Goal: Task Accomplishment & Management: Manage account settings

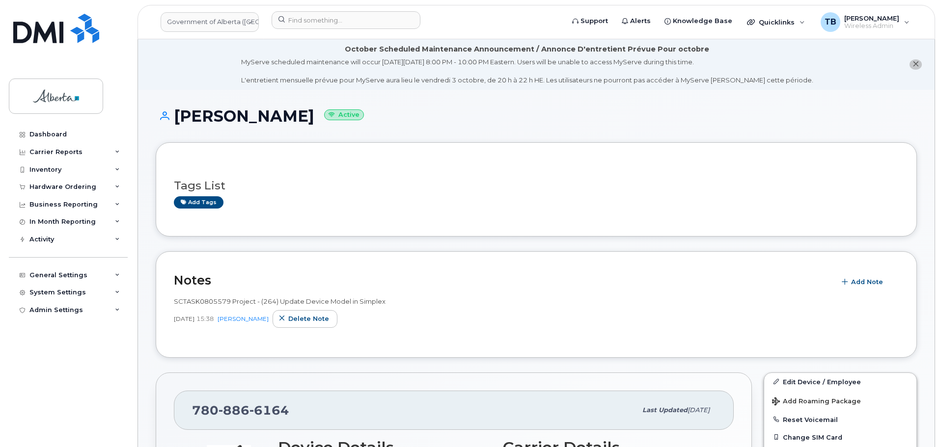
scroll to position [246, 0]
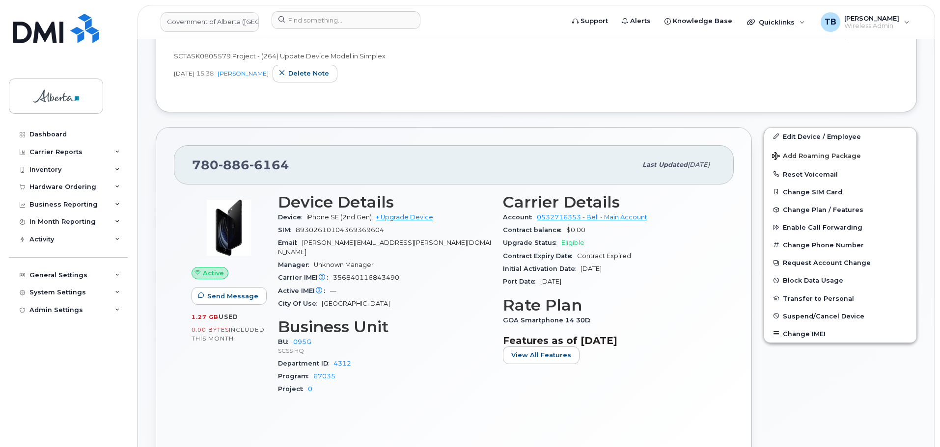
click at [316, 33] on header "Government of Alberta (GOA) Support Alerts Knowledge Base Quicklinks Suspend / …" at bounding box center [535, 22] width 797 height 34
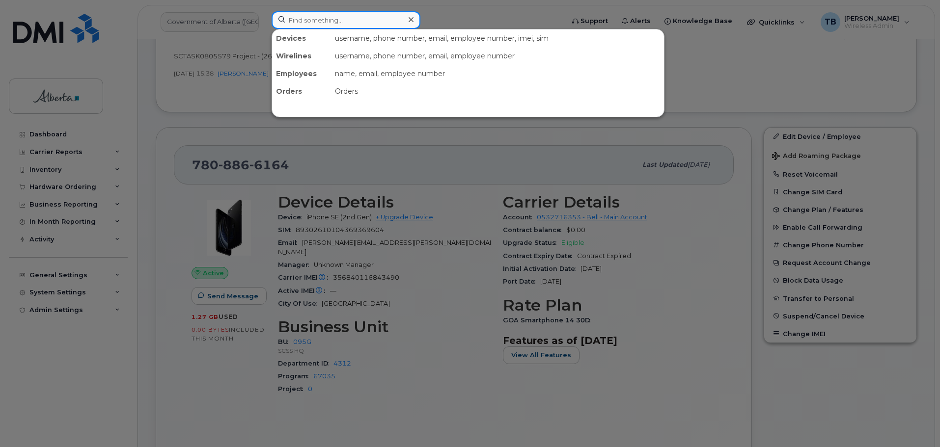
click at [317, 25] on input at bounding box center [346, 20] width 149 height 18
paste input "7809745097"
type input "7809745097"
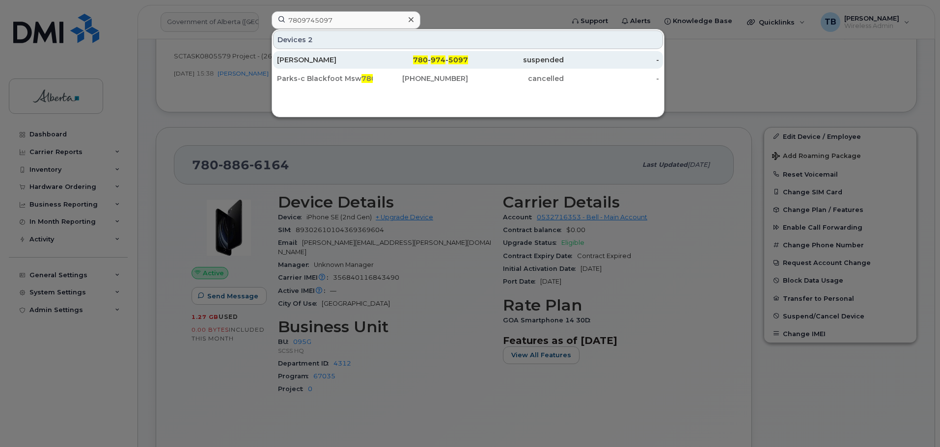
click at [311, 59] on div "[PERSON_NAME]" at bounding box center [325, 60] width 96 height 10
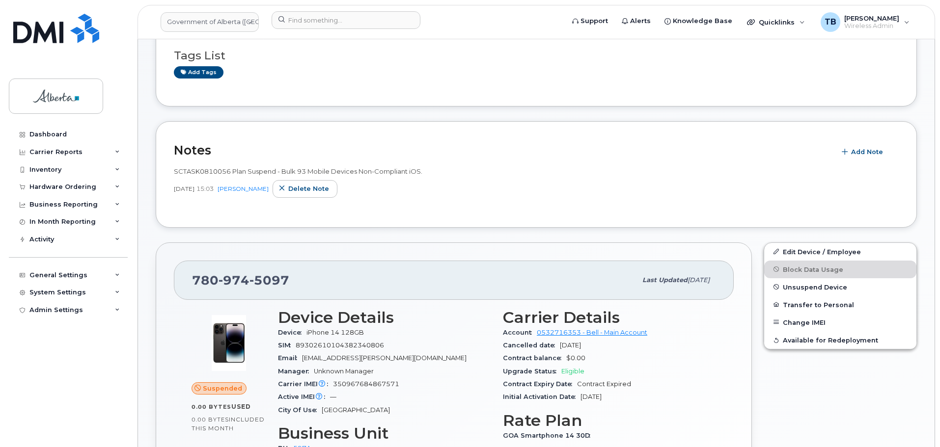
scroll to position [147, 0]
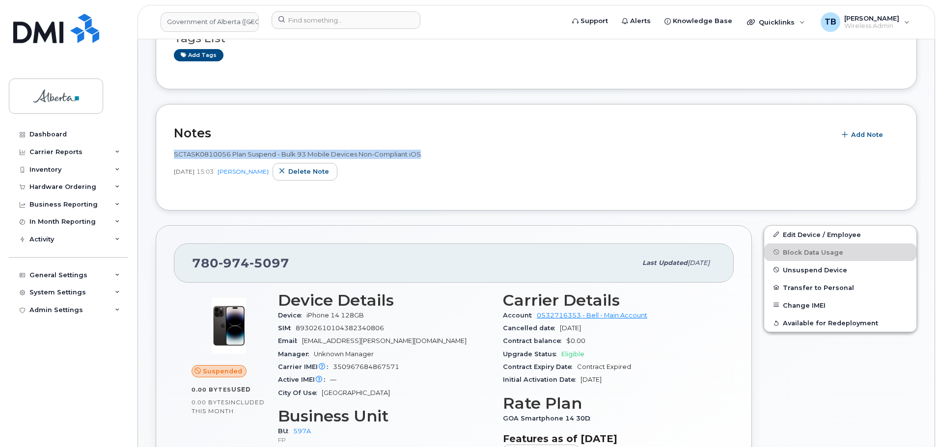
drag, startPoint x: 201, startPoint y: 152, endPoint x: 420, endPoint y: 147, distance: 219.0
click at [420, 147] on div "Notes Add Note SCTASK0810056 Plan Suspend - Bulk 93 Mobile Devices Non-Complian…" at bounding box center [536, 157] width 761 height 107
copy span "SCTASK0810056 Plan Suspend - Bulk 93 Mobile Devices Non-Compliant iOS"
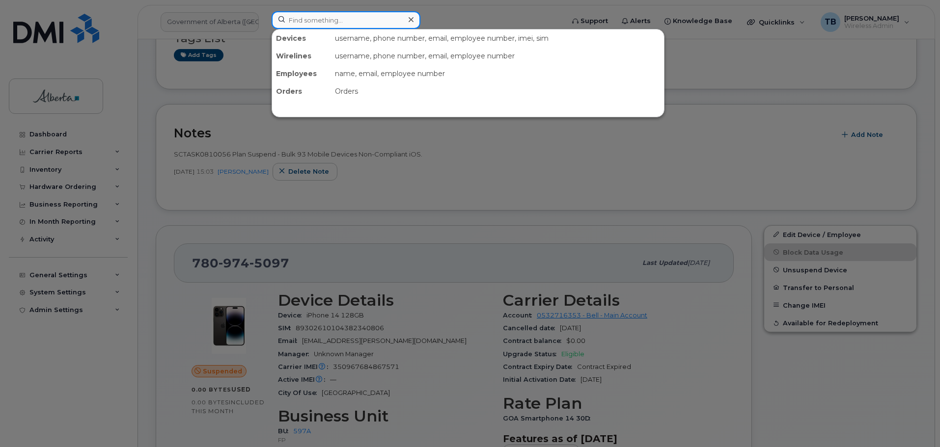
click at [308, 21] on input at bounding box center [346, 20] width 149 height 18
paste input "354768889640474"
type input "354768889640474"
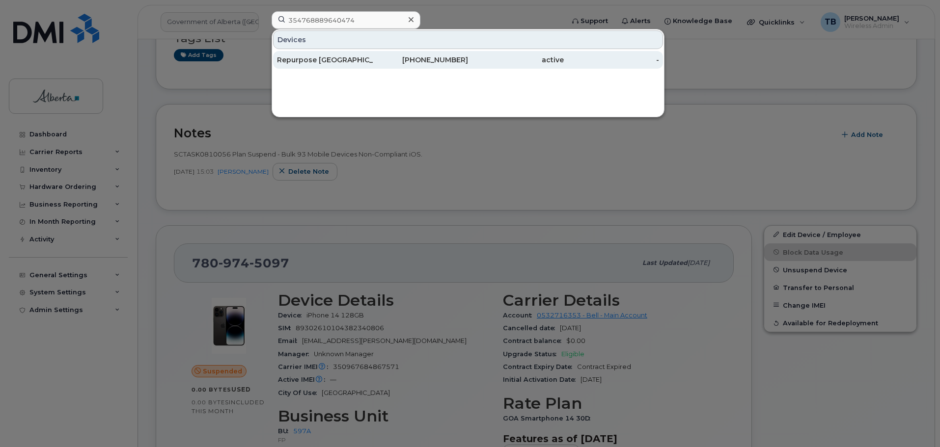
click at [304, 57] on div "Repurpose Calgary" at bounding box center [325, 60] width 96 height 10
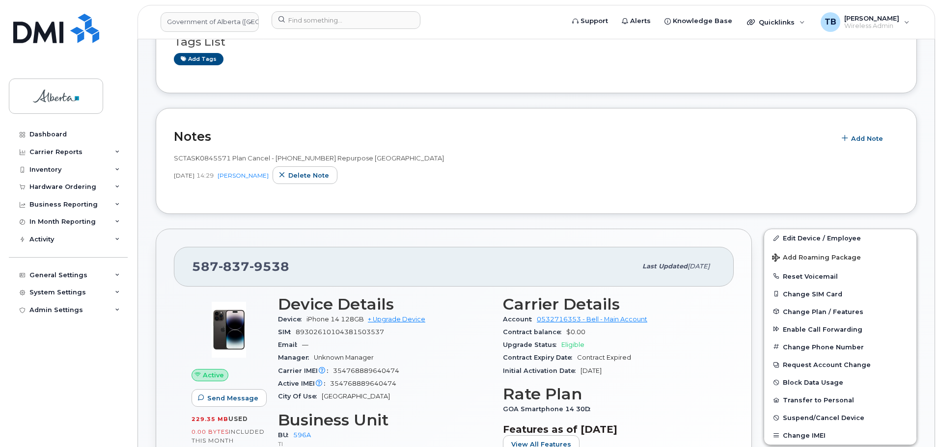
scroll to position [196, 0]
click at [505, 163] on div "SCTASK0845571 Plan Cancel - (1) 5878379538 Repurpose Calgary" at bounding box center [536, 158] width 725 height 9
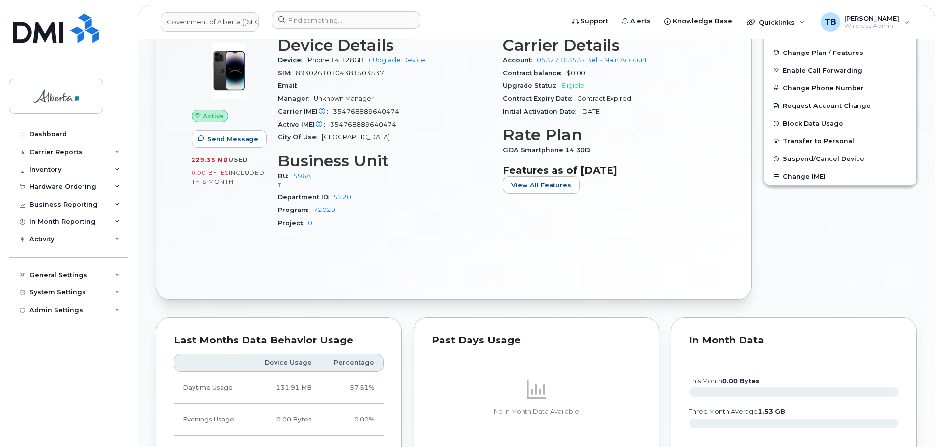
scroll to position [540, 0]
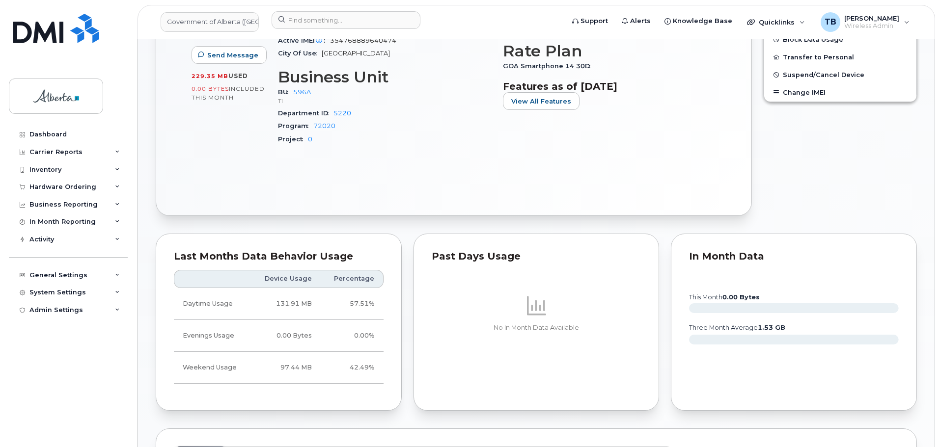
click at [303, 165] on div "Active Send Message 229.35 MB  used 0.00 Bytes  included this month Device Deta…" at bounding box center [454, 71] width 560 height 254
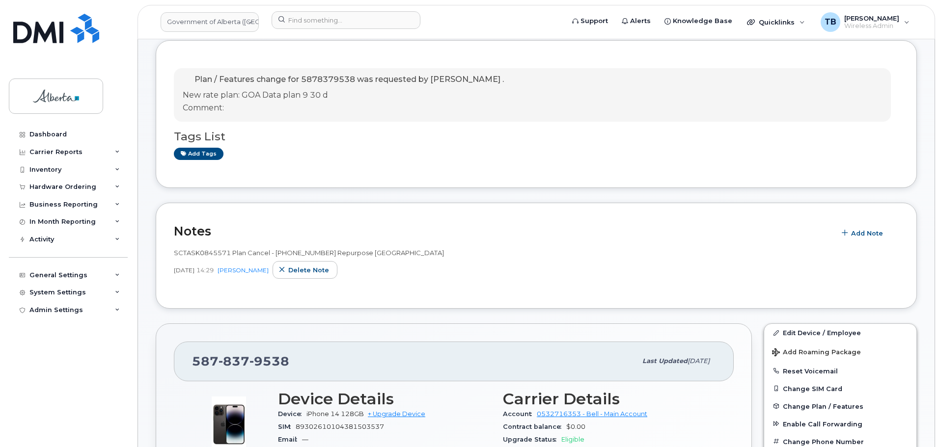
scroll to position [49, 0]
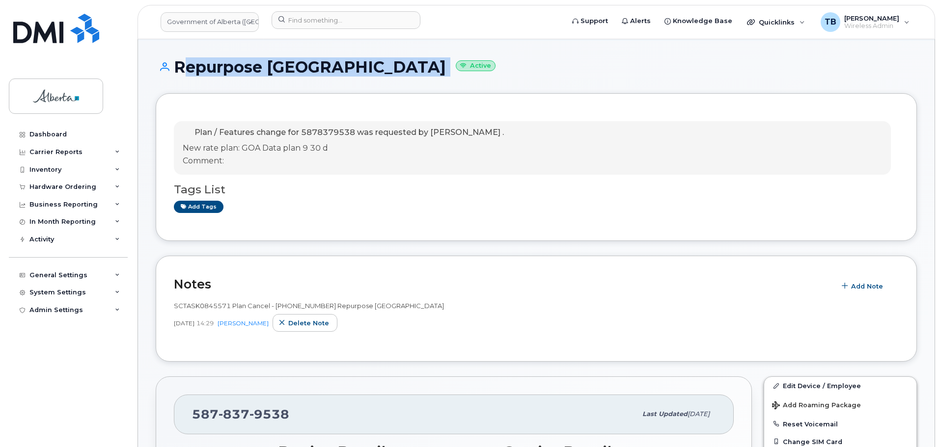
drag, startPoint x: 186, startPoint y: 65, endPoint x: 348, endPoint y: 70, distance: 162.1
click at [348, 70] on h1 "Repurpose Calgary Active" at bounding box center [536, 66] width 761 height 17
copy h1 "Repurpose Calgary"
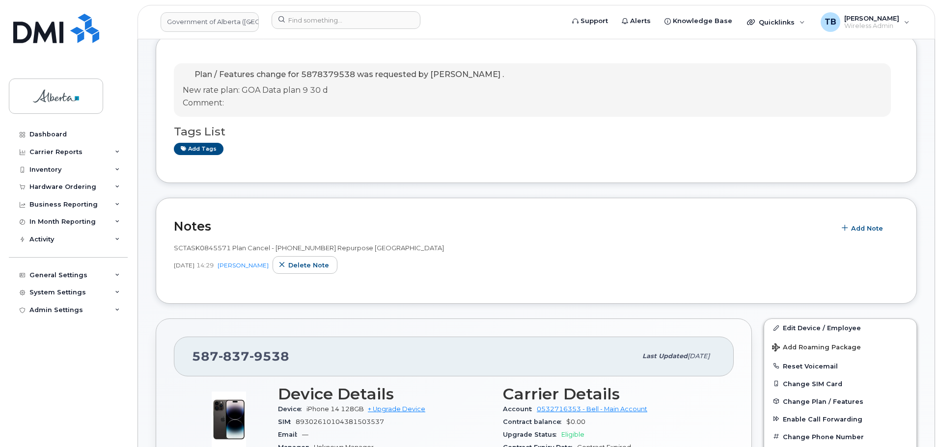
scroll to position [196, 0]
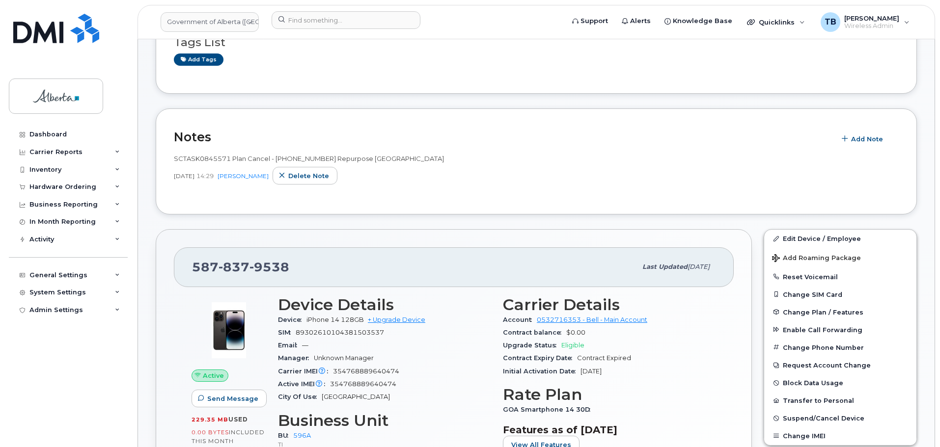
click at [201, 161] on span "SCTASK0845571 Plan Cancel - (1) 5878379538 Repurpose Calgary" at bounding box center [309, 159] width 270 height 8
copy span "SCTASK0845571"
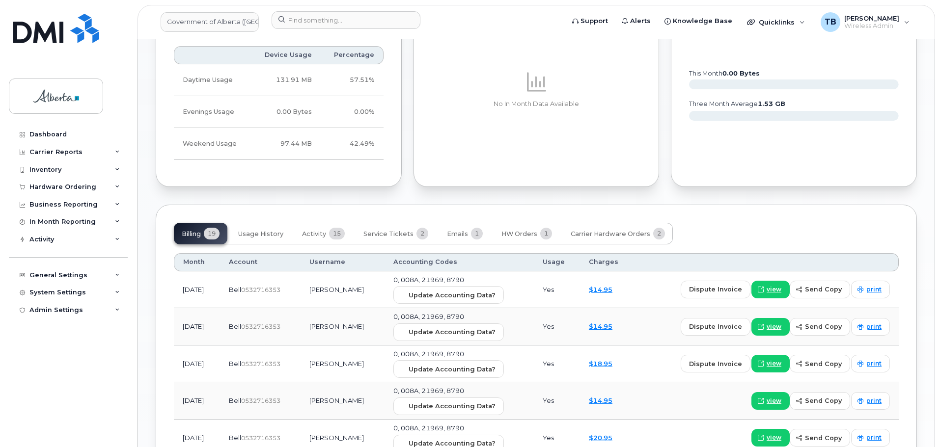
scroll to position [786, 0]
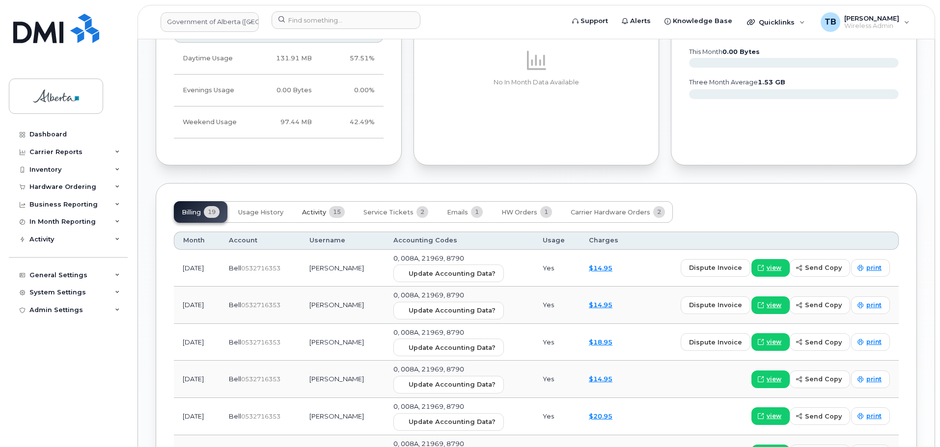
click at [329, 208] on button "Activity 15" at bounding box center [323, 212] width 58 height 22
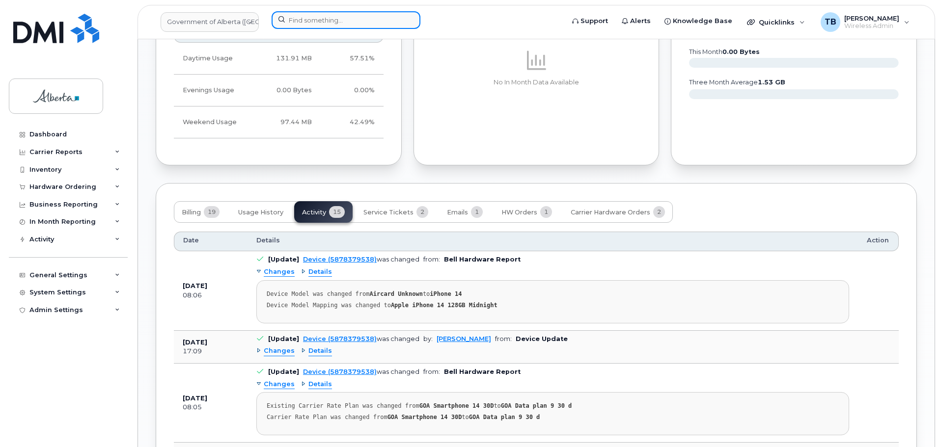
click at [301, 17] on input at bounding box center [346, 20] width 149 height 18
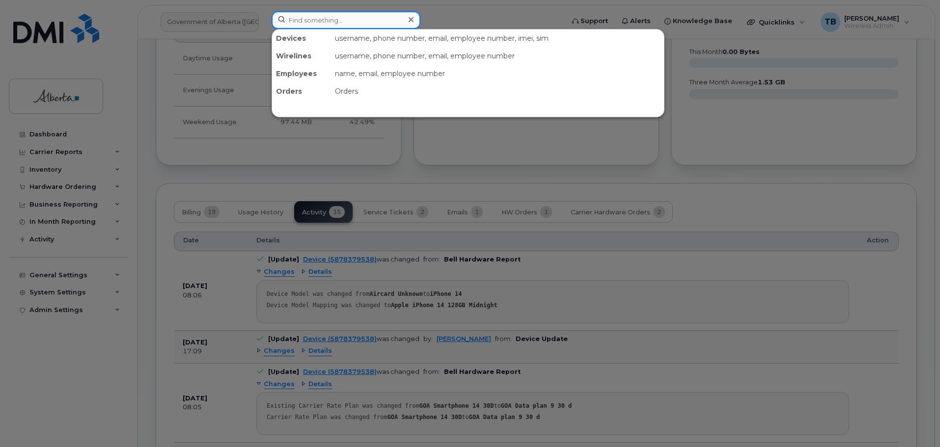
paste input "7802646173"
type input "7802646173"
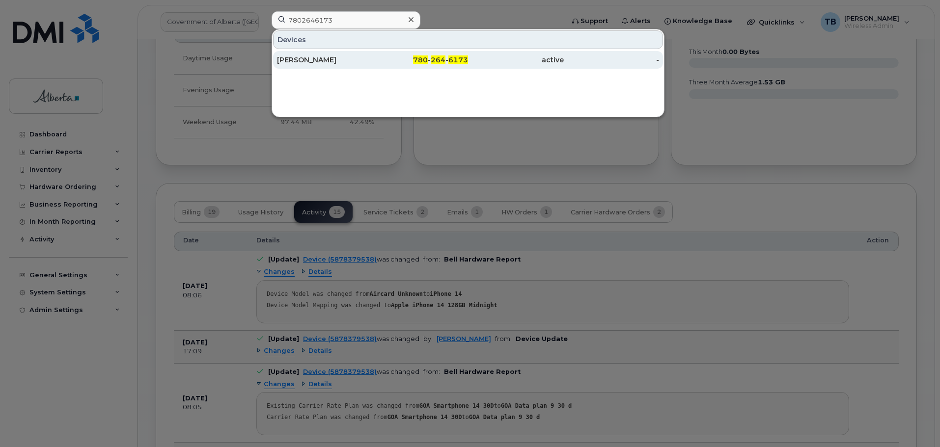
click at [321, 58] on div "Jordan Mcmurren" at bounding box center [325, 60] width 96 height 10
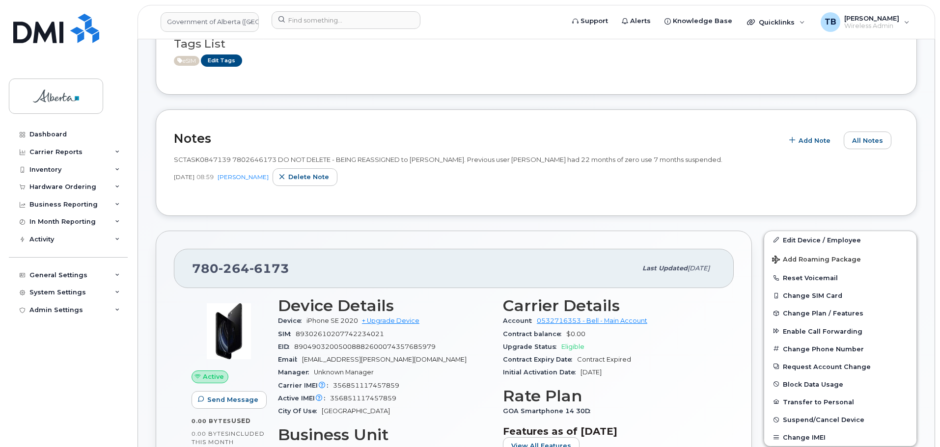
scroll to position [246, 0]
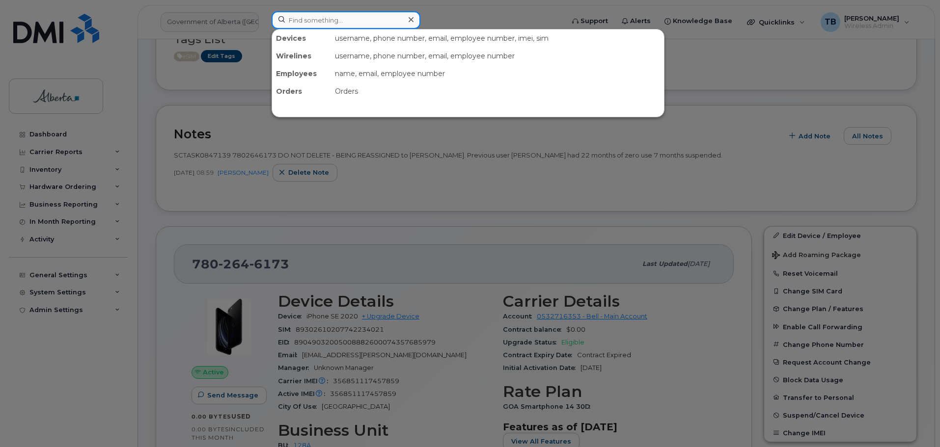
click at [281, 17] on input at bounding box center [346, 20] width 149 height 18
paste input "356851117402954"
type input "356851117402954"
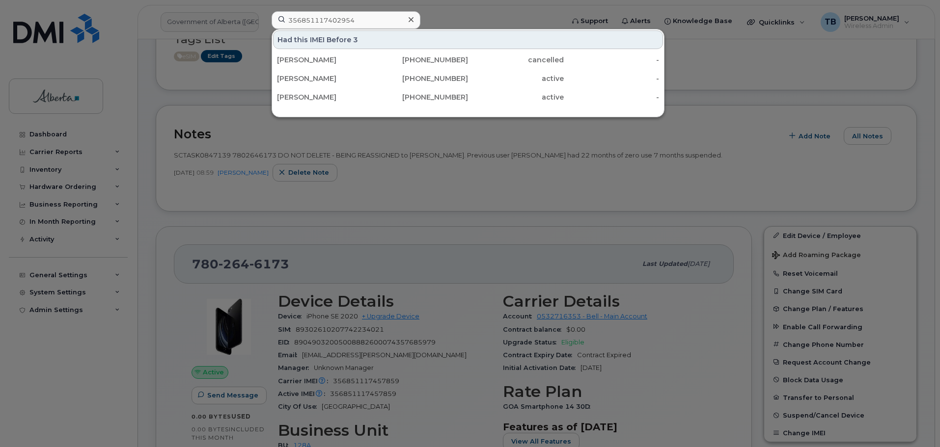
click at [411, 22] on icon at bounding box center [411, 20] width 5 height 8
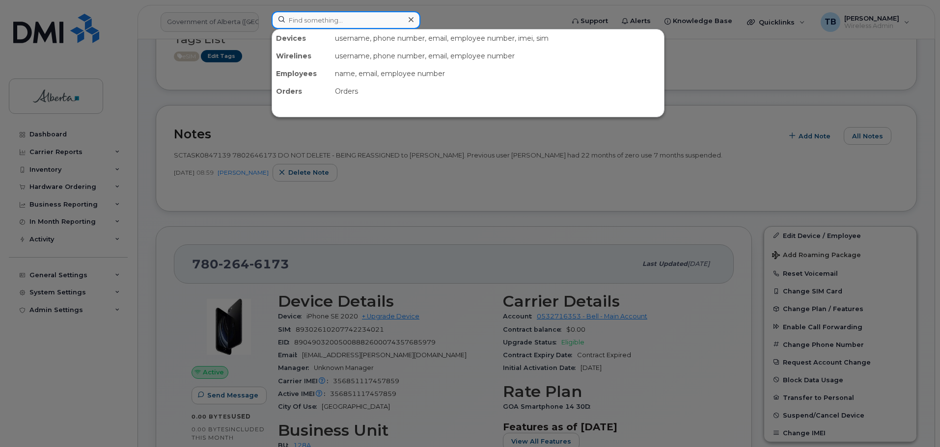
click at [411, 22] on div at bounding box center [346, 20] width 149 height 18
paste input "+15877771642"
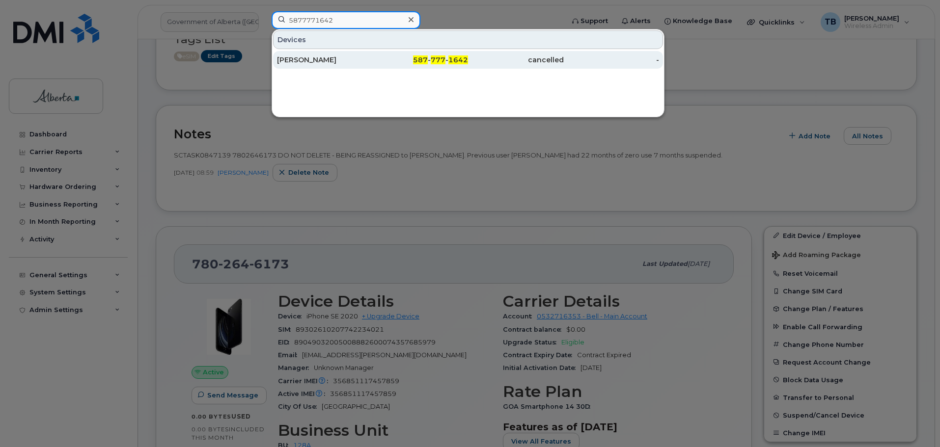
type input "5877771642"
click at [296, 63] on div "[PERSON_NAME]" at bounding box center [325, 60] width 96 height 10
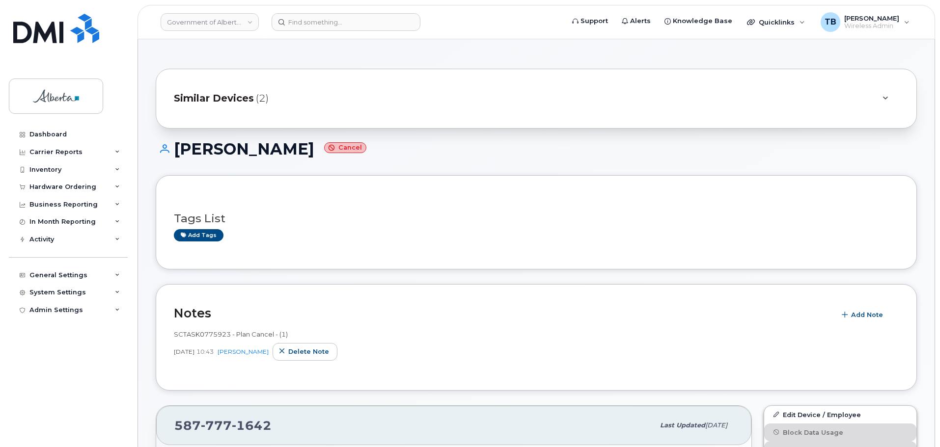
scroll to position [49, 0]
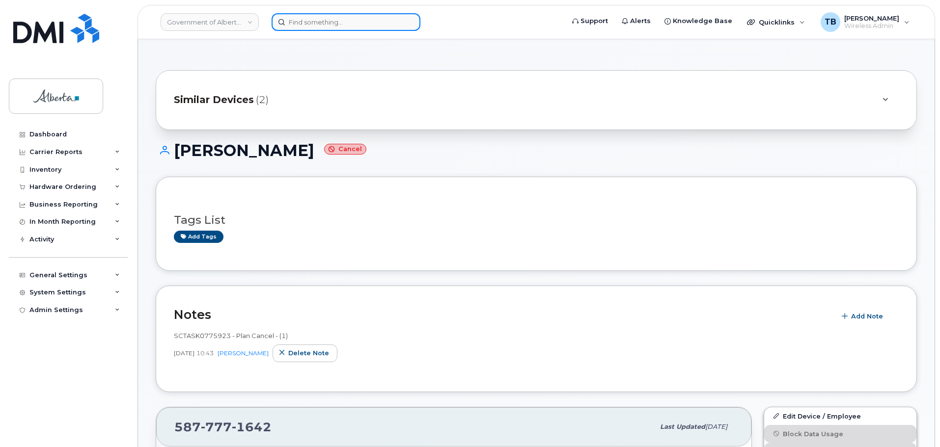
click at [314, 24] on input at bounding box center [346, 22] width 149 height 18
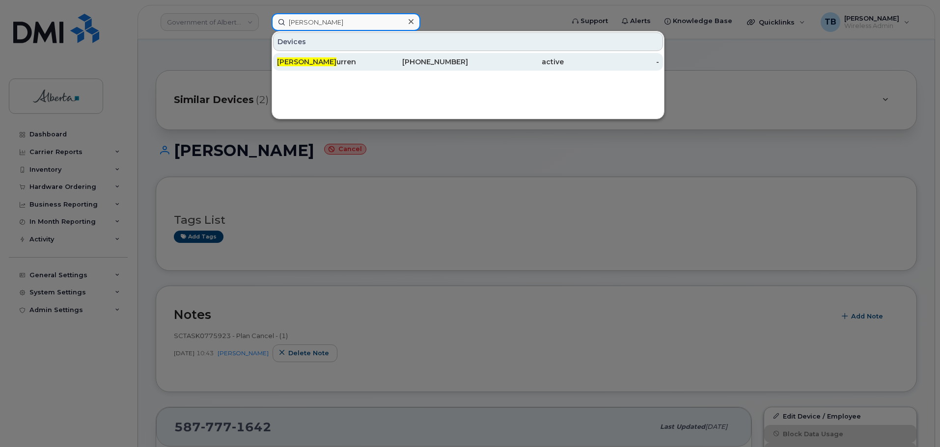
type input "[PERSON_NAME]"
click at [315, 69] on div "Jordan Mcm urren" at bounding box center [325, 62] width 96 height 18
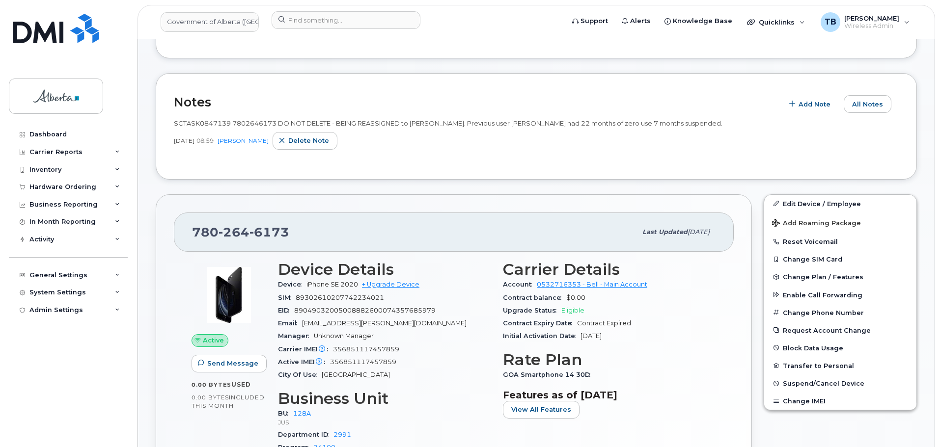
scroll to position [295, 0]
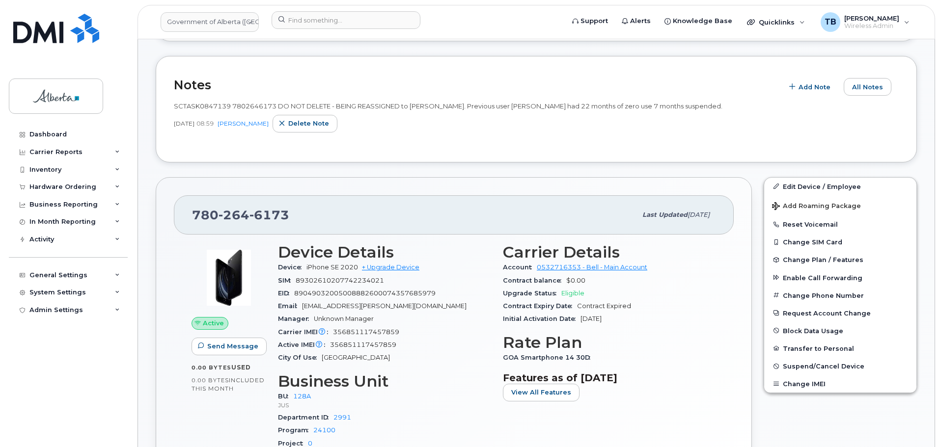
click at [196, 110] on span "SCTASK0847139 7802646173 DO NOT DELETE - BEING REASSIGNED to Jordan Mcmurren. P…" at bounding box center [448, 106] width 548 height 8
copy span "SCTASK0847139"
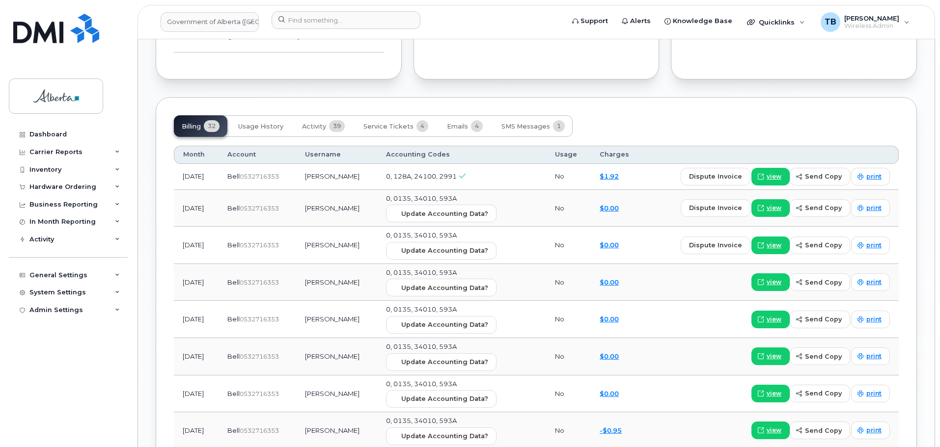
scroll to position [933, 0]
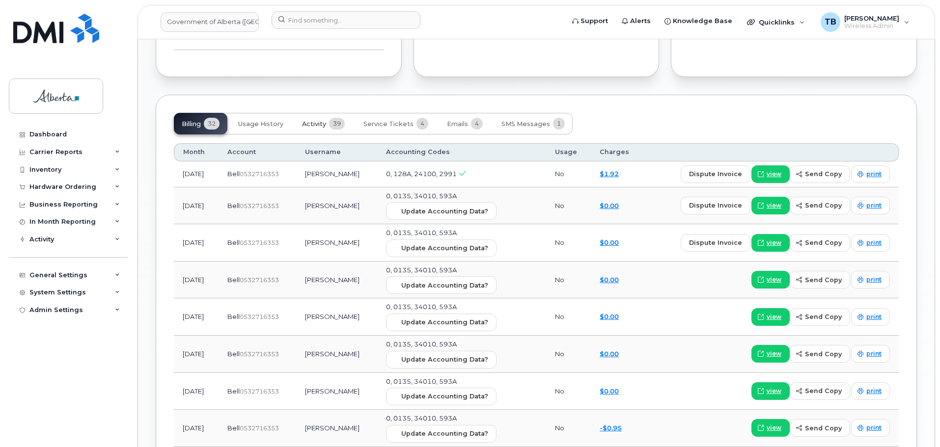
click at [319, 125] on span "Activity" at bounding box center [314, 124] width 24 height 8
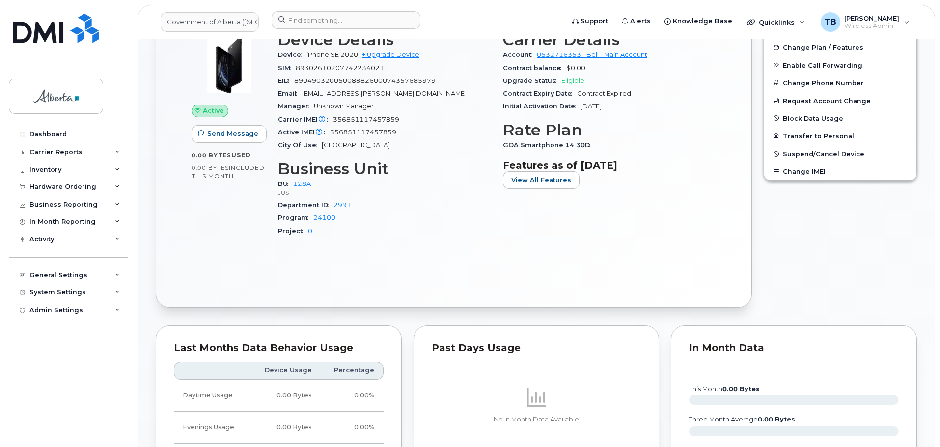
scroll to position [491, 0]
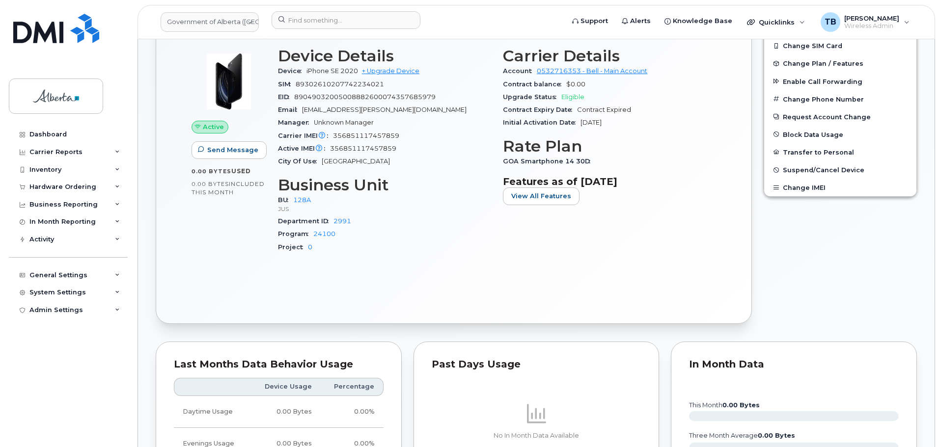
drag, startPoint x: 305, startPoint y: 71, endPoint x: 359, endPoint y: 69, distance: 54.5
click at [359, 69] on div "Device iPhone SE 2020 + Upgrade Device" at bounding box center [384, 71] width 213 height 13
copy span "iPhone SE 2020"
click at [350, 137] on span "356851117457859" at bounding box center [366, 135] width 66 height 7
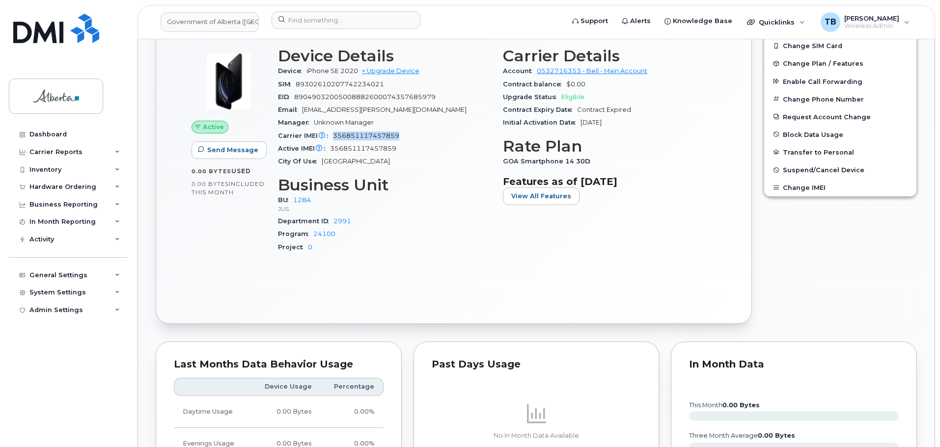
copy span "356851117457859"
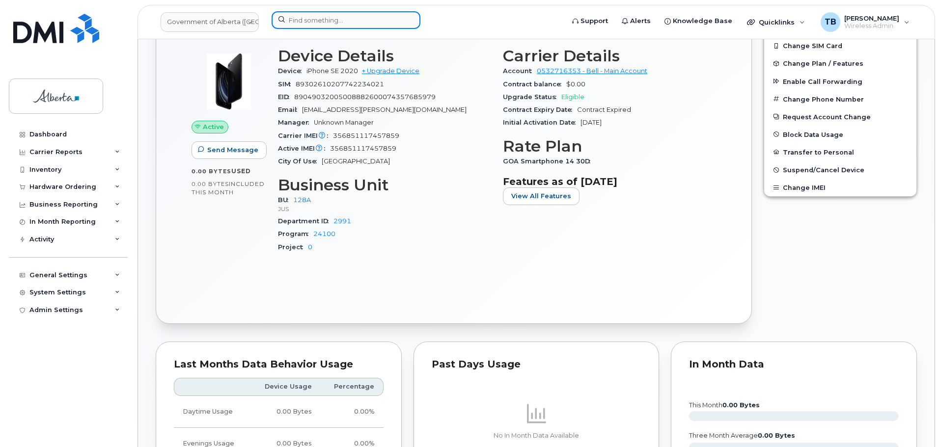
click at [313, 17] on input at bounding box center [346, 20] width 149 height 18
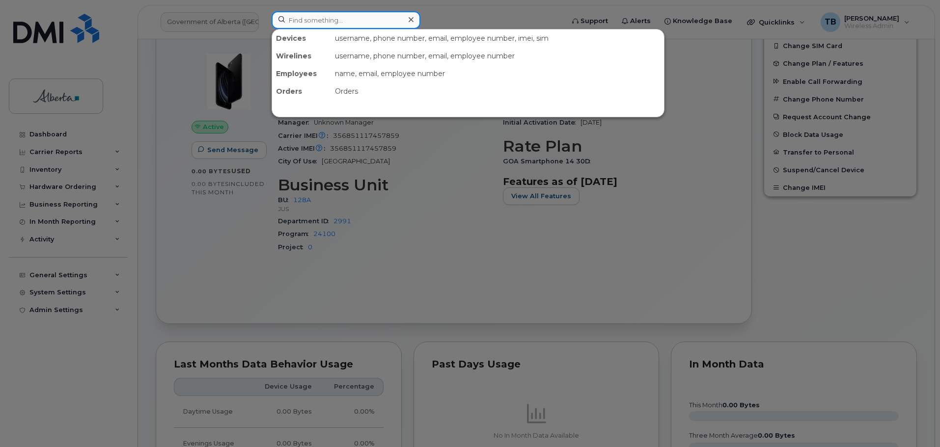
paste input "7809746579"
type input "7809746579"
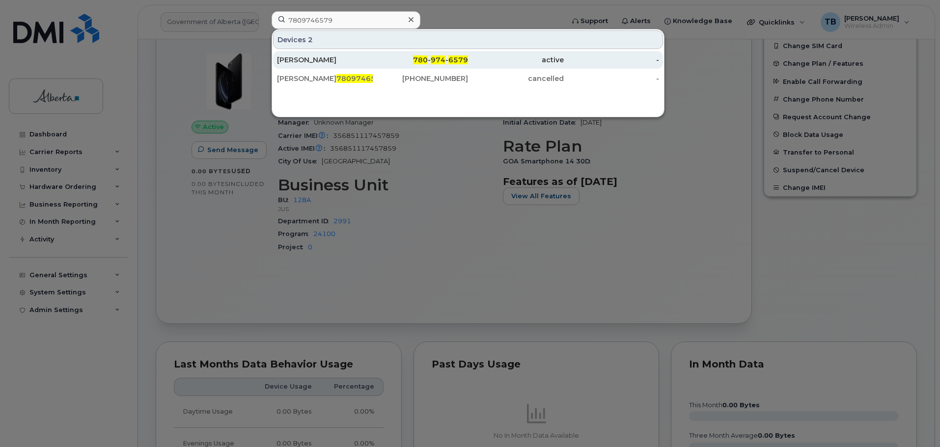
click at [297, 64] on div "Brent Peters" at bounding box center [325, 60] width 96 height 10
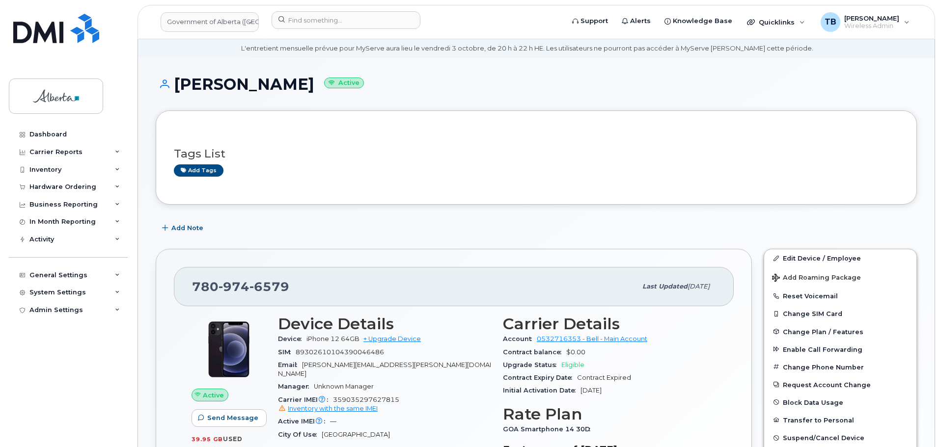
scroll to position [49, 0]
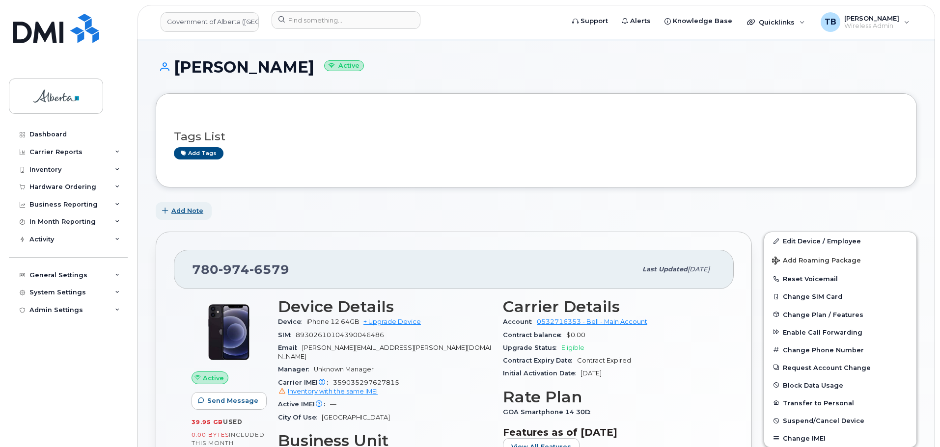
click at [196, 211] on span "Add Note" at bounding box center [187, 210] width 32 height 9
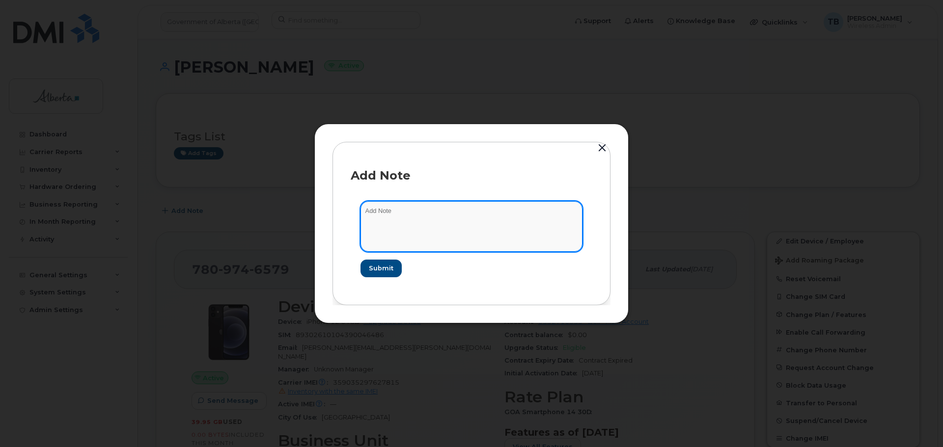
click at [411, 221] on textarea at bounding box center [471, 226] width 222 height 50
paste textarea "SCTASK0853566 Device Assign Spare - (1)"
type textarea "SCTASK0853566 Device Assign Spare - (1)"
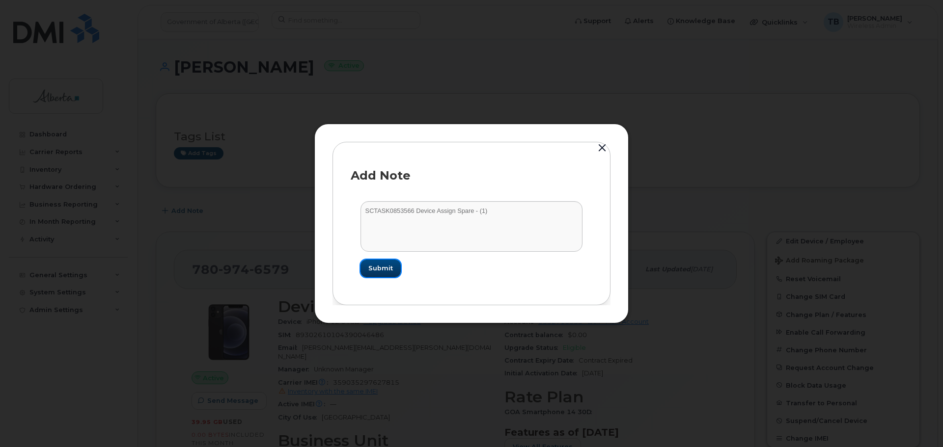
click at [389, 267] on span "Submit" at bounding box center [380, 268] width 25 height 9
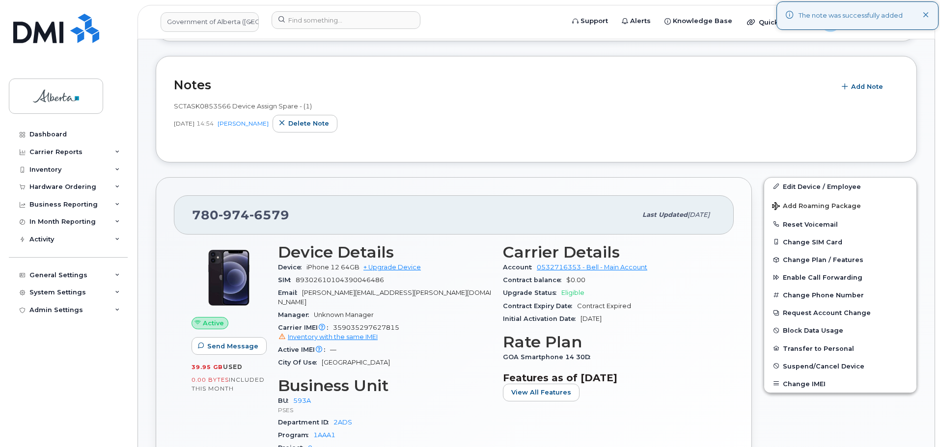
scroll to position [196, 0]
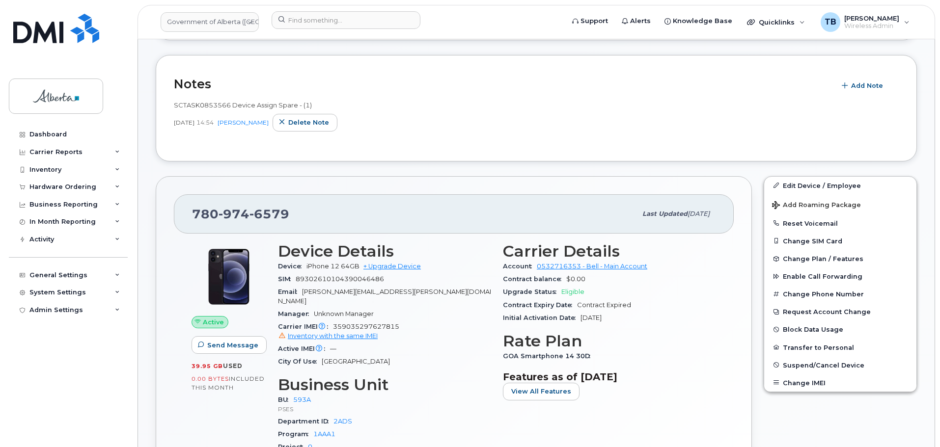
click at [374, 323] on span "359035297627815 Inventory with the same IMEI" at bounding box center [384, 332] width 213 height 18
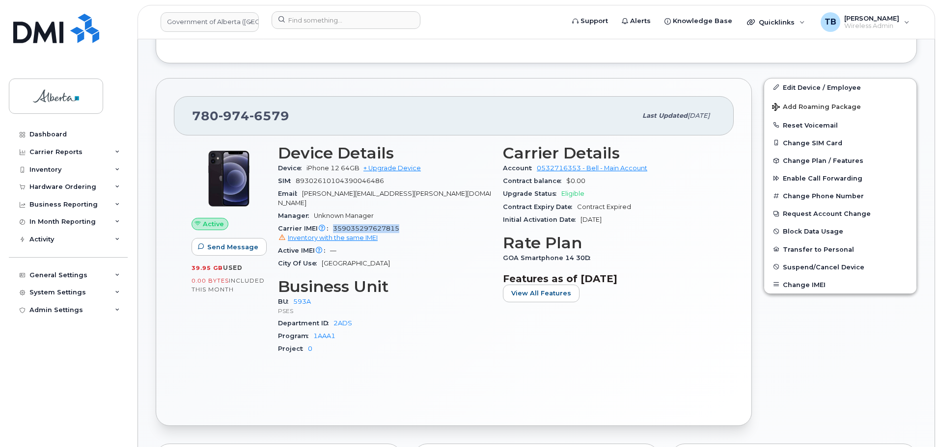
scroll to position [344, 0]
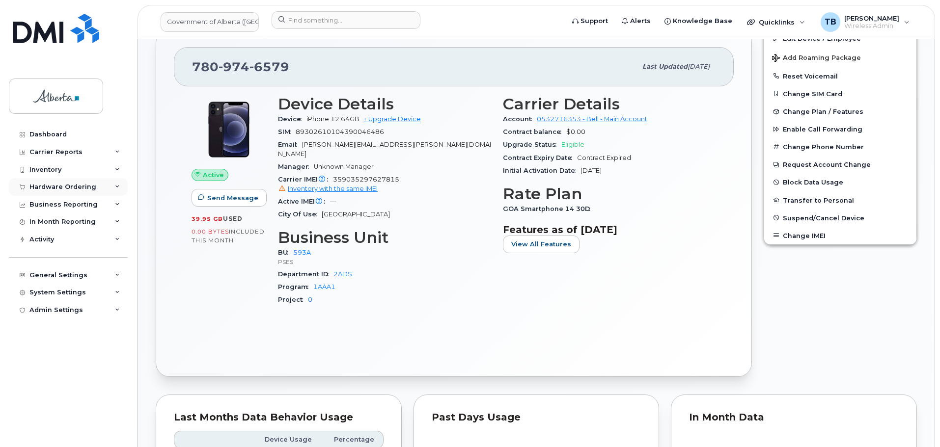
click at [47, 188] on div "Hardware Ordering" at bounding box center [62, 187] width 67 height 8
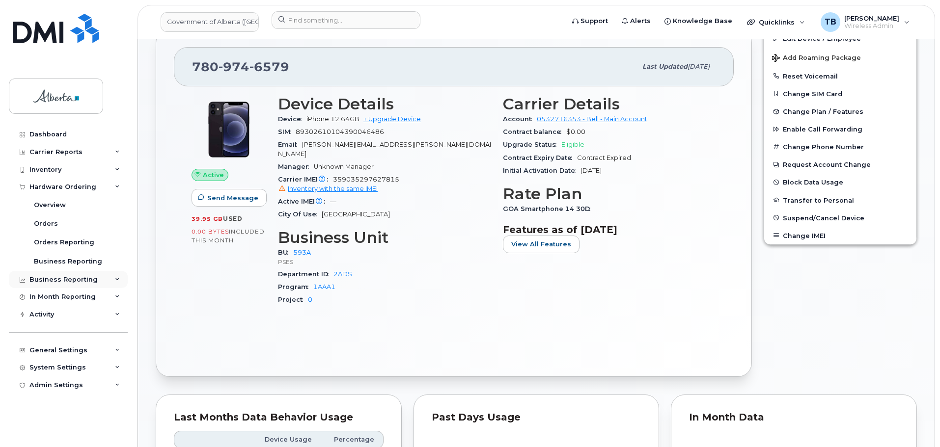
click at [51, 279] on div "Business Reporting" at bounding box center [63, 280] width 68 height 8
click at [47, 175] on div "Inventory" at bounding box center [68, 170] width 119 height 18
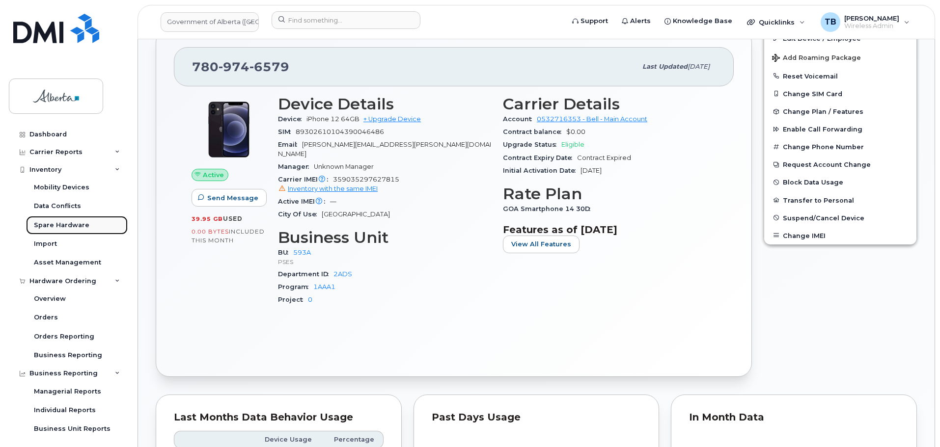
click at [59, 225] on div "Spare Hardware" at bounding box center [61, 225] width 55 height 9
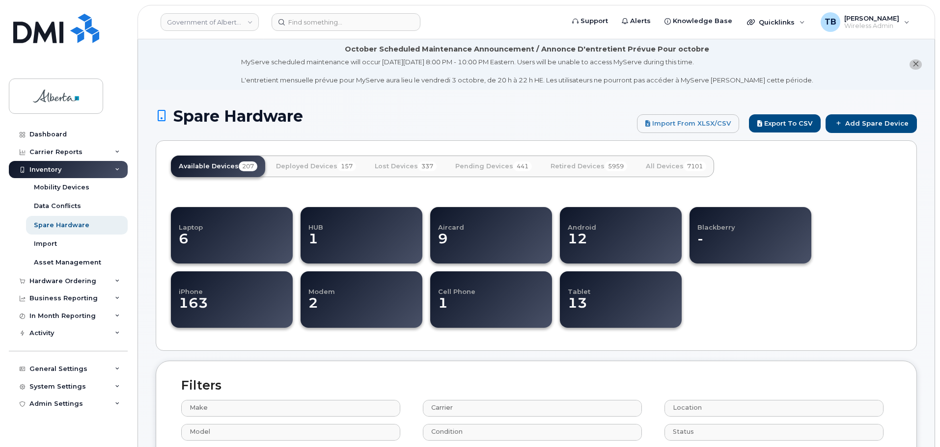
select select
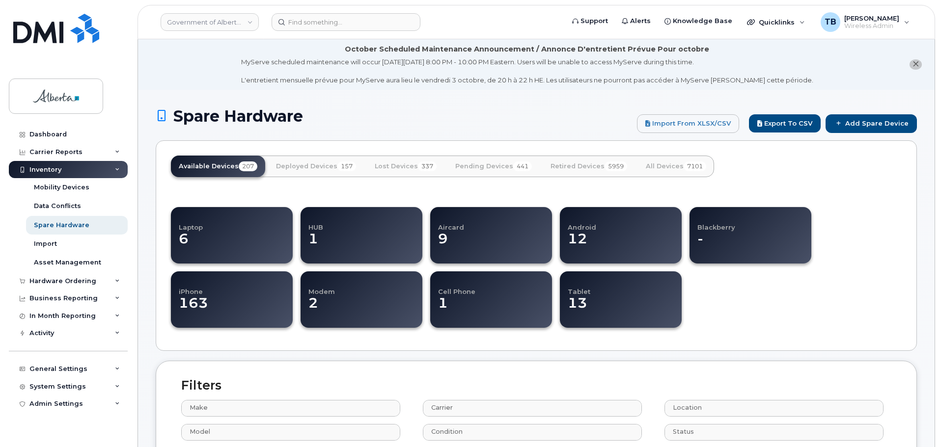
select select
click at [860, 126] on link "Add Spare Device" at bounding box center [870, 123] width 91 height 19
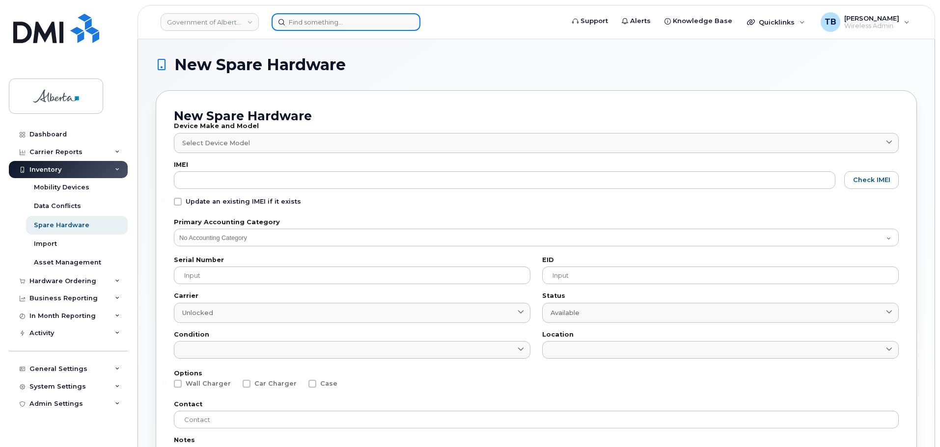
click at [305, 23] on input at bounding box center [346, 22] width 149 height 18
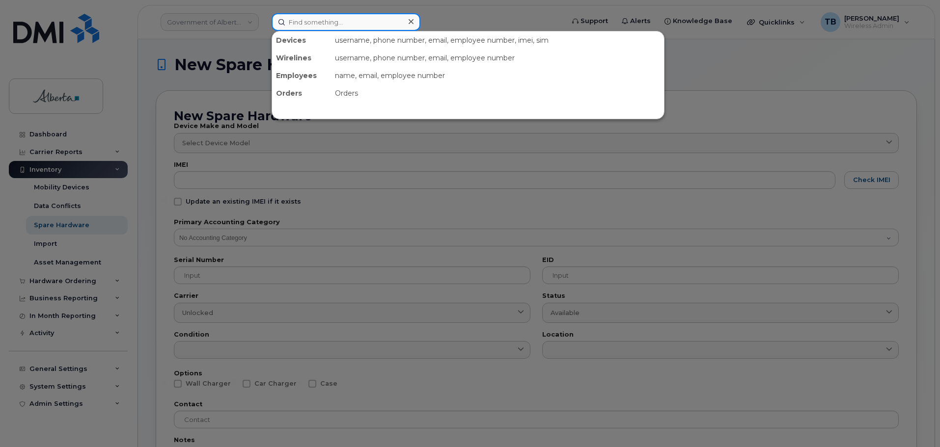
paste input "350032732107320"
type input "350032732107320"
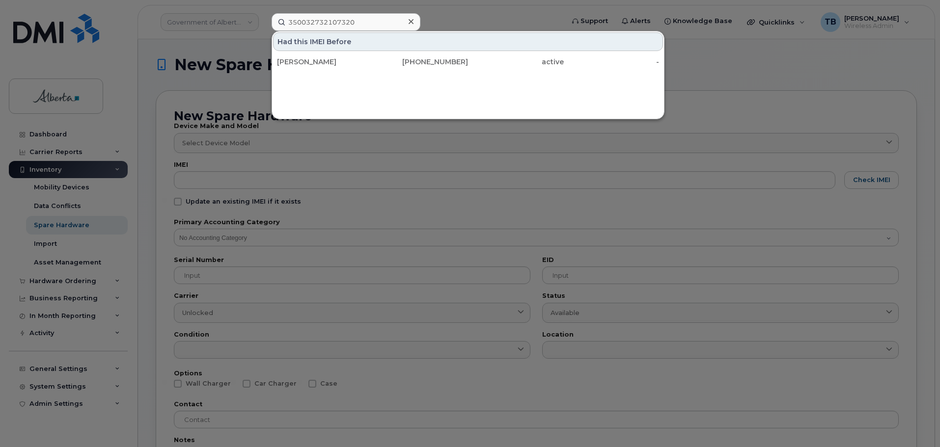
click at [406, 26] on div at bounding box center [411, 22] width 14 height 14
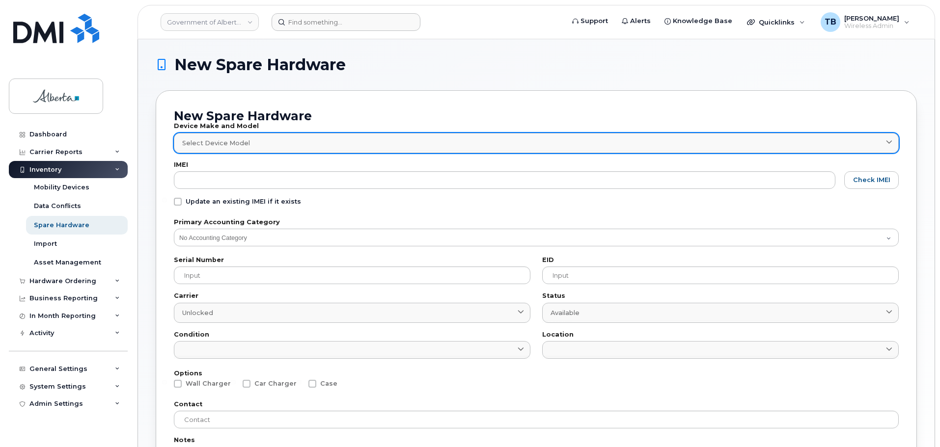
click at [224, 148] on link "Select Device Model" at bounding box center [536, 143] width 725 height 20
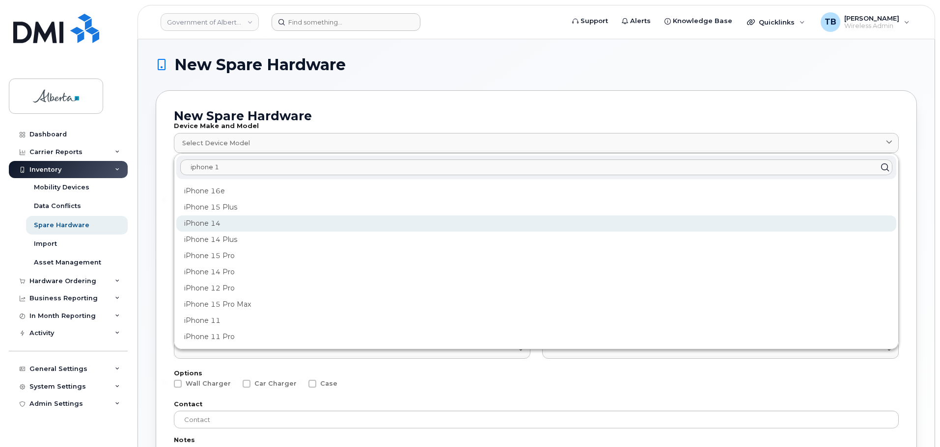
type input "iphone 1"
click at [221, 218] on div "iPhone 14" at bounding box center [536, 224] width 720 height 16
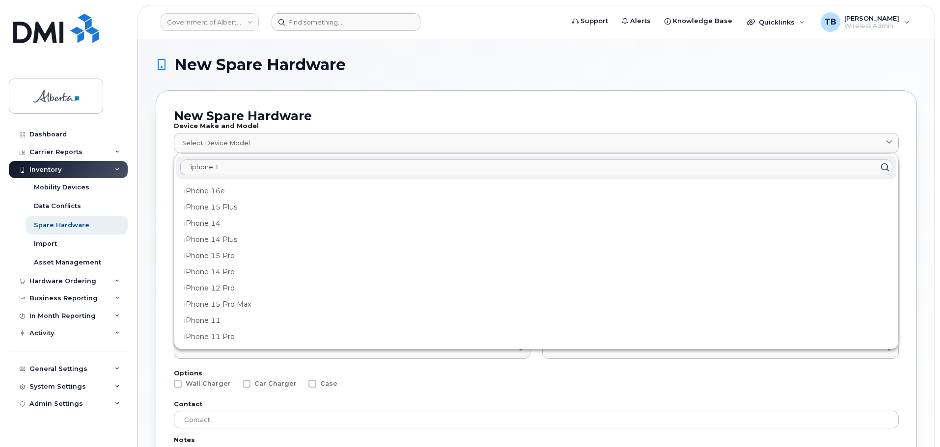
type input "2778"
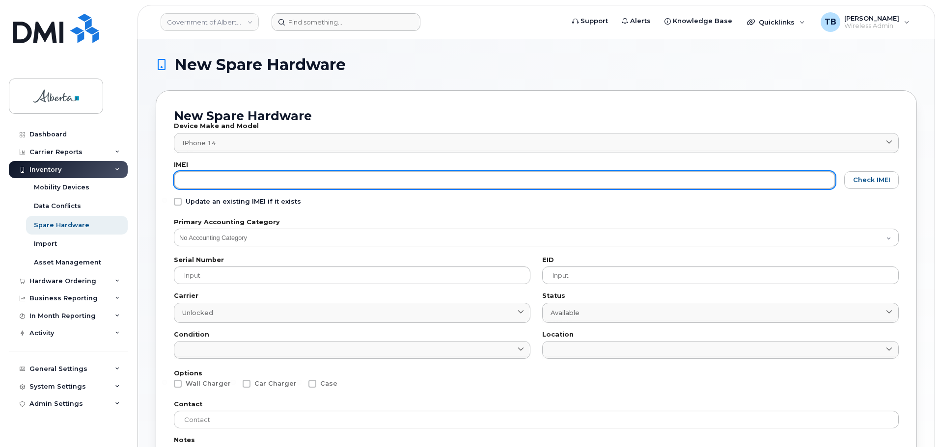
click at [210, 186] on input "text" at bounding box center [504, 180] width 661 height 18
paste input "350032732107320"
type input "350032732107320"
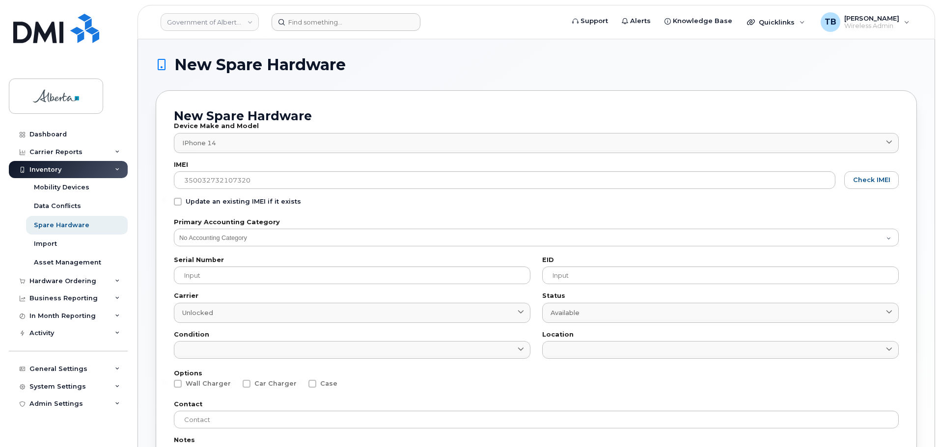
click at [175, 201] on span at bounding box center [178, 202] width 8 height 8
click at [167, 201] on input "Update an existing IMEI if it exists" at bounding box center [164, 200] width 5 height 5
checkbox input "true"
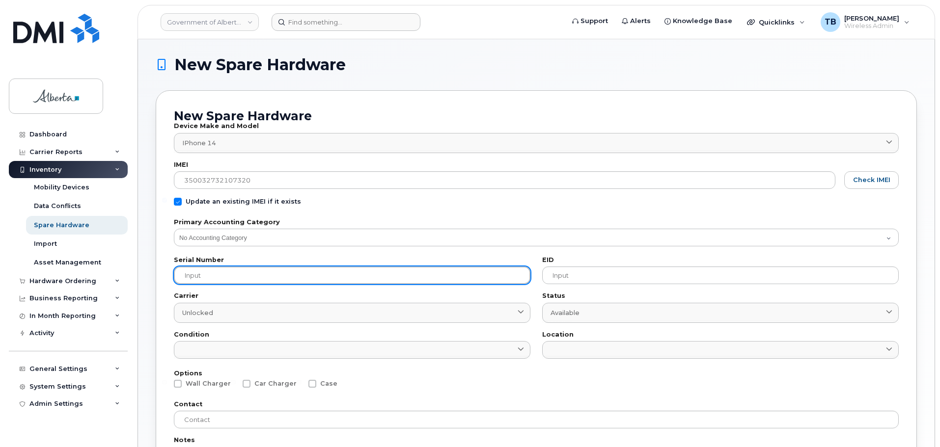
click at [194, 273] on input "text" at bounding box center [352, 276] width 356 height 18
paste input "RD0X3YRW65"
type input "RD0X3YRW65"
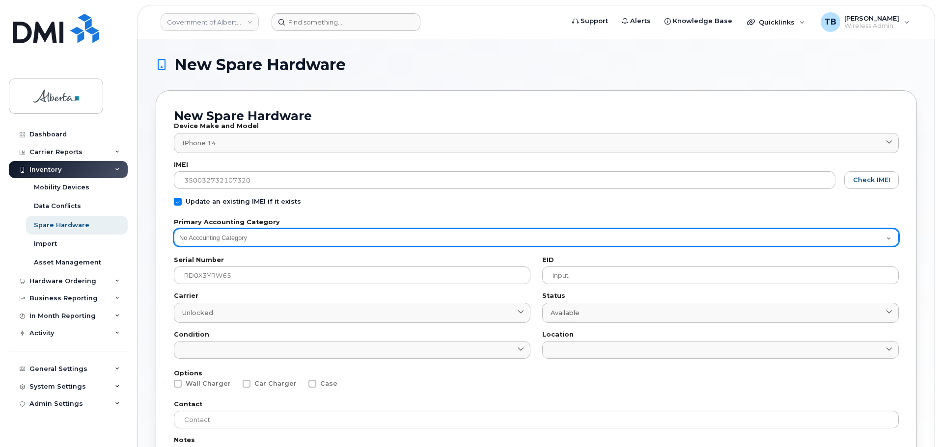
click at [204, 238] on select "No Accounting Category 004A 008A 011A 022A 050A 060A 069A 081A 083A 085A 086A 0…" at bounding box center [536, 238] width 725 height 18
click at [205, 238] on select "No Accounting Category 004A 008A 011A 022A 050A 060A 069A 081A 083A 085A 086A 0…" at bounding box center [536, 238] width 725 height 18
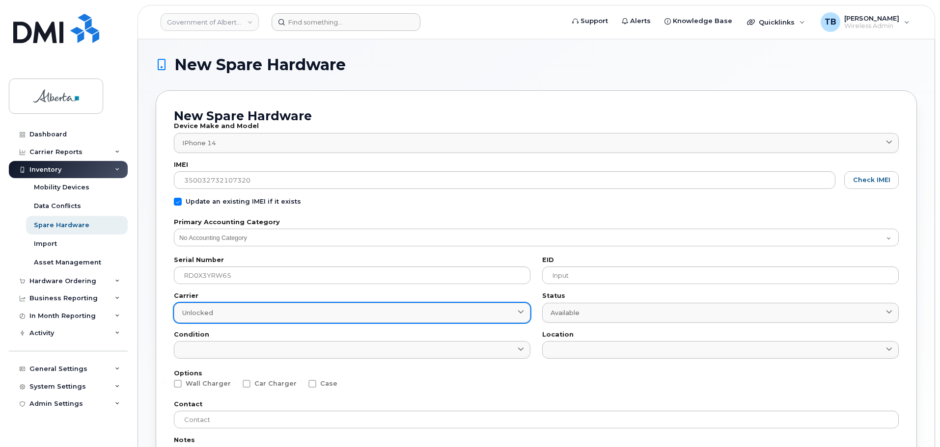
click at [233, 314] on div "Unlocked" at bounding box center [352, 312] width 340 height 9
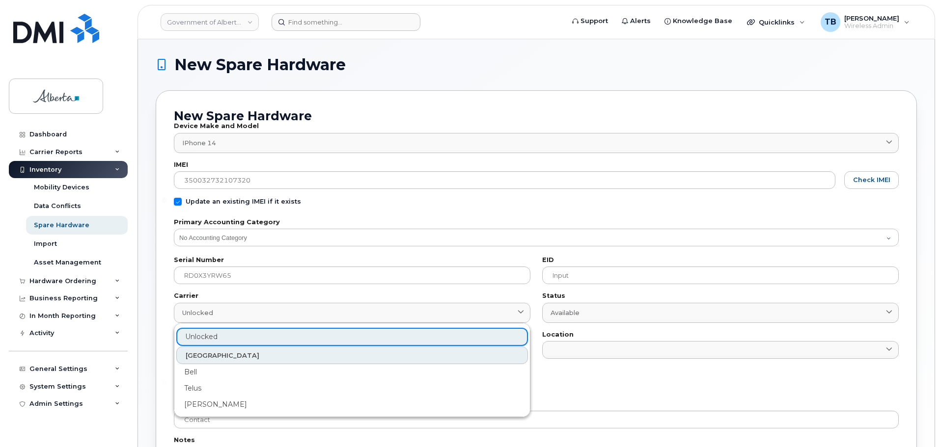
click at [640, 374] on label "Options" at bounding box center [536, 374] width 725 height 6
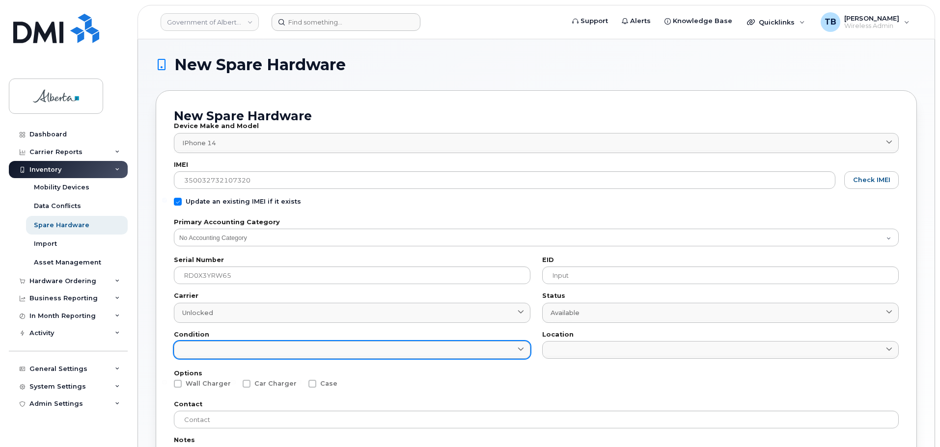
click at [220, 350] on link at bounding box center [352, 350] width 356 height 18
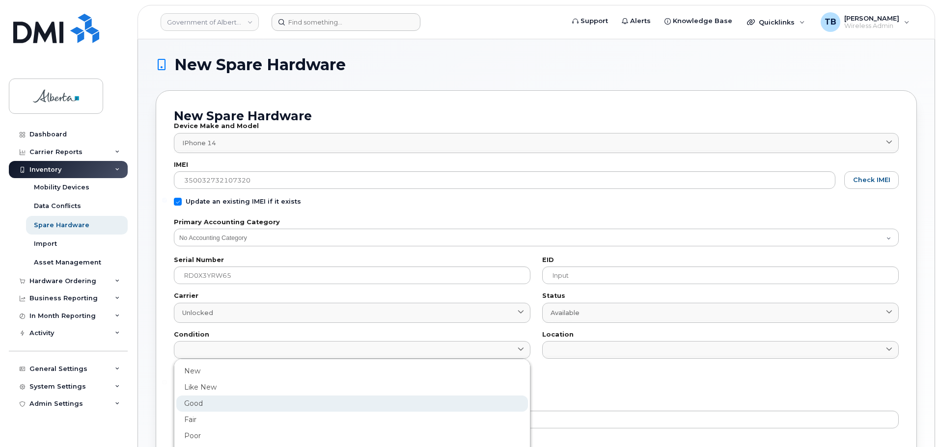
click at [200, 401] on div "Good" at bounding box center [352, 404] width 352 height 16
type input "Good"
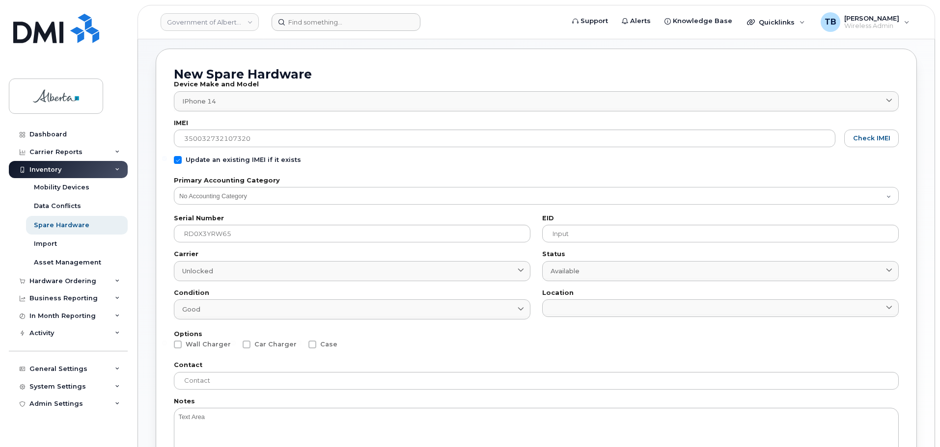
scroll to position [98, 0]
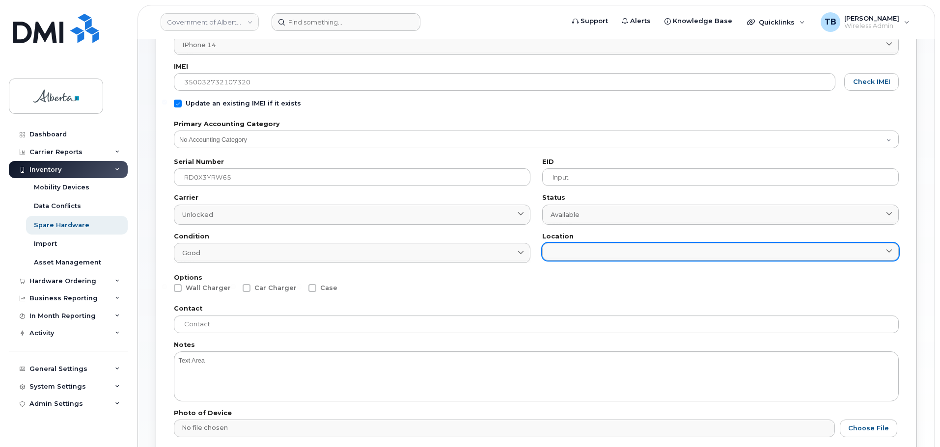
click at [602, 243] on link at bounding box center [720, 252] width 356 height 18
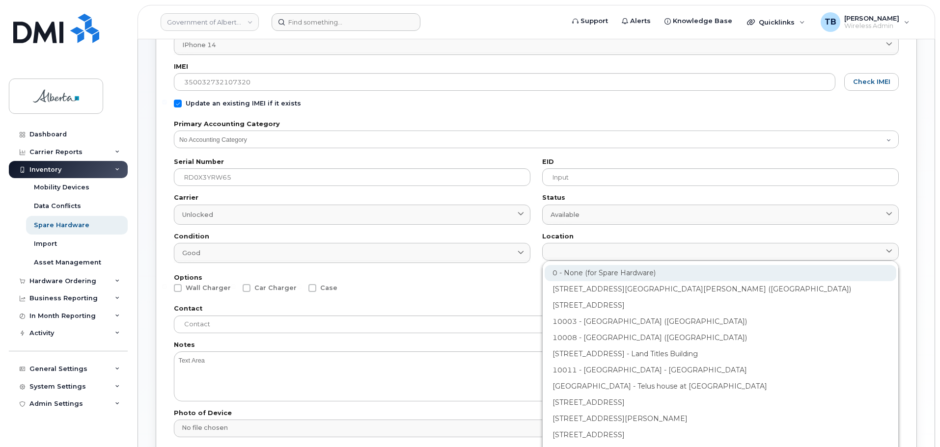
click at [583, 274] on div "0 - None (for Spare Hardware)" at bounding box center [721, 273] width 352 height 16
type input "2799"
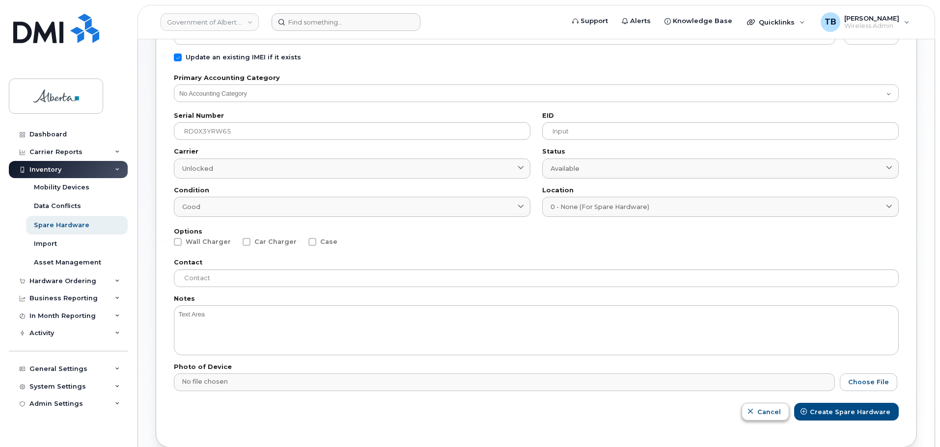
scroll to position [194, 0]
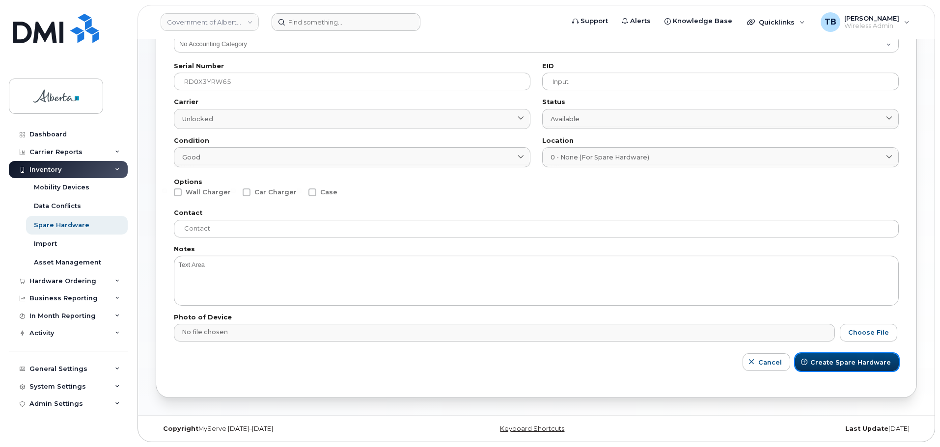
click at [858, 364] on span "Create Spare Hardware" at bounding box center [850, 362] width 81 height 9
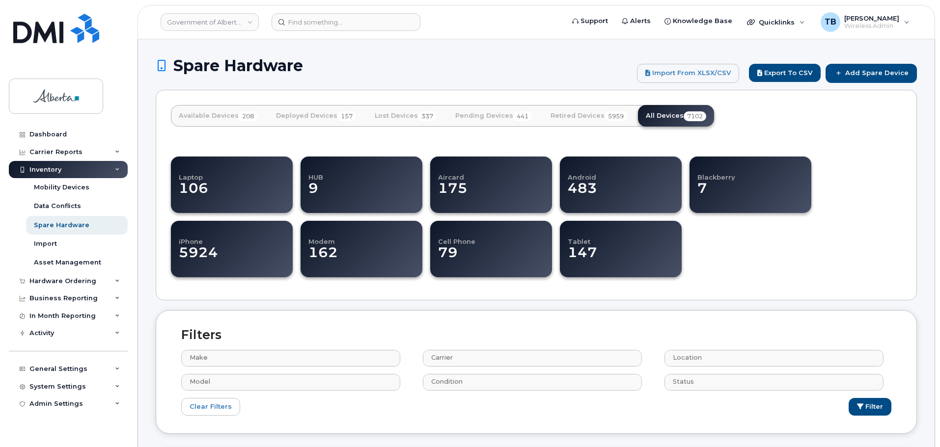
select select
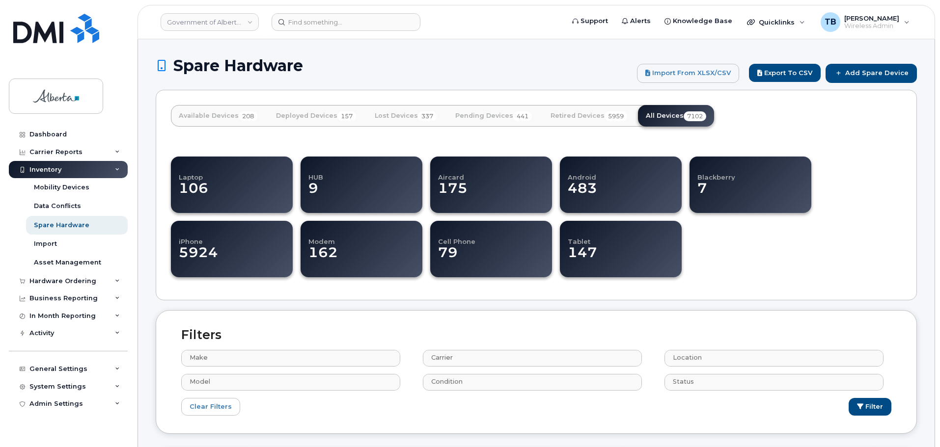
select select
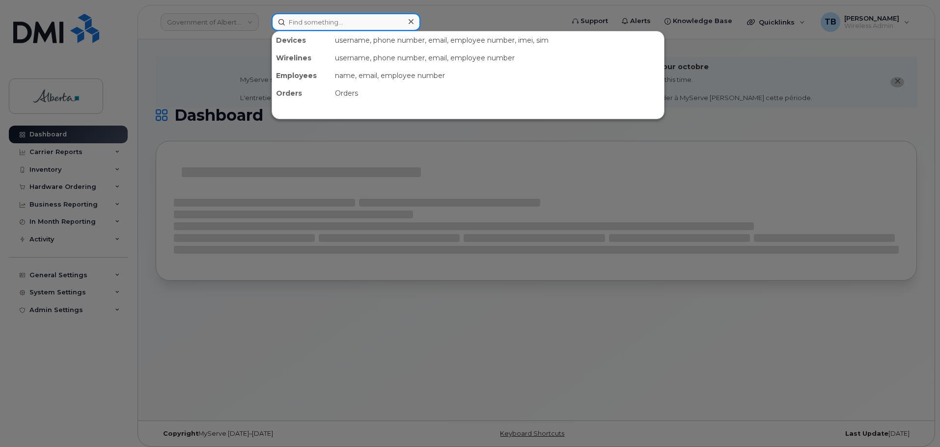
click at [302, 29] on input at bounding box center [346, 22] width 149 height 18
paste input "7809745097"
type input "7809745097"
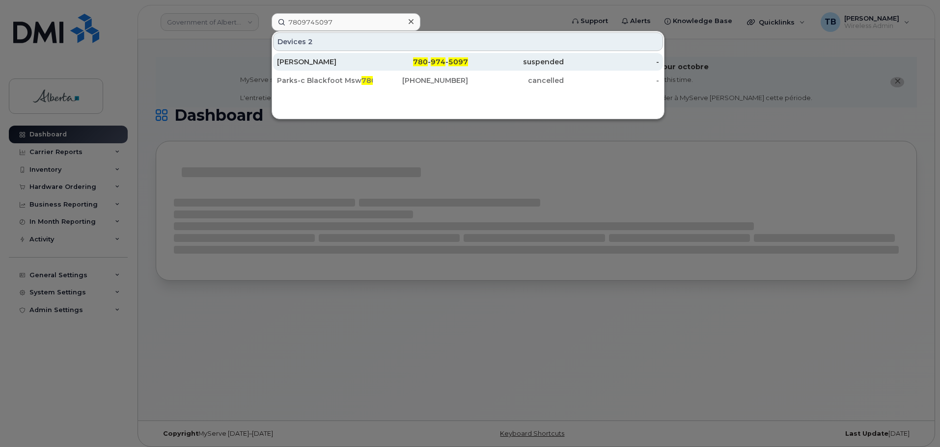
click at [318, 62] on div "[PERSON_NAME]" at bounding box center [325, 62] width 96 height 10
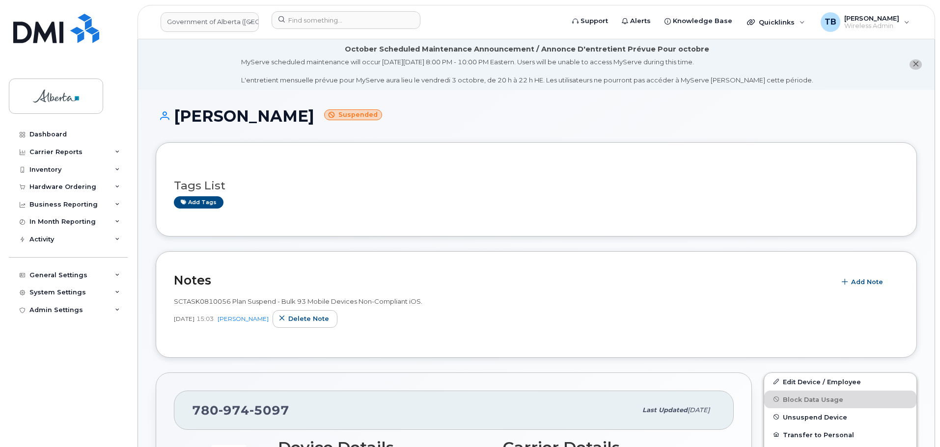
click at [210, 299] on span "SCTASK0810056 Plan Suspend - Bulk 93 Mobile Devices Non-Compliant iOS." at bounding box center [298, 302] width 248 height 8
copy span "SCTASK0810056"
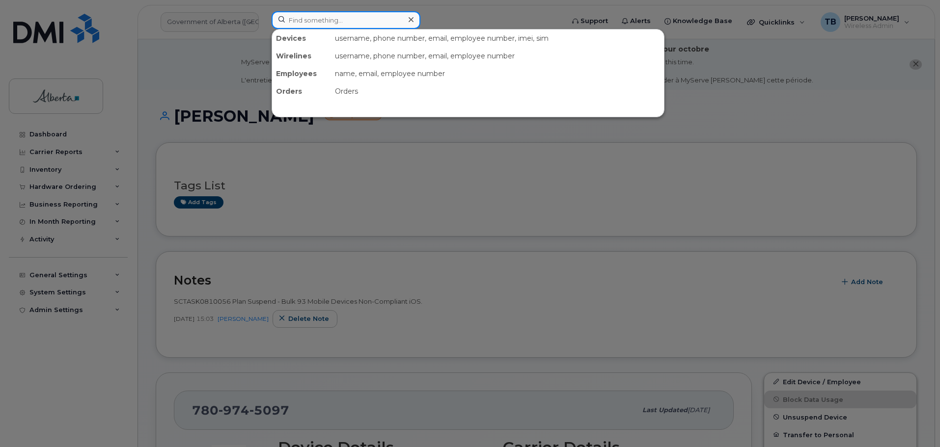
click at [290, 20] on input at bounding box center [346, 20] width 149 height 18
paste input "7802387534"
type input "7802387534"
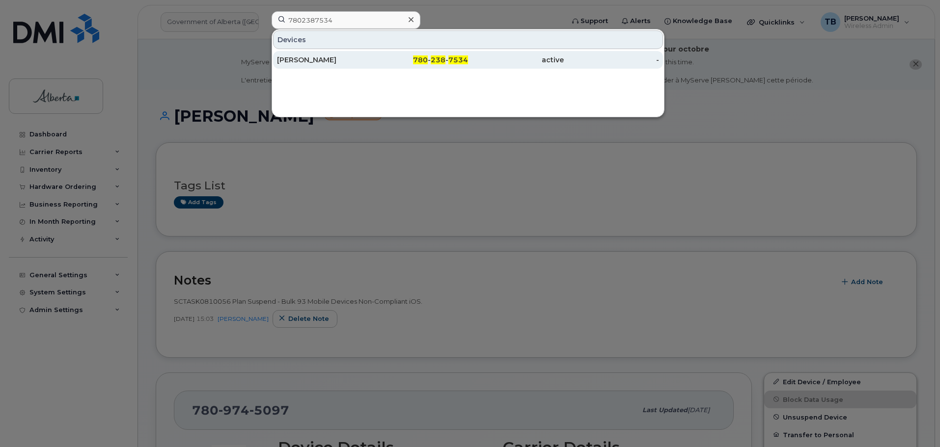
click at [294, 57] on div "[PERSON_NAME]" at bounding box center [325, 60] width 96 height 10
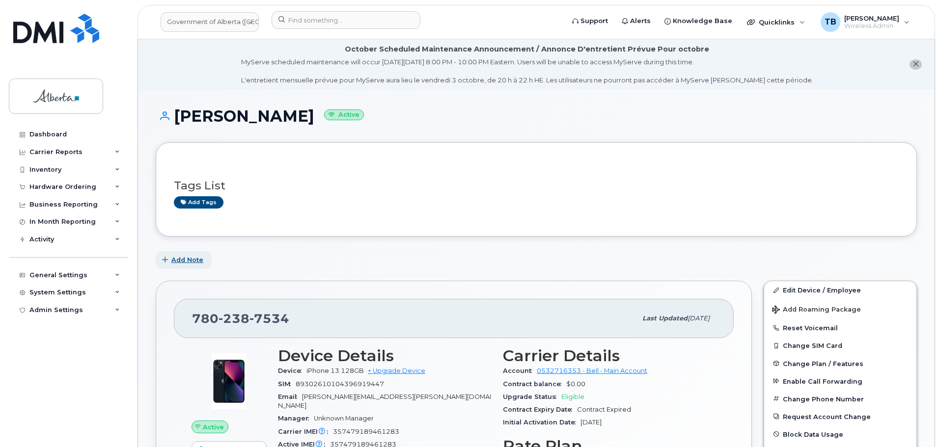
click at [188, 256] on span "Add Note" at bounding box center [187, 259] width 32 height 9
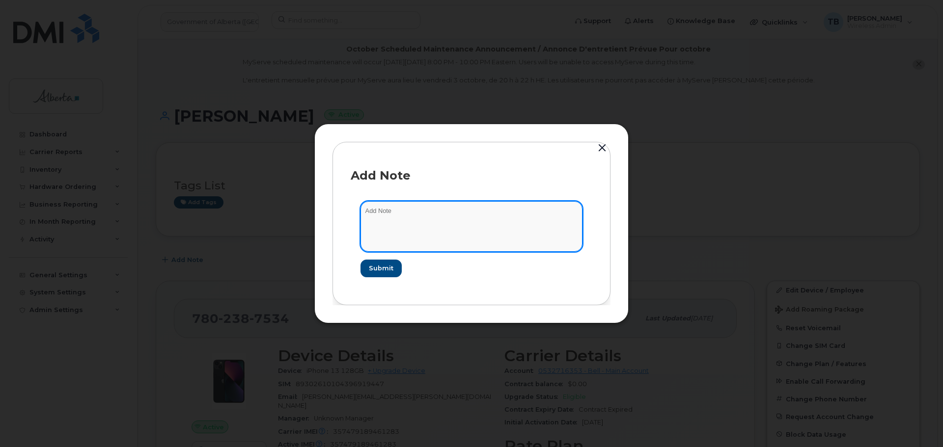
click at [387, 217] on textarea at bounding box center [471, 226] width 222 height 50
paste textarea "SCTASK0854030 Device Plan Reassign - (1)"
type textarea "SCTASK0854030 Device Plan Reassign - (1)"
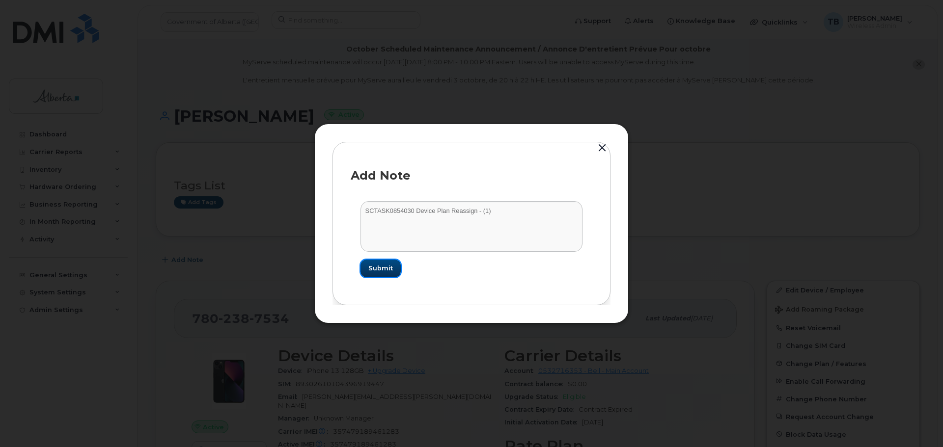
click at [382, 263] on button "Submit" at bounding box center [380, 269] width 40 height 18
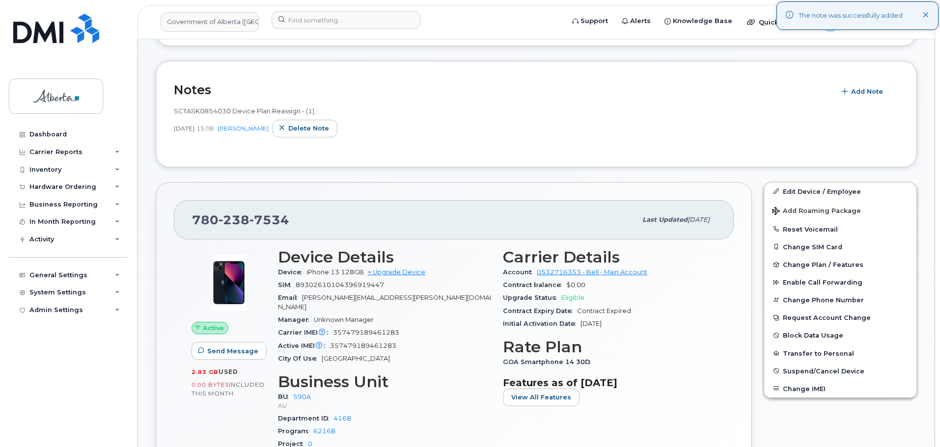
scroll to position [246, 0]
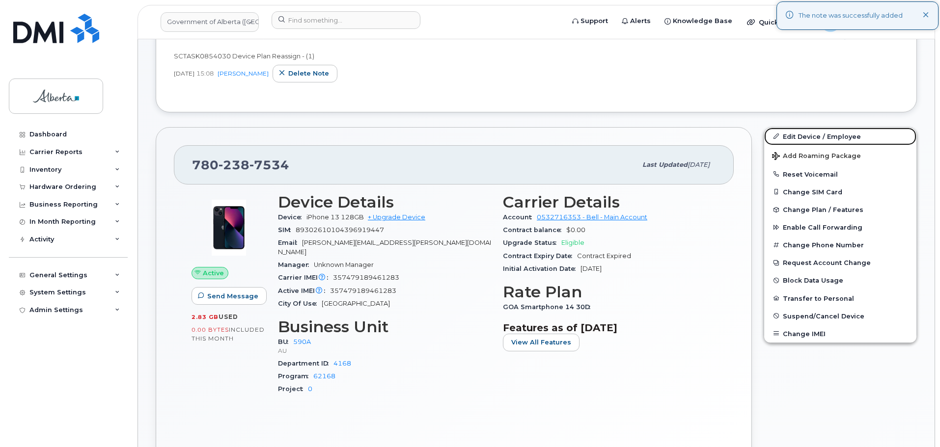
drag, startPoint x: 809, startPoint y: 136, endPoint x: 534, endPoint y: 107, distance: 276.1
click at [809, 136] on link "Edit Device / Employee" at bounding box center [840, 137] width 152 height 18
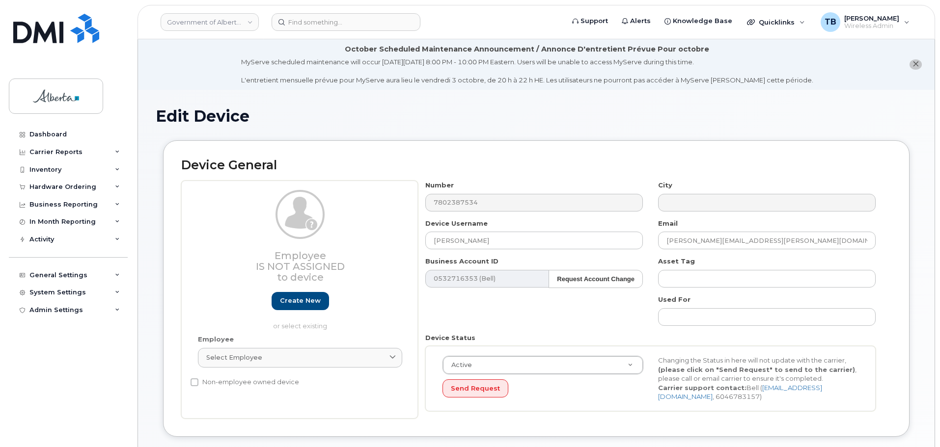
select select "4797725"
drag, startPoint x: 508, startPoint y: 246, endPoint x: 409, endPoint y: 245, distance: 99.2
click at [409, 244] on div "Employee Is not assigned to device Create new or select existing Employee Selec…" at bounding box center [536, 300] width 710 height 238
paste input "Amhiteesh Verma"
type input "Amhiteesh Verma"
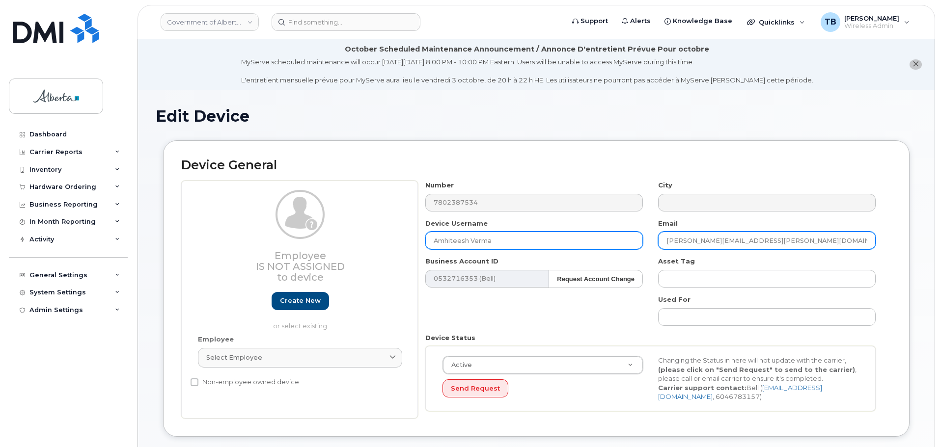
drag, startPoint x: 705, startPoint y: 241, endPoint x: 634, endPoint y: 241, distance: 71.2
click at [634, 241] on div "Number 7802387534 City Device Username Amhiteesh Verma Email Olukayode.Shokunbi…" at bounding box center [650, 300] width 465 height 238
paste input "Amhiteesh.Verma"
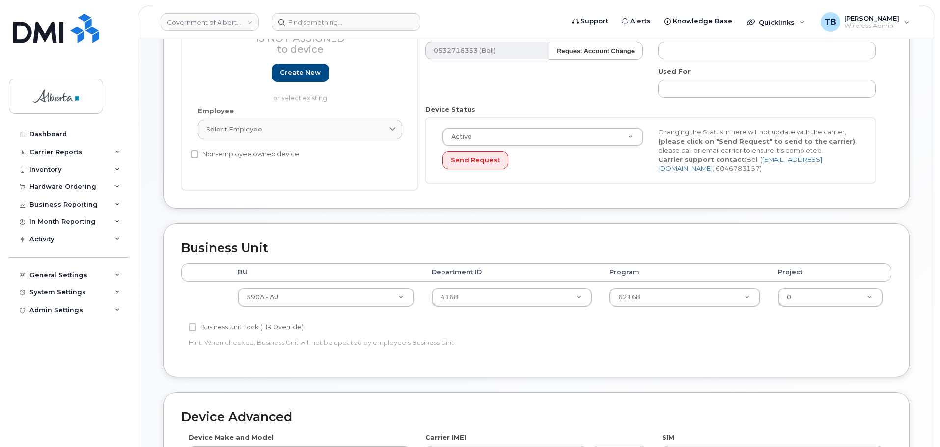
scroll to position [246, 0]
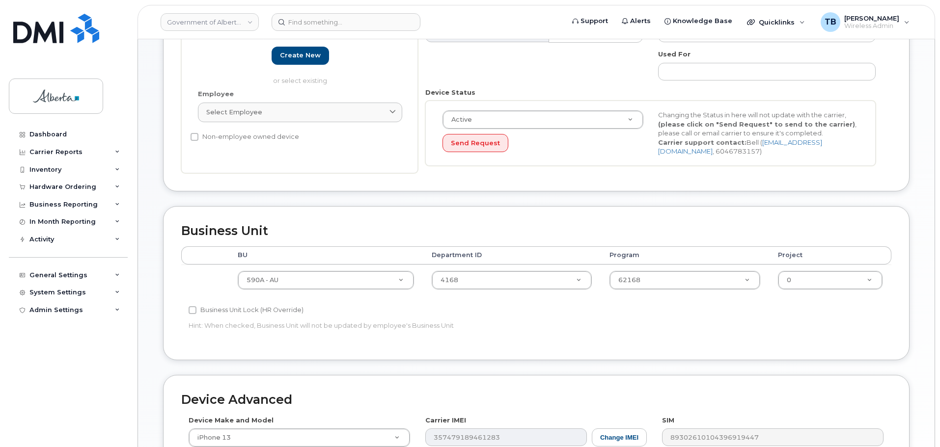
type input "Amhiteesh.Verma@gov.ab.ca"
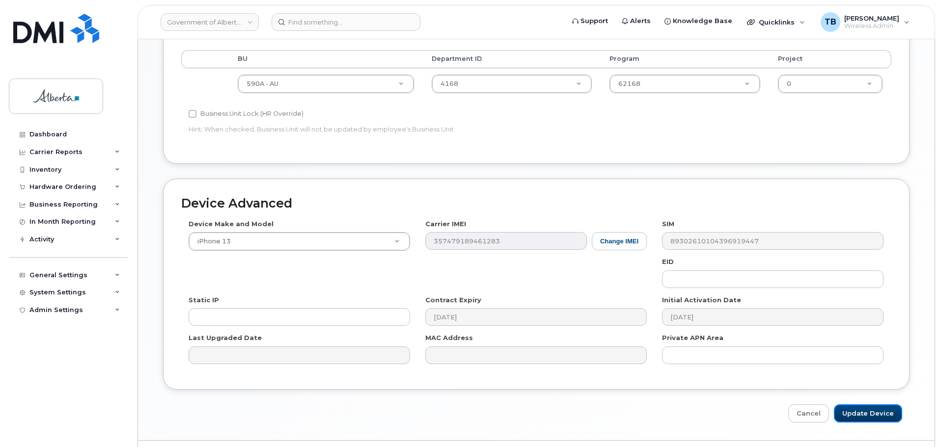
drag, startPoint x: 867, startPoint y: 418, endPoint x: 699, endPoint y: 370, distance: 174.8
click at [867, 418] on input "Update Device" at bounding box center [868, 414] width 68 height 18
type input "Saving..."
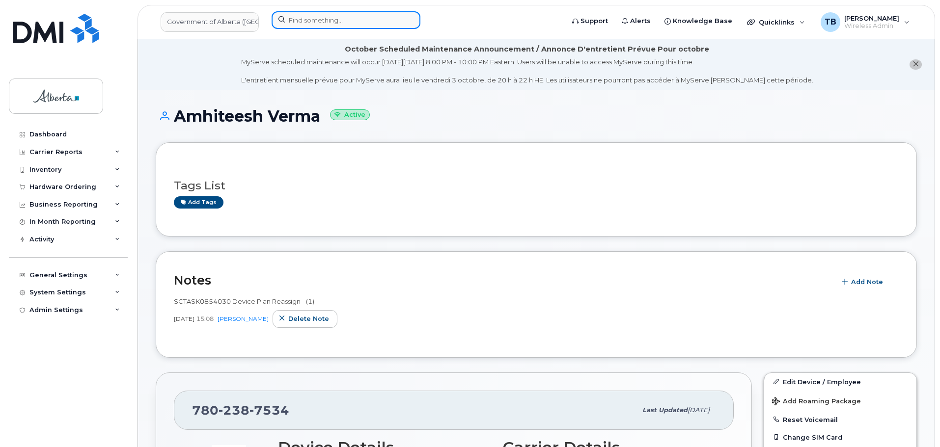
click at [306, 18] on input at bounding box center [346, 20] width 149 height 18
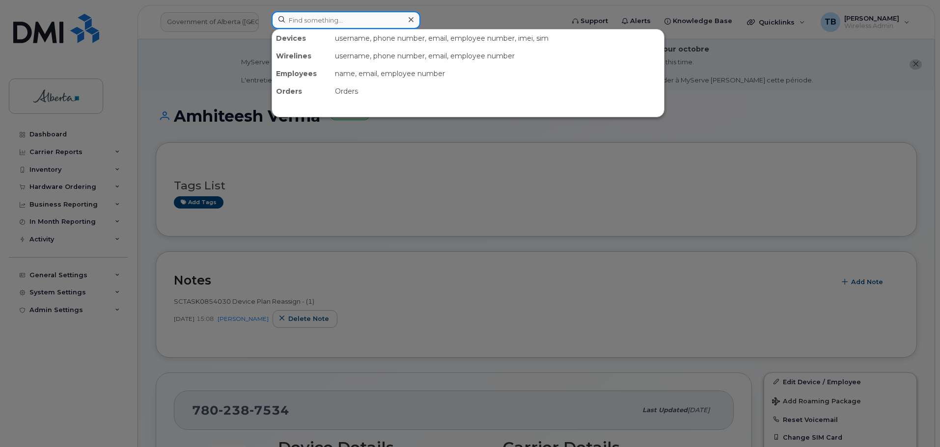
paste input "5873380285"
type input "5873380285"
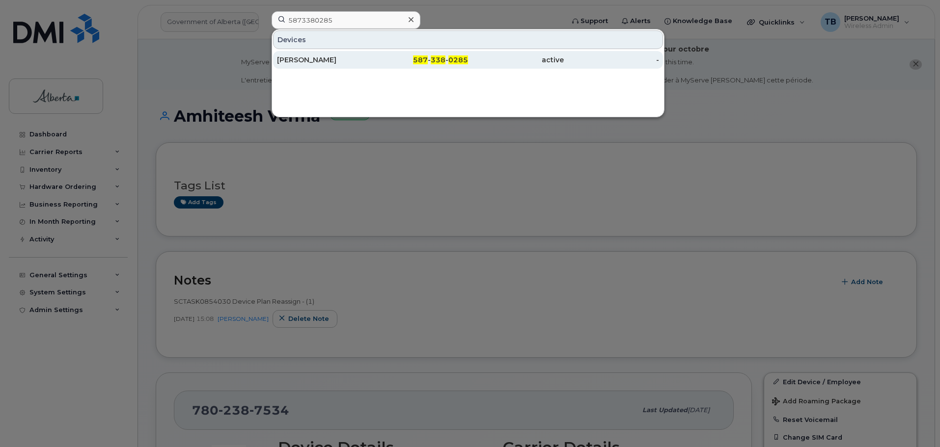
click at [309, 60] on div "[PERSON_NAME]" at bounding box center [325, 60] width 96 height 10
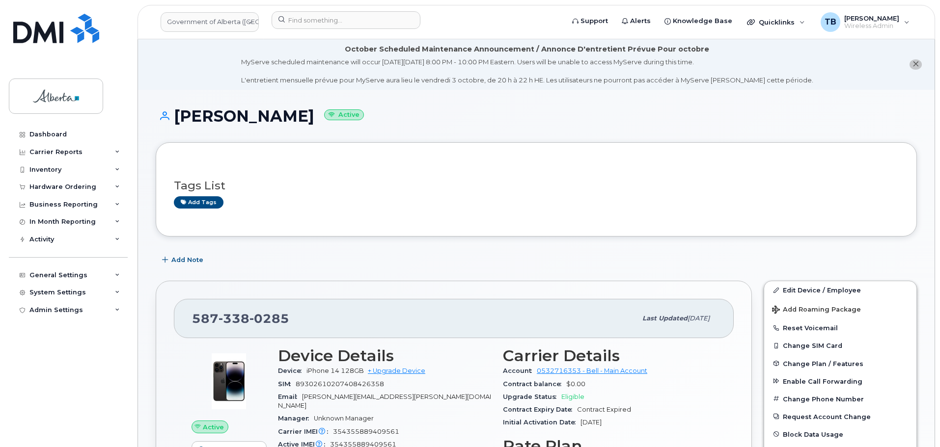
click at [738, 188] on h3 "Tags List" at bounding box center [536, 186] width 725 height 12
click at [183, 263] on span "Add Note" at bounding box center [187, 259] width 32 height 9
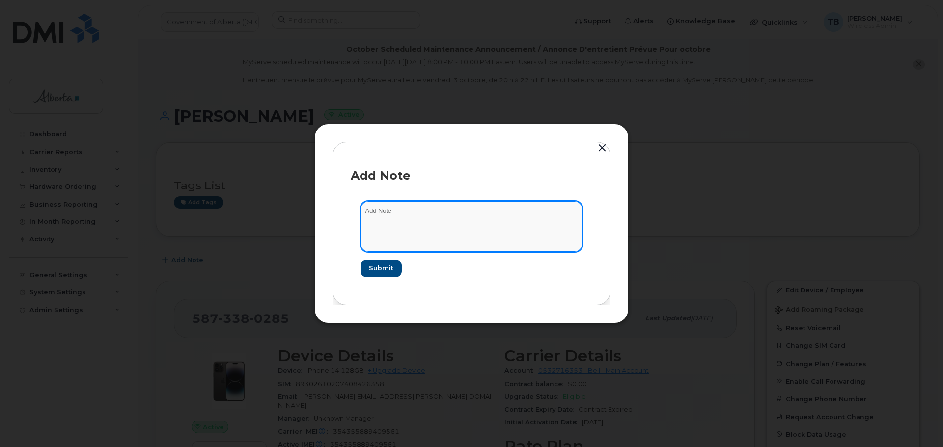
click at [405, 226] on textarea at bounding box center [471, 226] width 222 height 50
paste textarea "SCTASK0852837 Plan Suspend - (1)"
type textarea "SCTASK0852837 Plan Suspend - (1)"
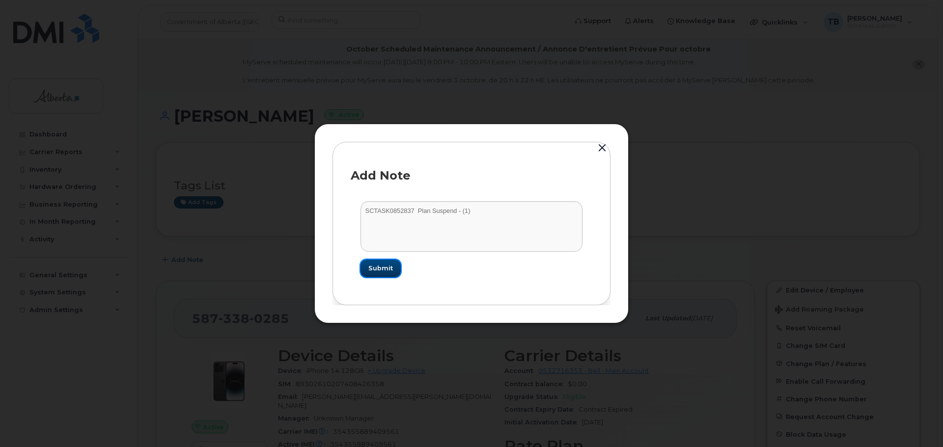
click at [374, 268] on span "Submit" at bounding box center [380, 268] width 25 height 9
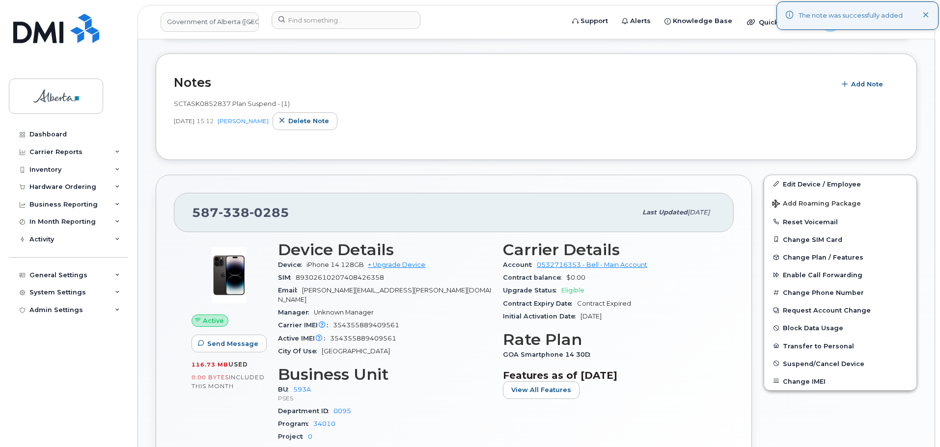
scroll to position [246, 0]
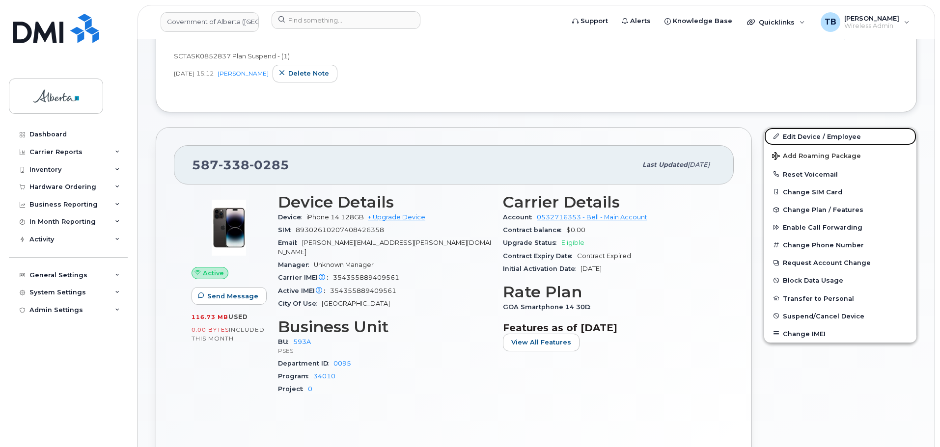
drag, startPoint x: 814, startPoint y: 140, endPoint x: 664, endPoint y: 205, distance: 163.6
click at [814, 140] on link "Edit Device / Employee" at bounding box center [840, 137] width 152 height 18
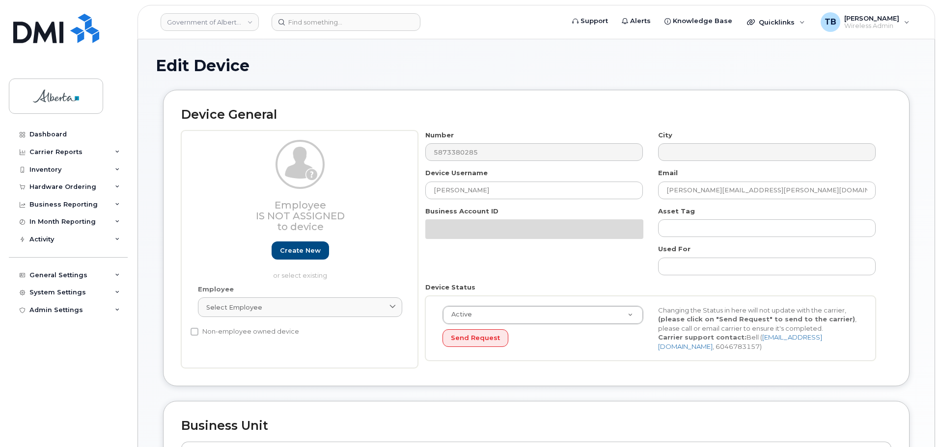
select select "4797682"
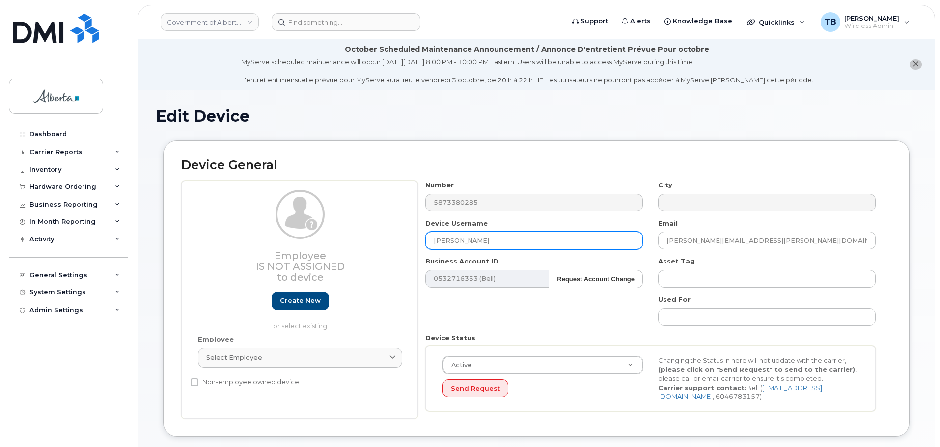
drag, startPoint x: 491, startPoint y: 237, endPoint x: 382, endPoint y: 243, distance: 110.1
click at [382, 243] on div "Employee Is not assigned to device Create new or select existing Employee Selec…" at bounding box center [536, 300] width 710 height 238
paste input "Probation Officer Vacant"
type input "Probation Officer Vacant"
drag, startPoint x: 767, startPoint y: 242, endPoint x: 621, endPoint y: 242, distance: 146.3
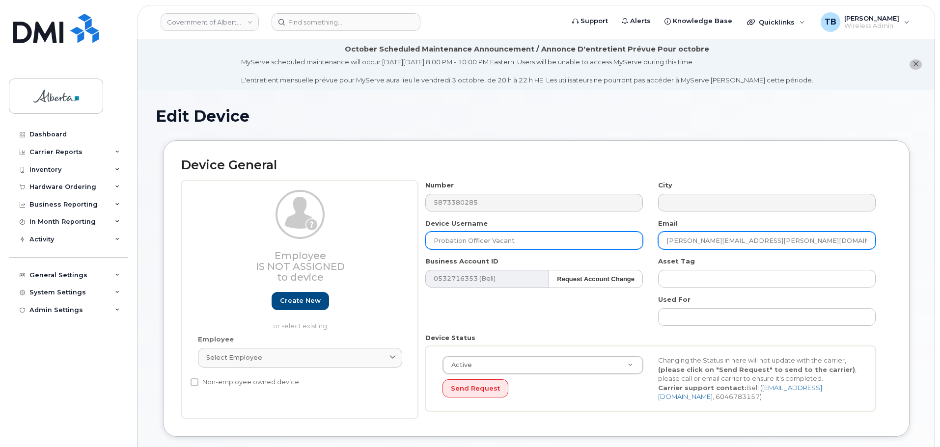
click at [622, 242] on div "Number 5873380285 City Device Username Probation Officer Vacant Email audrey.mo…" at bounding box center [650, 300] width 465 height 238
paste input "Jerrika.Viney-Stecyk"
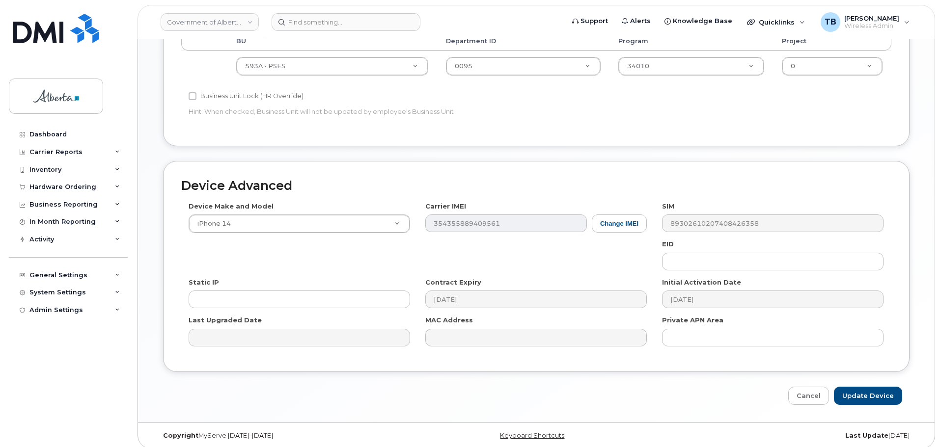
scroll to position [466, 0]
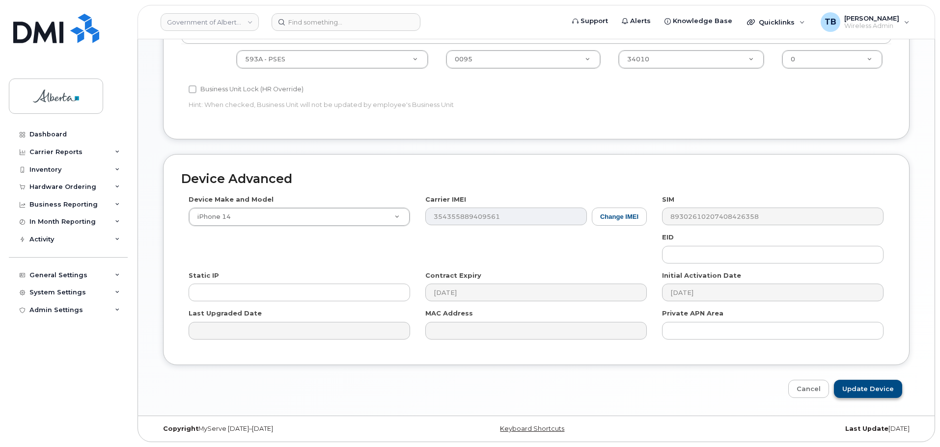
type input "[EMAIL_ADDRESS][PERSON_NAME][DOMAIN_NAME]"
click at [864, 385] on input "Update Device" at bounding box center [868, 389] width 68 height 18
type input "Saving..."
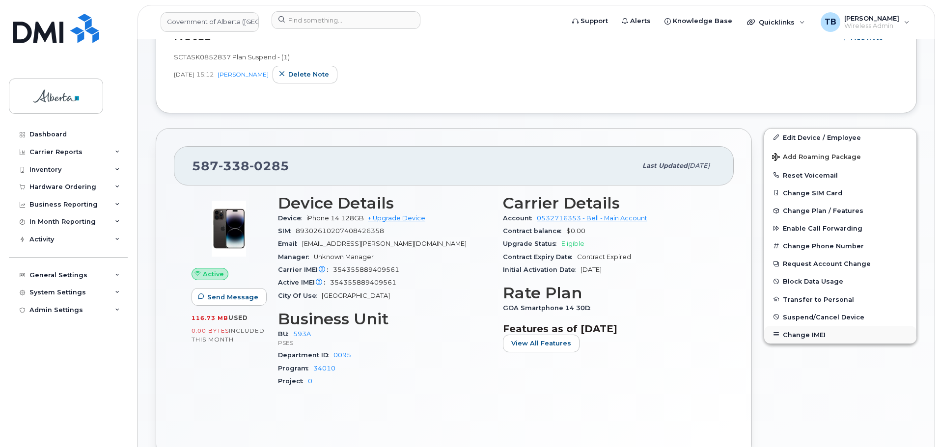
scroll to position [246, 0]
click at [813, 320] on span "Suspend/Cancel Device" at bounding box center [824, 315] width 82 height 7
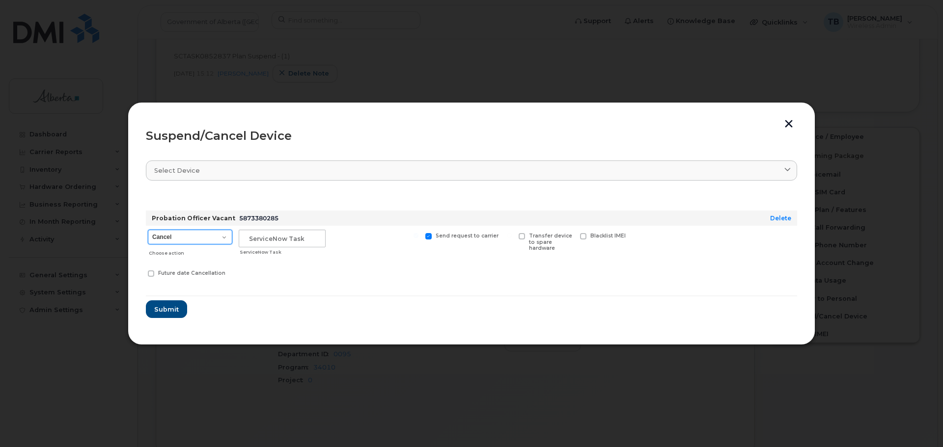
click at [180, 240] on select "Cancel Suspend - Extend Suspension Suspend - Reduced Rate Suspend - Lost Device…" at bounding box center [190, 237] width 84 height 15
select select "[object Object]"
click at [148, 230] on select "Cancel Suspend - Extend Suspension Suspend - Reduced Rate Suspend - Lost Device…" at bounding box center [190, 237] width 84 height 15
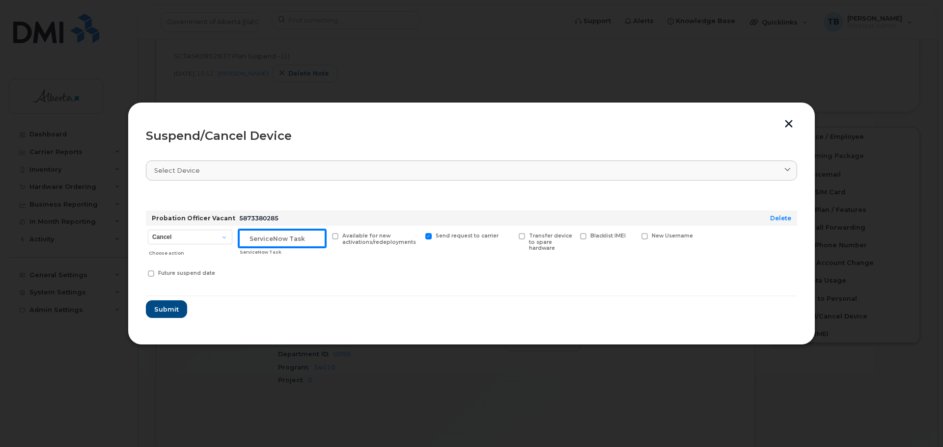
click at [254, 241] on input "text" at bounding box center [282, 239] width 87 height 18
paste input "SCTASK0852837"
type input "SCTASK0852837"
click at [146, 300] on button "Submit" at bounding box center [166, 309] width 41 height 18
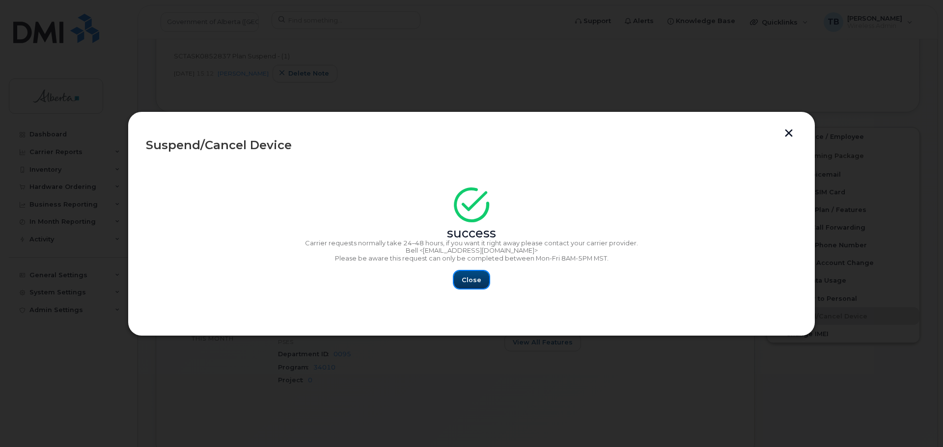
click at [476, 285] on button "Close" at bounding box center [471, 280] width 35 height 18
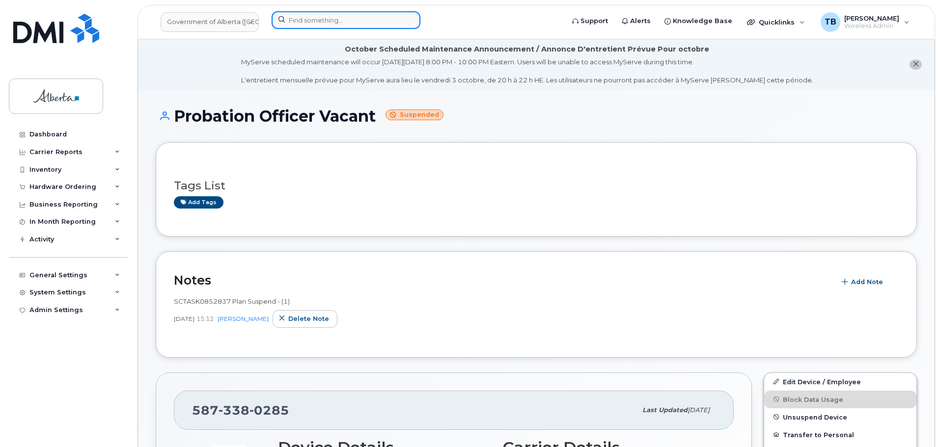
click at [303, 20] on input at bounding box center [346, 20] width 149 height 18
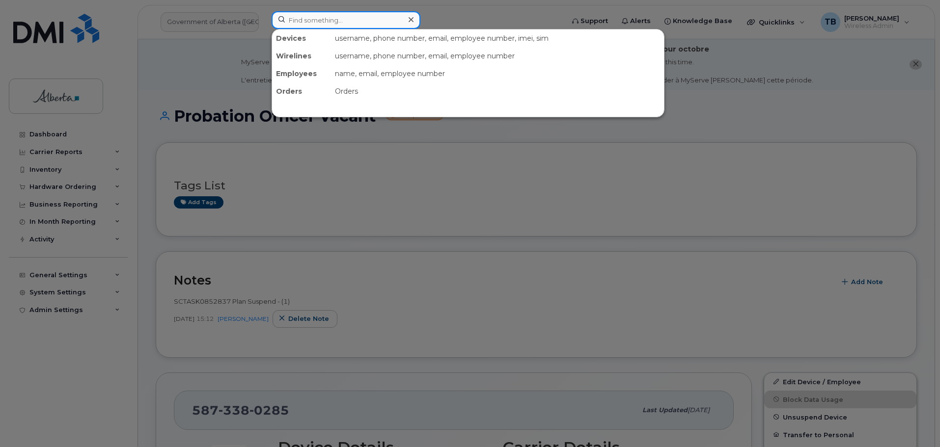
paste input "7806228446"
type input "7806228446"
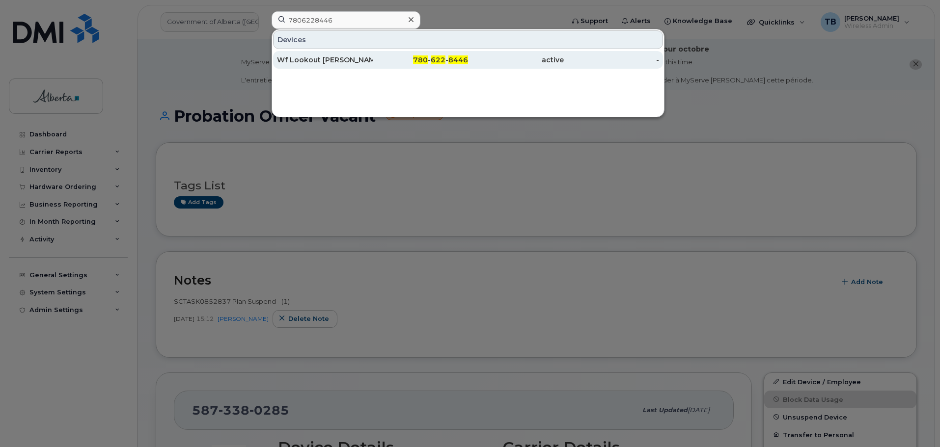
click at [304, 60] on div "Wf Lookout Berland" at bounding box center [325, 60] width 96 height 10
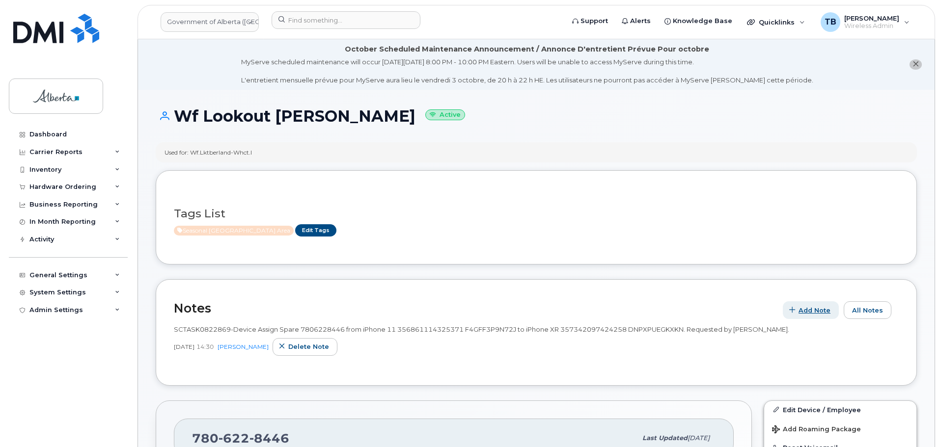
click at [810, 237] on div "Seasonal [GEOGRAPHIC_DATA] Area Edit Tags" at bounding box center [532, 230] width 717 height 12
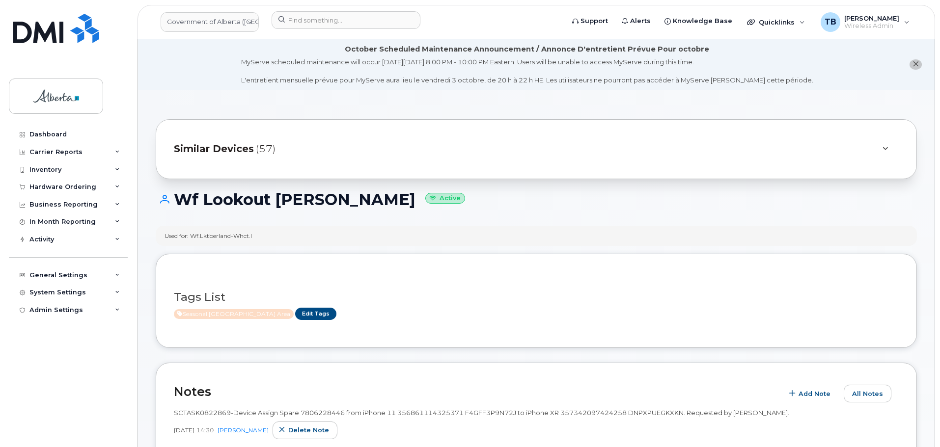
scroll to position [98, 0]
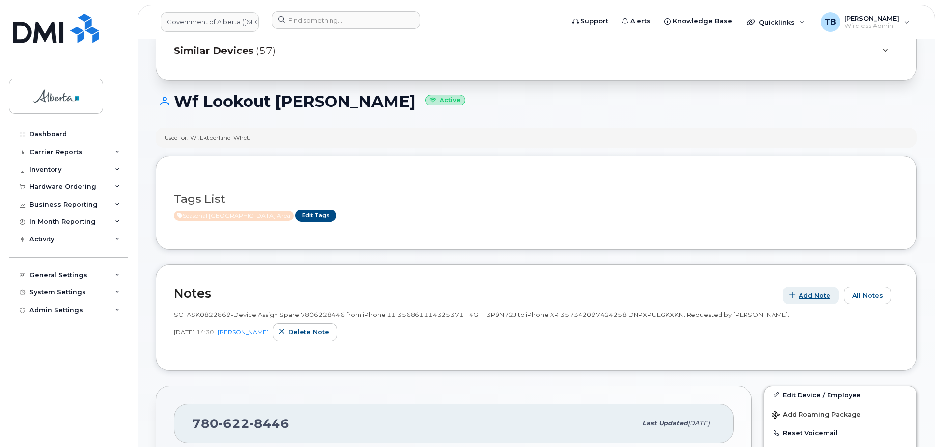
click at [810, 297] on span "Add Note" at bounding box center [814, 295] width 32 height 9
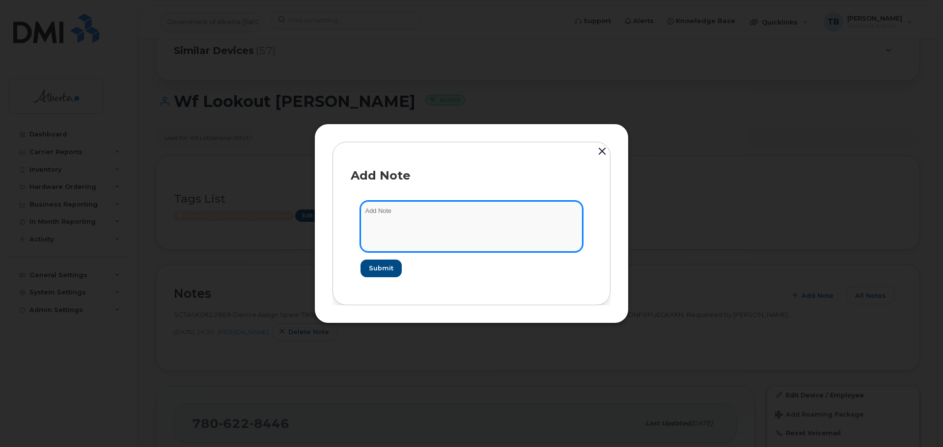
click at [392, 226] on textarea at bounding box center [471, 226] width 222 height 50
paste textarea "SCTASK0853584 Plan Suspend - (3)"
click at [387, 215] on textarea "SCTASK0853584 Plan Suspend - (3)" at bounding box center [471, 226] width 222 height 50
type textarea "SCTASK0853584 Plan Suspend - (3)"
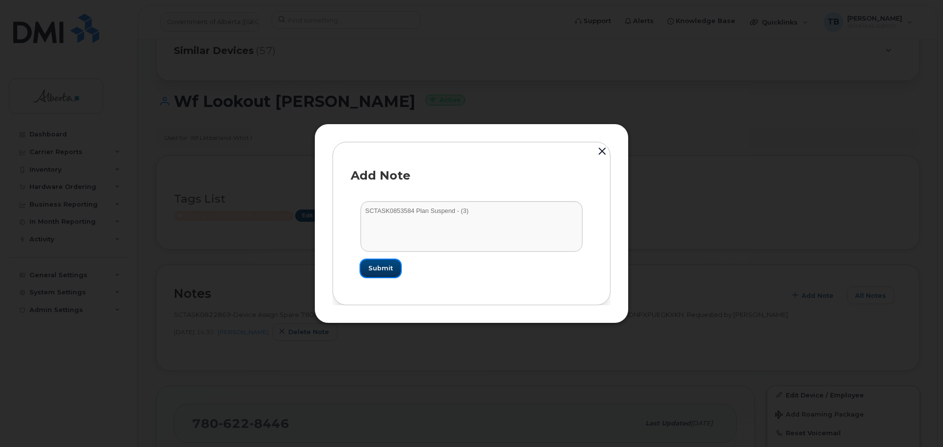
click at [380, 275] on button "Submit" at bounding box center [380, 269] width 40 height 18
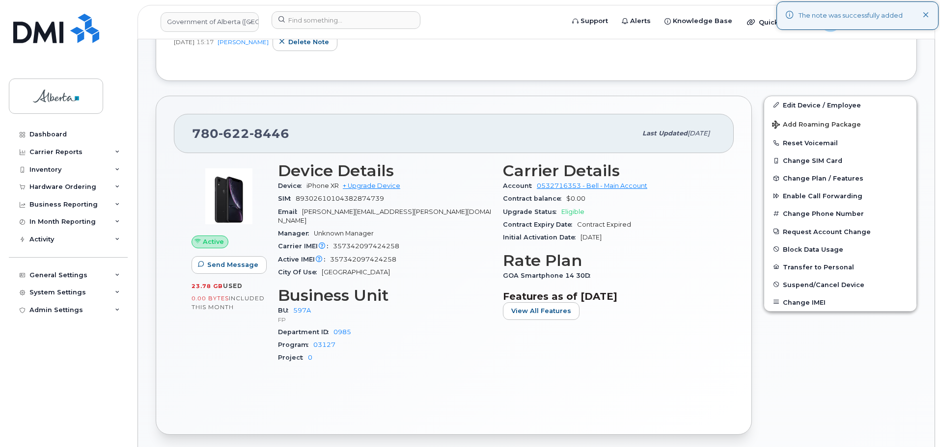
scroll to position [393, 0]
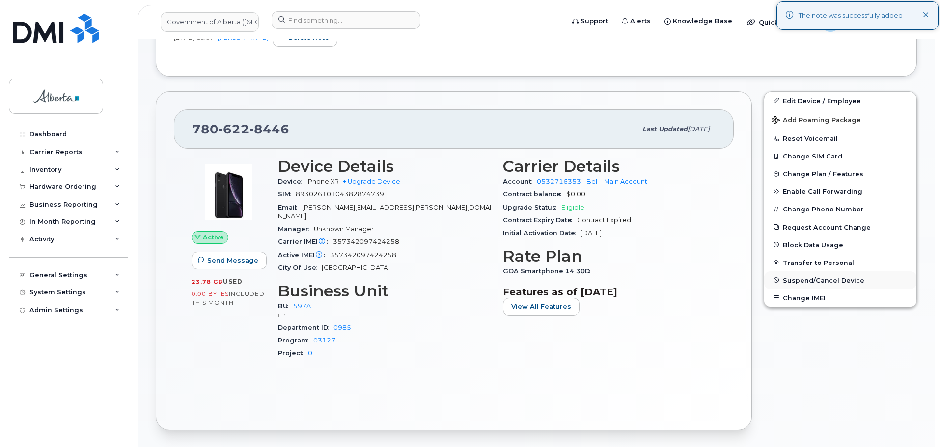
click at [802, 279] on span "Suspend/Cancel Device" at bounding box center [824, 279] width 82 height 7
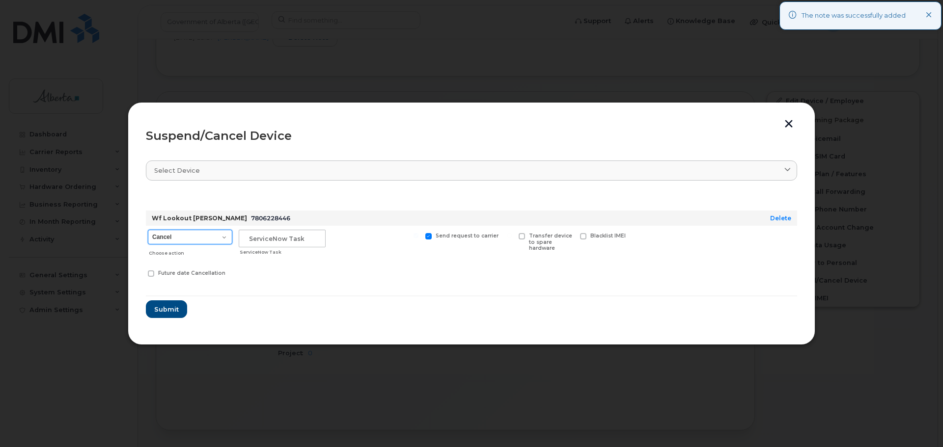
click at [204, 245] on select "Cancel Suspend - Extend Suspension Suspend - Reduced Rate Suspend - Lost Device…" at bounding box center [190, 237] width 84 height 15
select select "[object Object]"
click at [148, 230] on select "Cancel Suspend - Extend Suspension Suspend - Reduced Rate Suspend - Lost Device…" at bounding box center [190, 237] width 84 height 15
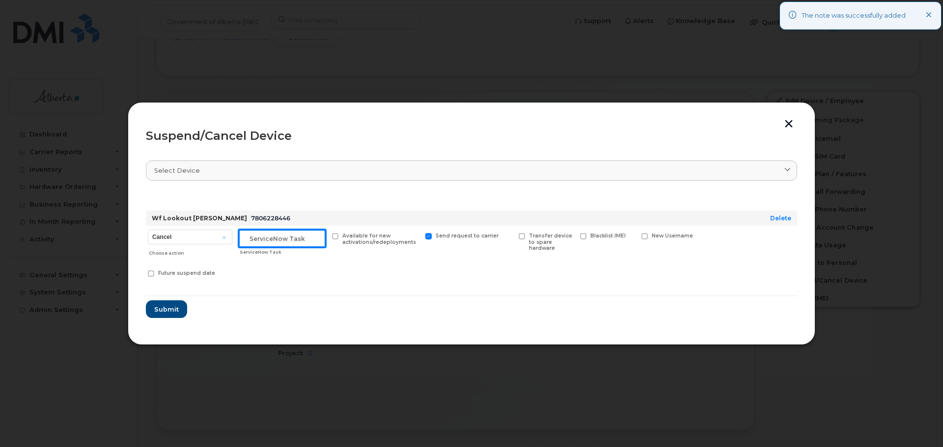
click at [259, 244] on input "text" at bounding box center [282, 239] width 87 height 18
paste input "SCTASK0853584"
type input "SCTASK0853584"
click at [161, 309] on span "Submit" at bounding box center [166, 309] width 25 height 9
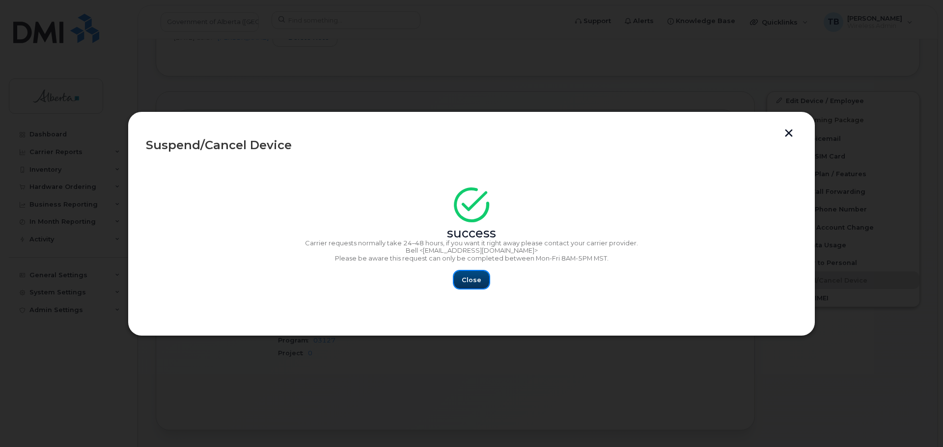
drag, startPoint x: 469, startPoint y: 273, endPoint x: 464, endPoint y: 260, distance: 13.6
click at [471, 273] on button "Close" at bounding box center [471, 280] width 35 height 18
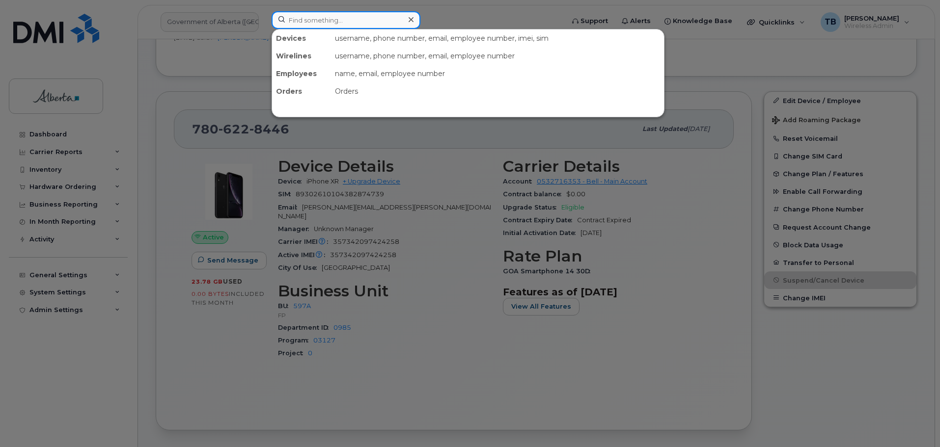
click at [303, 19] on input at bounding box center [346, 20] width 149 height 18
paste input "7806744581"
type input "7806744581"
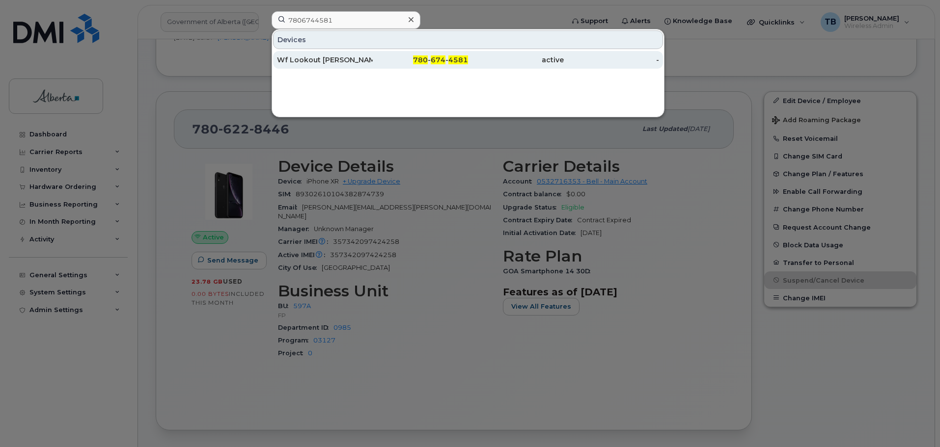
click at [334, 61] on div "Wf Lookout Vega" at bounding box center [325, 60] width 96 height 10
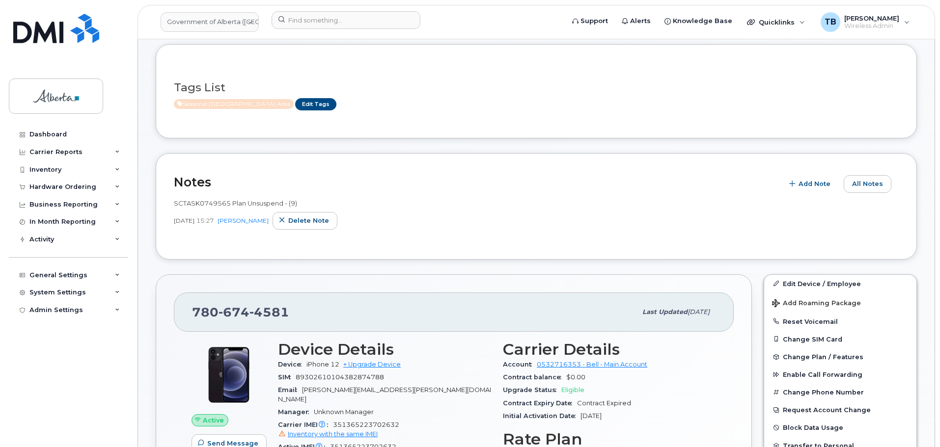
scroll to position [182, 0]
click at [814, 185] on span "Add Note" at bounding box center [814, 183] width 32 height 9
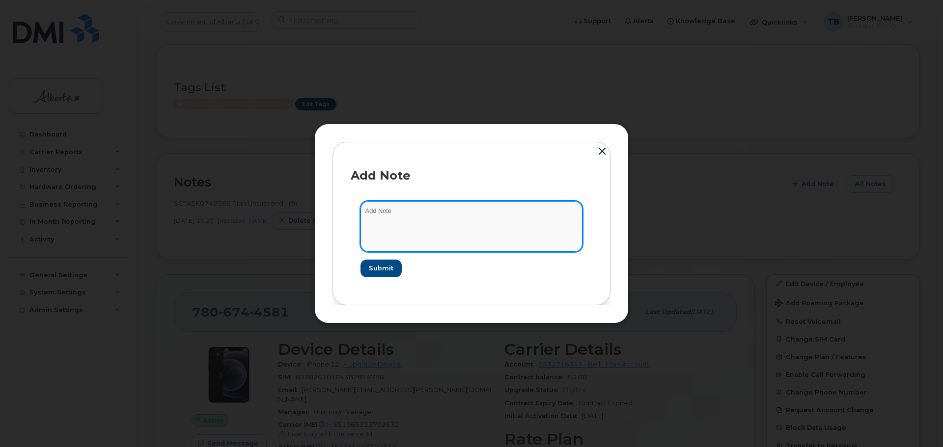
click at [378, 224] on textarea at bounding box center [471, 226] width 222 height 50
paste textarea "SCTASK0853584 Plan Suspend - (3)"
click at [385, 211] on textarea "SCTASK0853584 Plan Suspend - (3)" at bounding box center [471, 226] width 222 height 50
type textarea "SCTASK0853584 Plan Suspend - (3)"
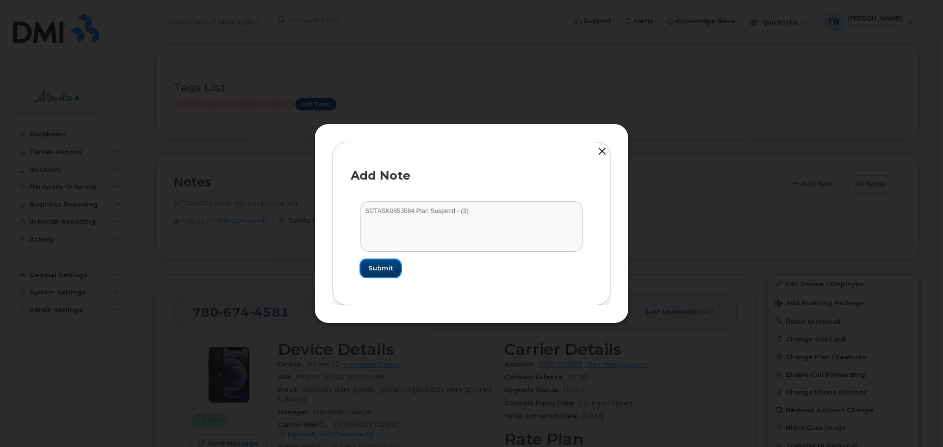
click at [385, 265] on span "Submit" at bounding box center [380, 268] width 25 height 9
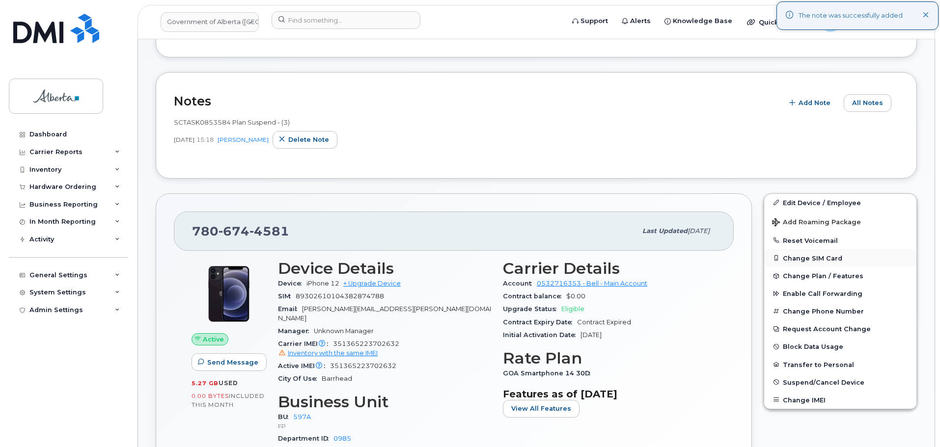
scroll to position [378, 0]
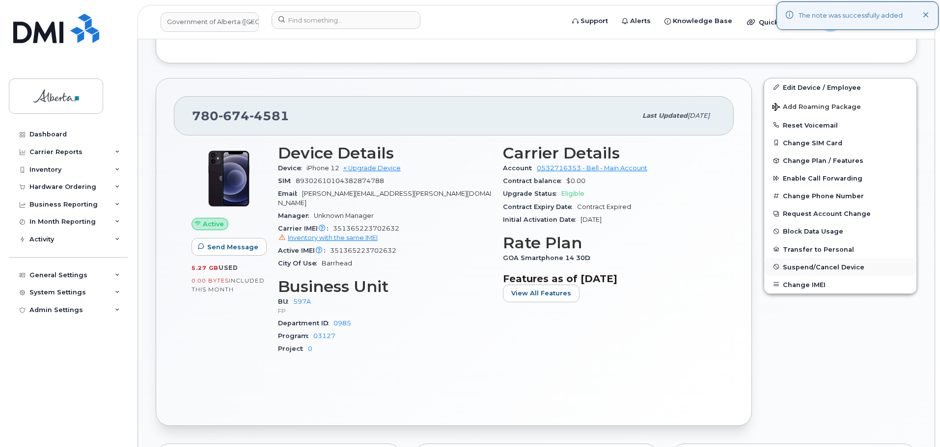
click at [802, 271] on span "Suspend/Cancel Device" at bounding box center [824, 266] width 82 height 7
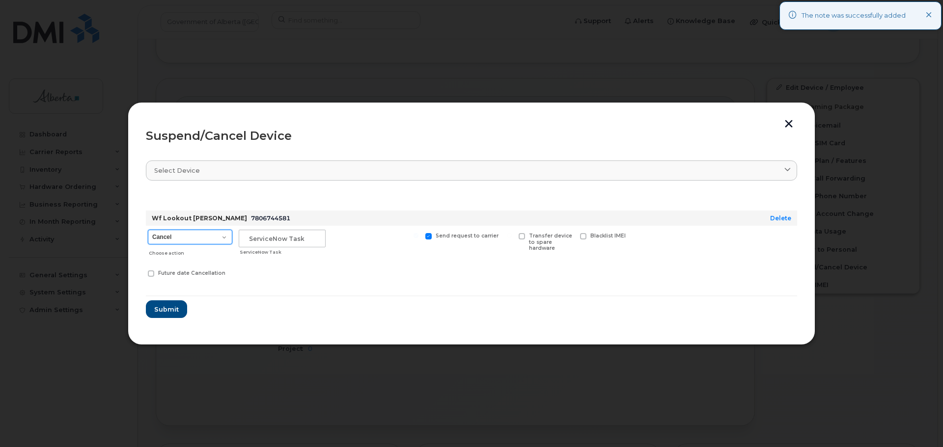
click at [171, 239] on select "Cancel Suspend - Extend Suspension Suspend - Reduced Rate Suspend - Lost Device…" at bounding box center [190, 237] width 84 height 15
select select "[object Object]"
click at [148, 230] on select "Cancel Suspend - Extend Suspension Suspend - Reduced Rate Suspend - Lost Device…" at bounding box center [190, 237] width 84 height 15
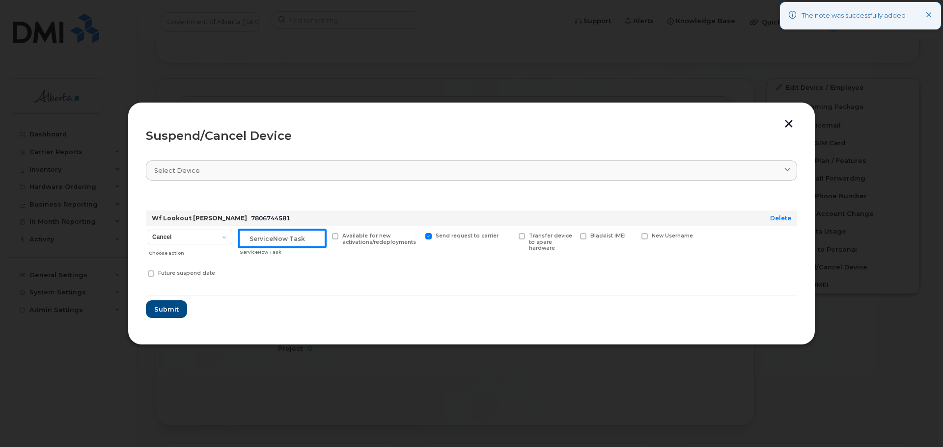
click at [276, 243] on input "text" at bounding box center [282, 239] width 87 height 18
paste input "SCTASK0853584"
type input "SCTASK0853584"
click at [164, 305] on span "Submit" at bounding box center [166, 309] width 25 height 9
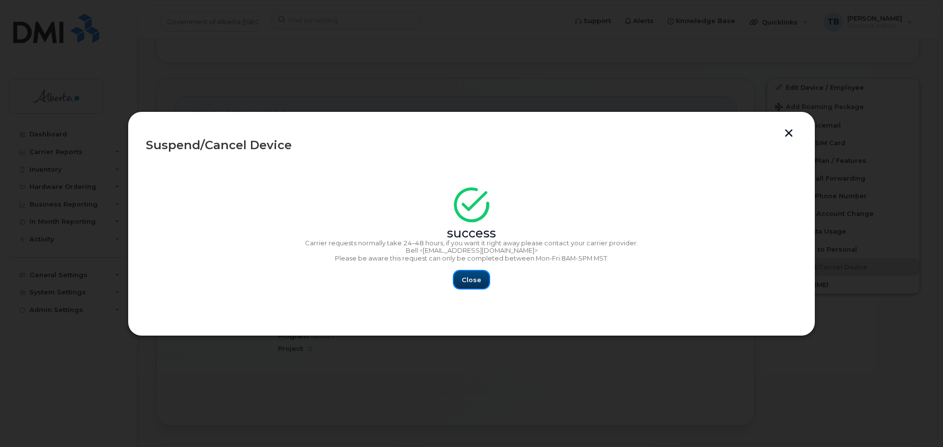
click at [462, 281] on button "Close" at bounding box center [471, 280] width 35 height 18
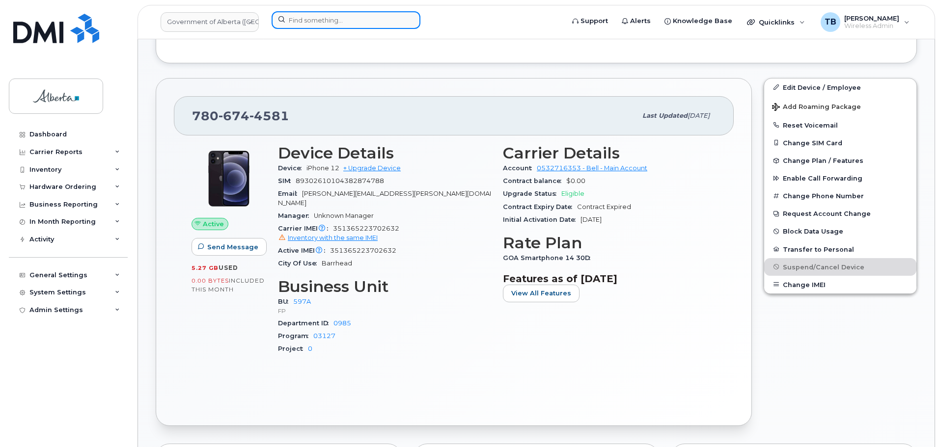
click at [309, 27] on input at bounding box center [346, 20] width 149 height 18
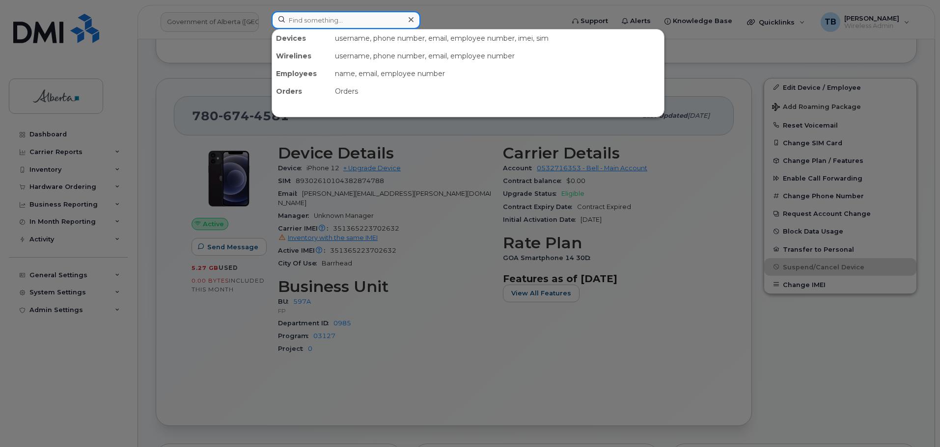
paste input "7807781400"
type input "7807781400"
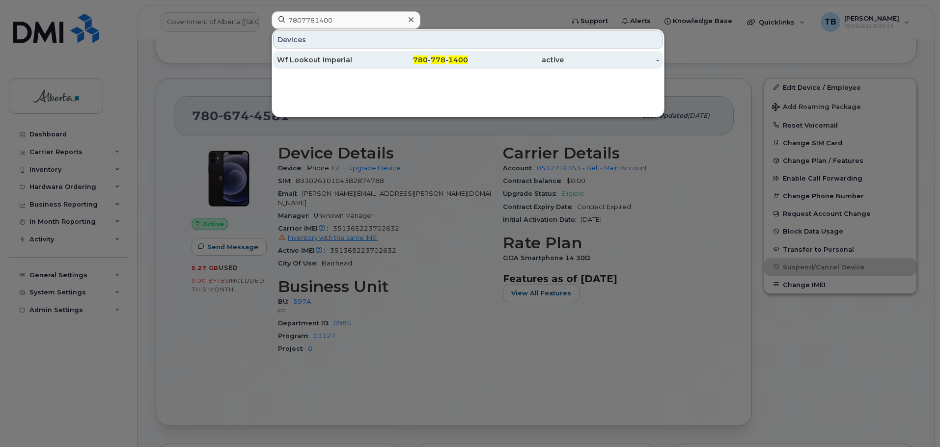
click at [300, 58] on div "Wf Lookout Imperial" at bounding box center [325, 60] width 96 height 10
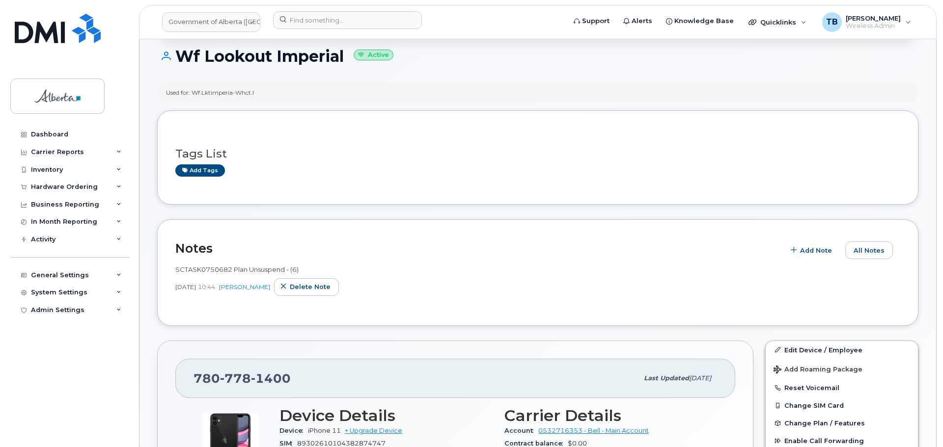
scroll to position [147, 0]
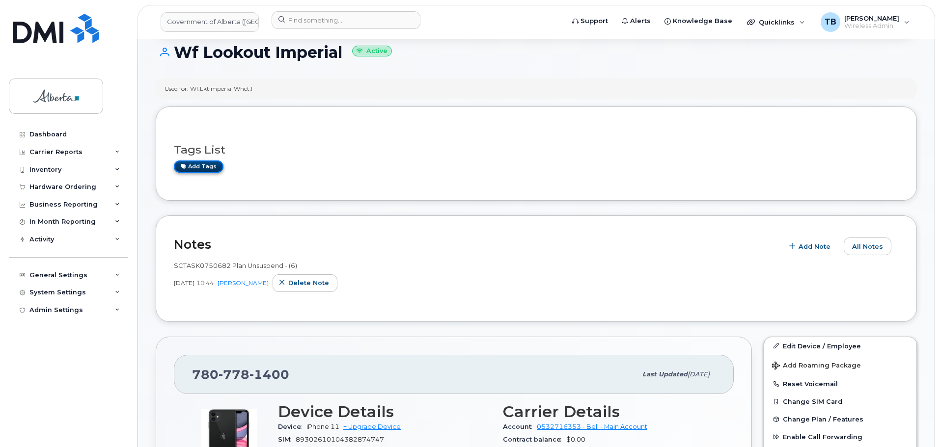
click at [193, 164] on link "Add tags" at bounding box center [199, 167] width 50 height 12
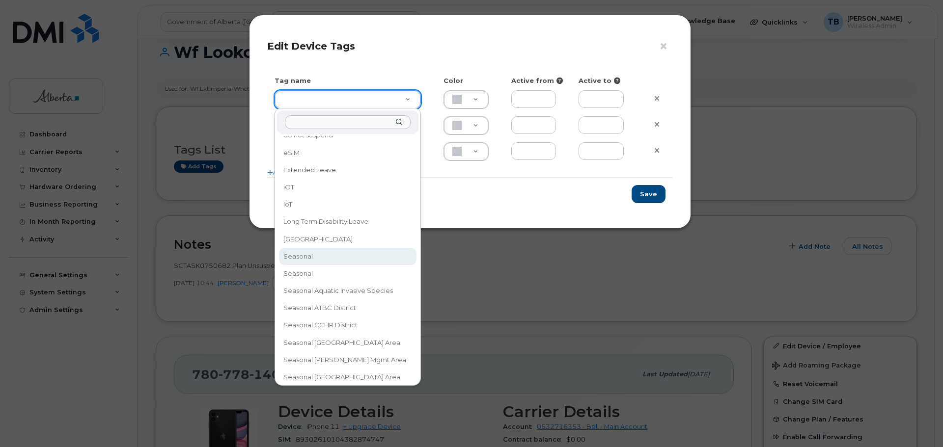
type input "Seasonal"
type input "D6CDC1"
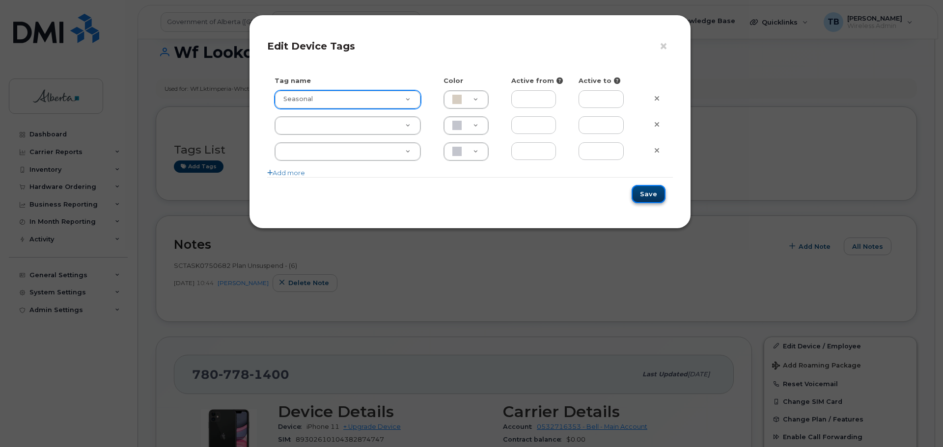
click at [647, 200] on button "Save" at bounding box center [648, 194] width 34 height 18
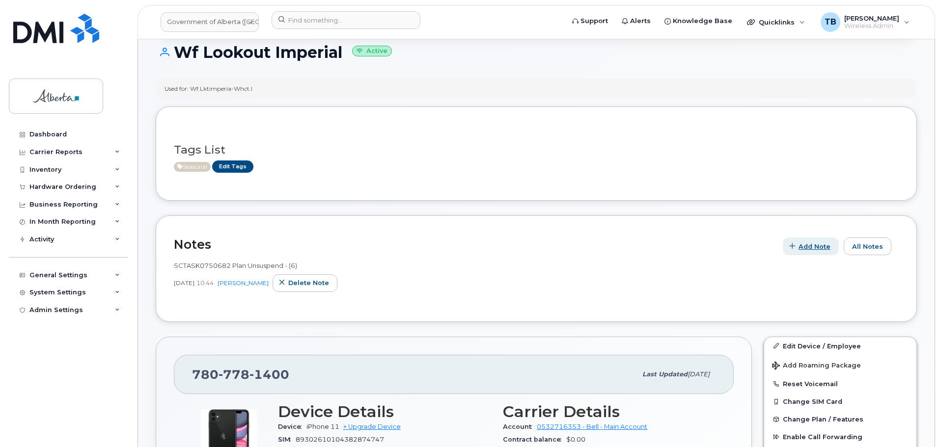
click at [816, 246] on span "Add Note" at bounding box center [814, 246] width 32 height 9
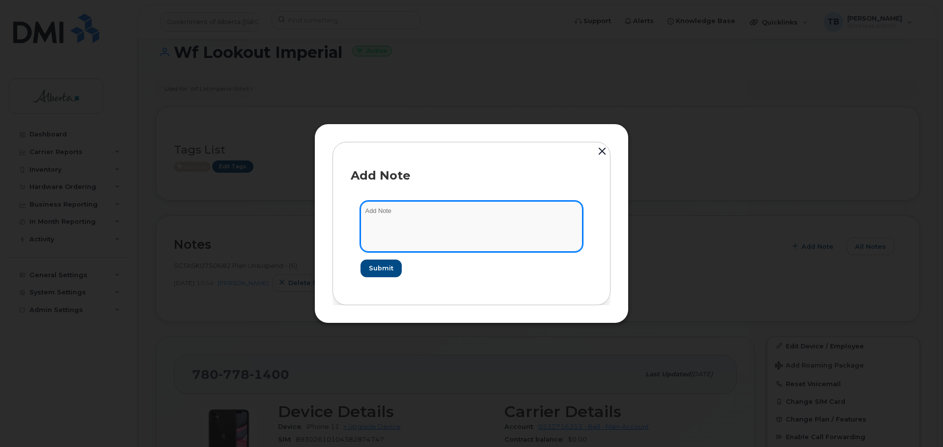
click at [398, 229] on textarea at bounding box center [471, 226] width 222 height 50
paste textarea "SCTASK0853584 Plan Suspend - (3)"
click at [375, 210] on textarea "SCTASK0853584 Plan Suspend - (3)" at bounding box center [471, 226] width 222 height 50
type textarea "SCTASK0853584 Plan Suspend - (3)"
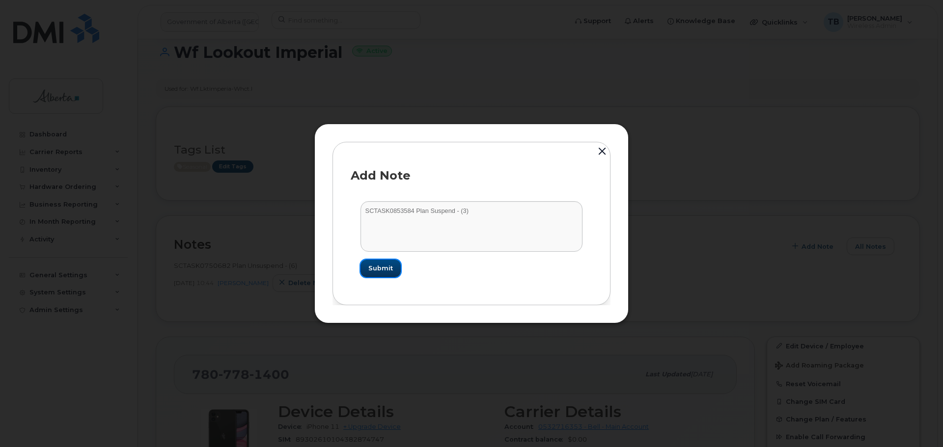
click at [393, 273] on button "Submit" at bounding box center [380, 269] width 40 height 18
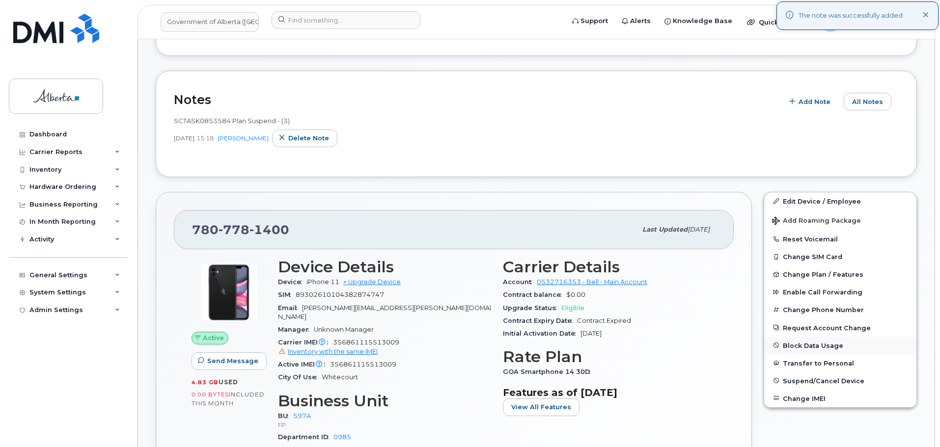
scroll to position [295, 0]
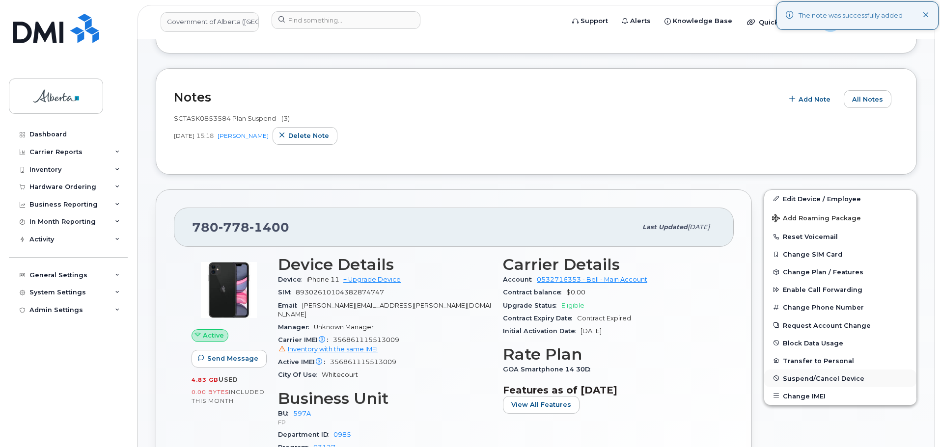
click at [809, 382] on span "Suspend/Cancel Device" at bounding box center [824, 378] width 82 height 7
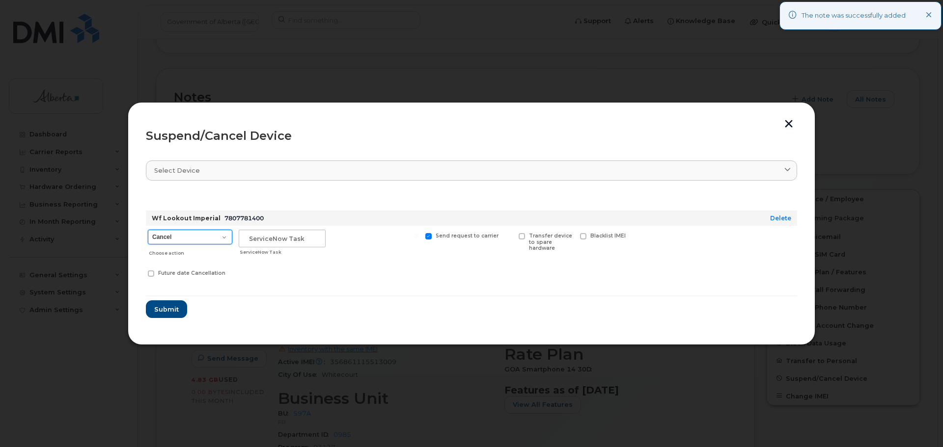
click at [172, 242] on select "Cancel Suspend - Extend Suspension Suspend - Reduced Rate Suspend - Lost Device…" at bounding box center [190, 237] width 84 height 15
select select "[object Object]"
click at [148, 230] on select "Cancel Suspend - Extend Suspension Suspend - Reduced Rate Suspend - Lost Device…" at bounding box center [190, 237] width 84 height 15
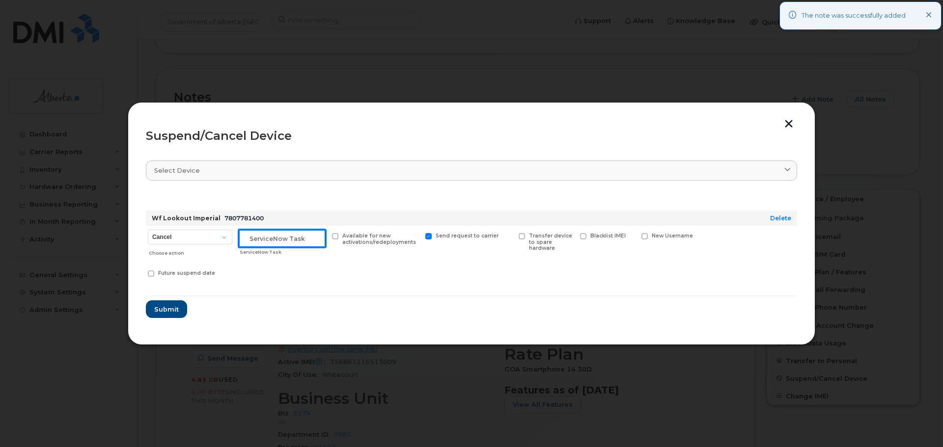
click at [251, 243] on input "text" at bounding box center [282, 239] width 87 height 18
paste input "SCTASK0853584"
type input "SCTASK0853584"
click at [167, 313] on span "Submit" at bounding box center [166, 309] width 25 height 9
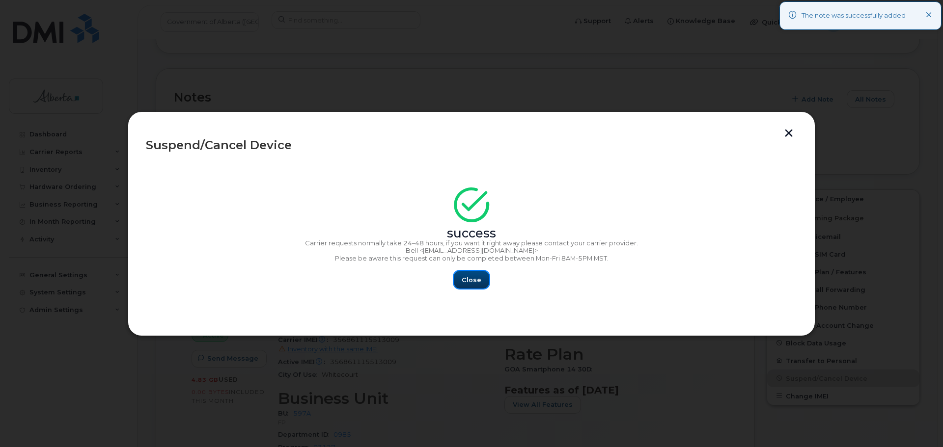
drag, startPoint x: 464, startPoint y: 281, endPoint x: 344, endPoint y: 139, distance: 186.1
click at [463, 280] on span "Close" at bounding box center [472, 279] width 20 height 9
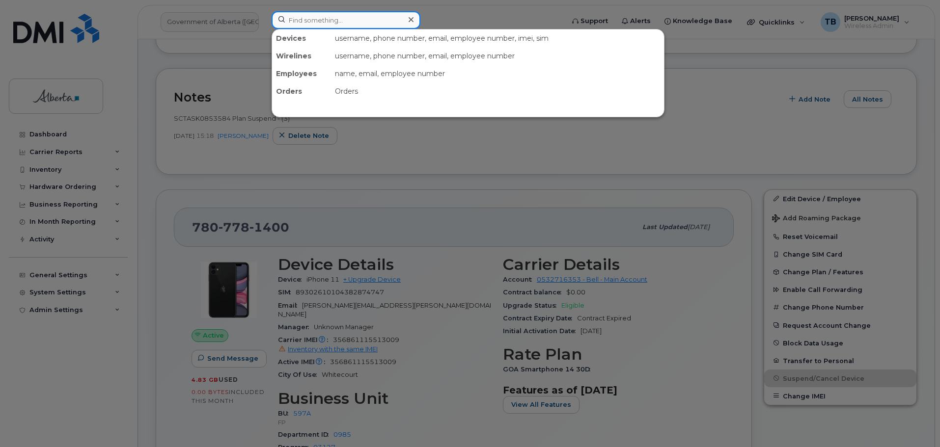
click at [301, 21] on input at bounding box center [346, 20] width 149 height 18
paste input "4037964106"
type input "4037964106"
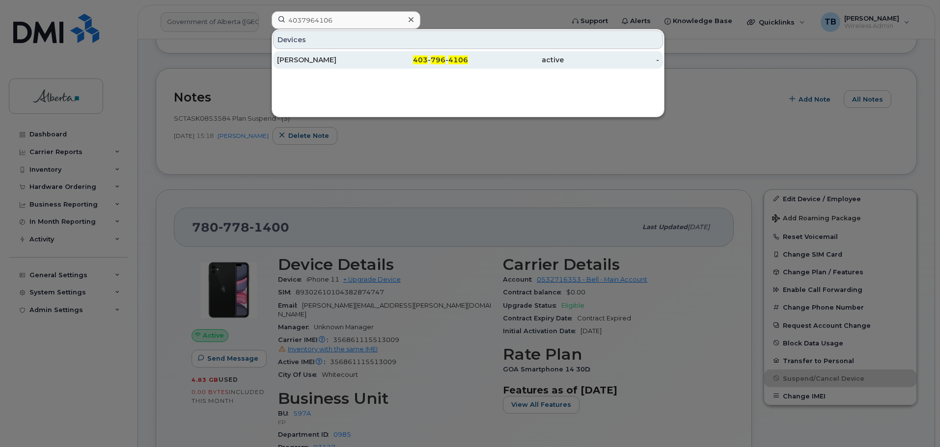
click at [305, 54] on div "[PERSON_NAME]" at bounding box center [325, 60] width 96 height 18
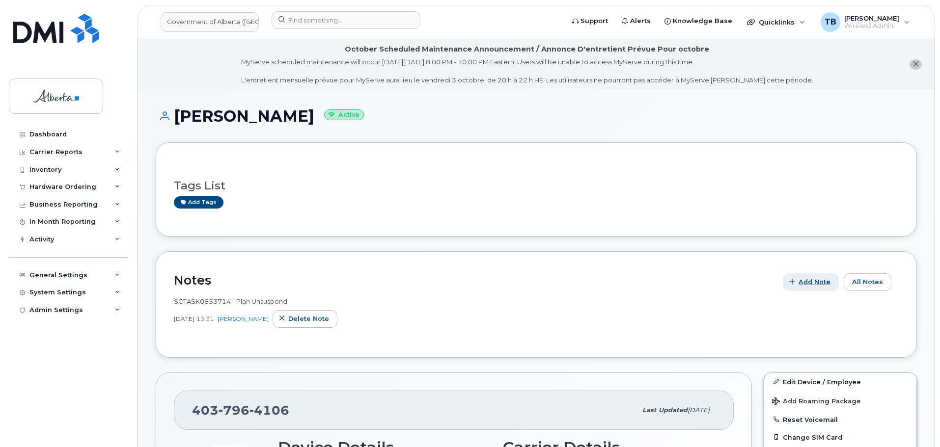
click at [804, 283] on span "Add Note" at bounding box center [814, 281] width 32 height 9
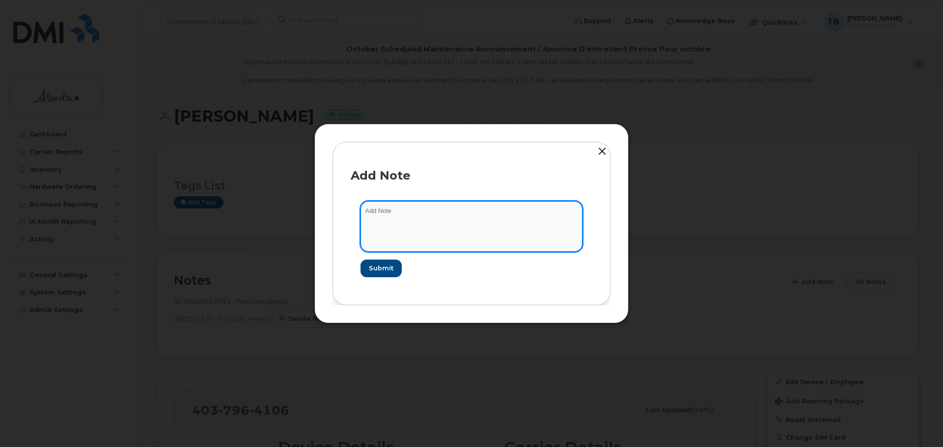
click at [414, 232] on textarea at bounding box center [471, 226] width 222 height 50
paste textarea "SCTASK0853713 Device Plan Reassign - (1)"
type textarea "SCTASK0853713 Device Plan Reassign - (1)"
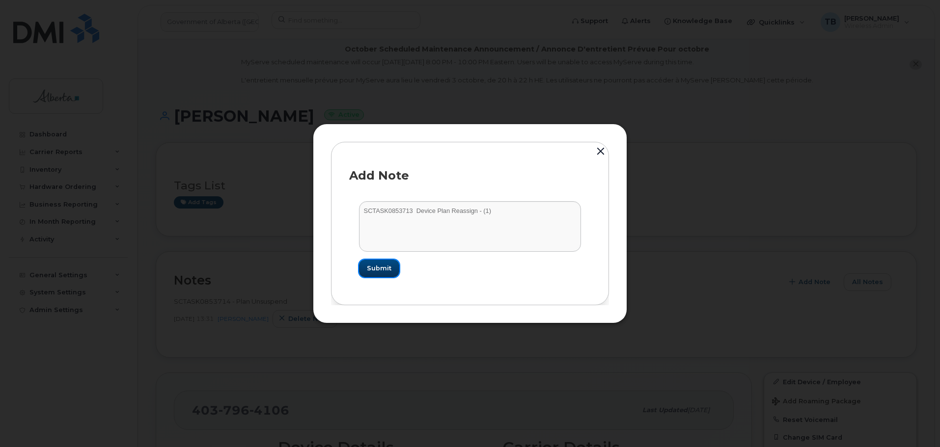
click at [375, 267] on span "Submit" at bounding box center [379, 268] width 25 height 9
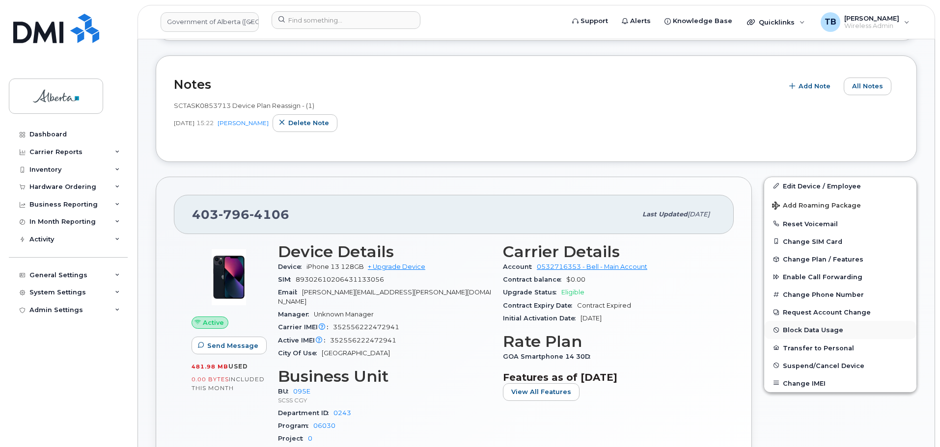
scroll to position [196, 0]
drag, startPoint x: 793, startPoint y: 186, endPoint x: 592, endPoint y: 223, distance: 204.2
click at [793, 186] on link "Edit Device / Employee" at bounding box center [840, 186] width 152 height 18
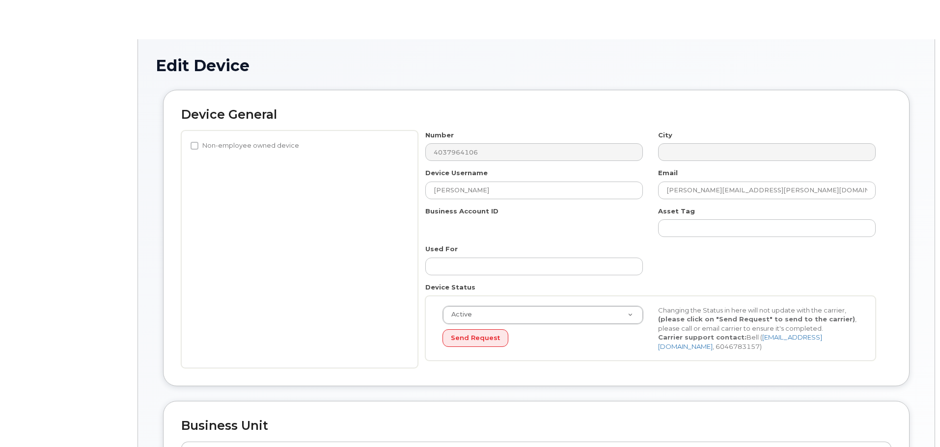
select select "4206362"
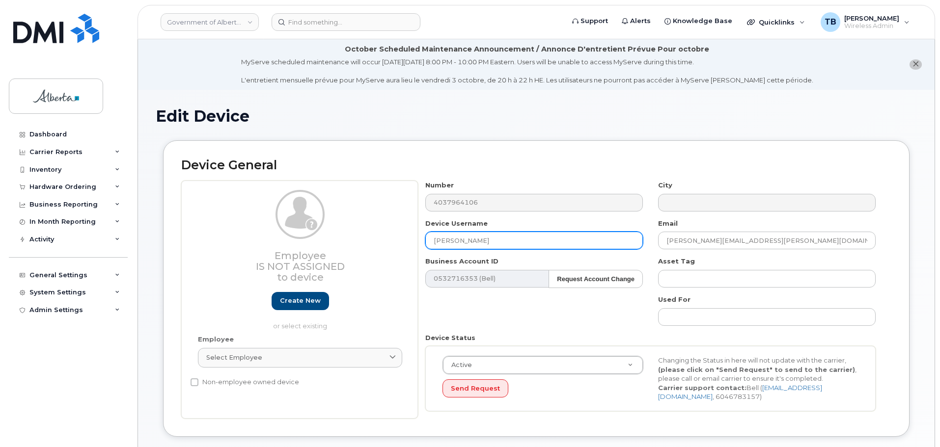
drag, startPoint x: 491, startPoint y: 240, endPoint x: 367, endPoint y: 245, distance: 123.8
click at [367, 244] on div "Employee Is not assigned to device Create new or select existing Employee Selec…" at bounding box center [536, 300] width 710 height 238
paste input "Keeley Taylor"
type input "Keeley Taylor"
drag, startPoint x: 781, startPoint y: 244, endPoint x: 589, endPoint y: 240, distance: 192.0
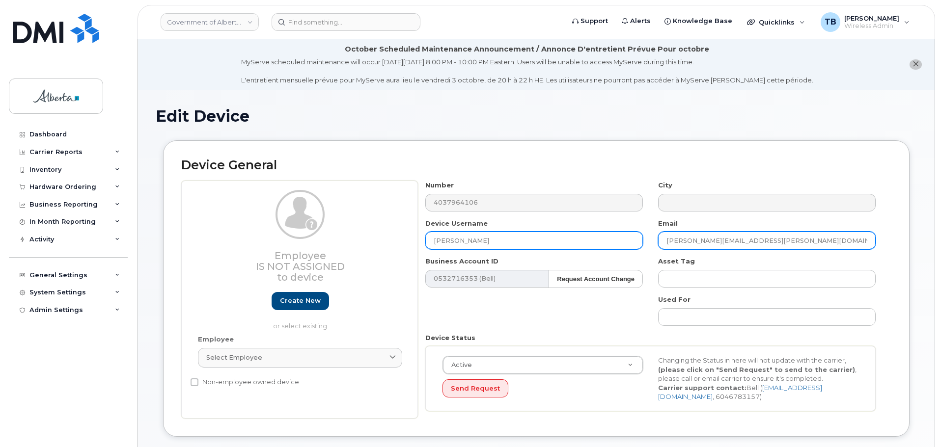
click at [589, 240] on div "Number 4037964106 City Device Username Keeley Taylor Email Natalie.McCaskill@go…" at bounding box center [650, 300] width 465 height 238
paste input "Keeley.Taylor"
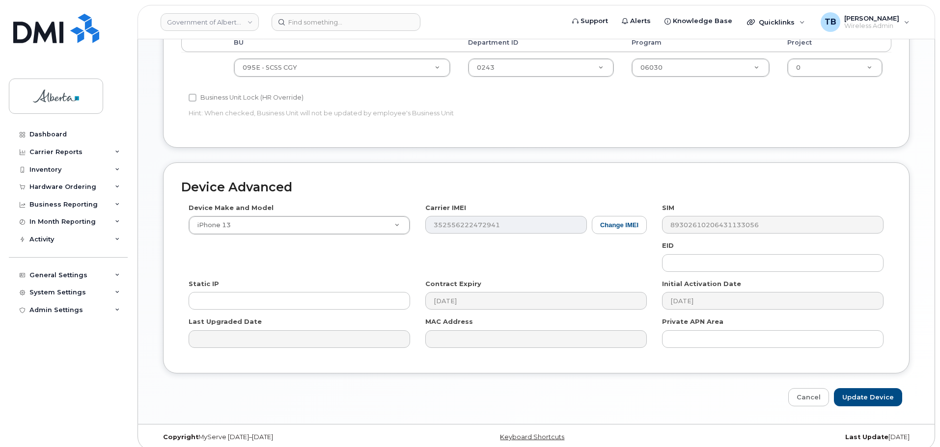
scroll to position [466, 0]
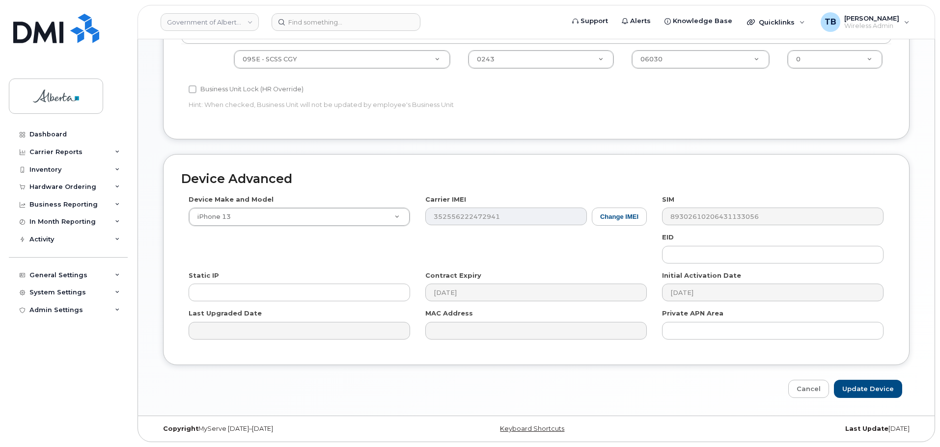
type input "Keeley.Taylor@gov.ab.ca"
click at [879, 392] on input "Update Device" at bounding box center [868, 389] width 68 height 18
type input "Saving..."
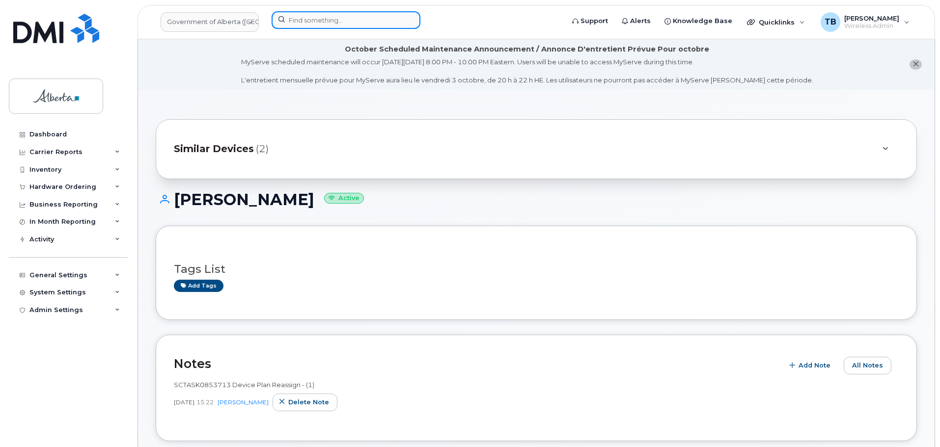
drag, startPoint x: 301, startPoint y: 28, endPoint x: 304, endPoint y: 24, distance: 5.7
click at [304, 24] on input at bounding box center [346, 20] width 149 height 18
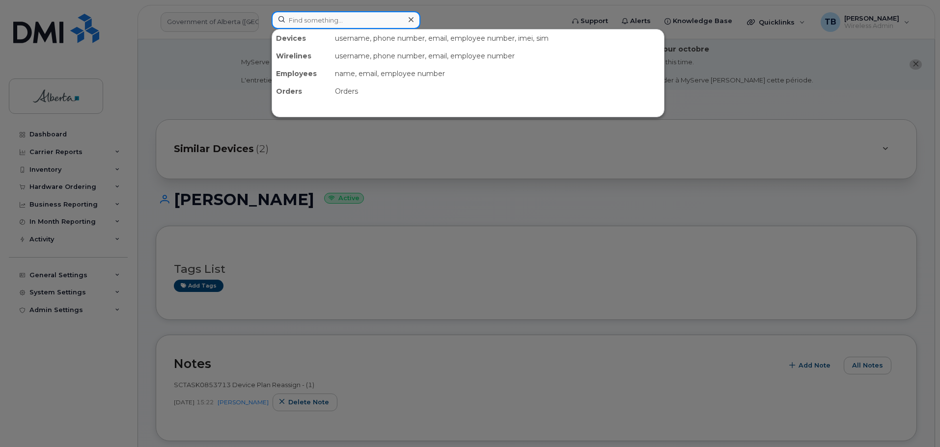
paste input "7803007148"
type input "7803007148"
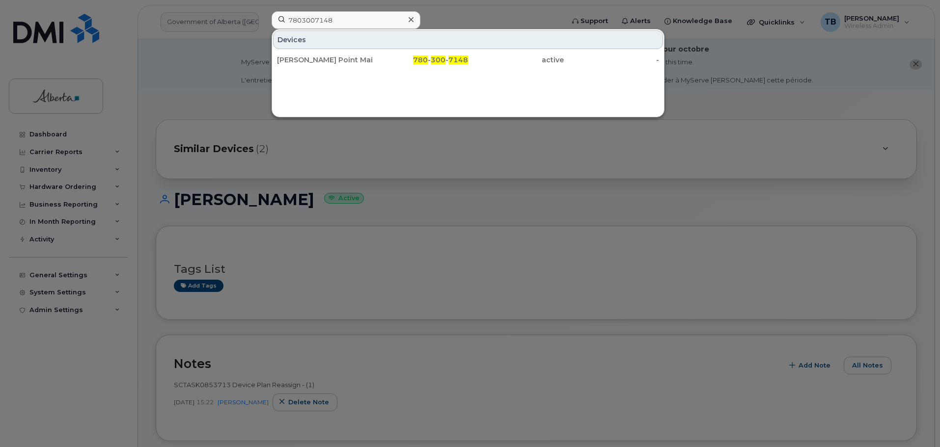
click at [316, 59] on div "[PERSON_NAME] Point Maintenance 03" at bounding box center [325, 60] width 96 height 10
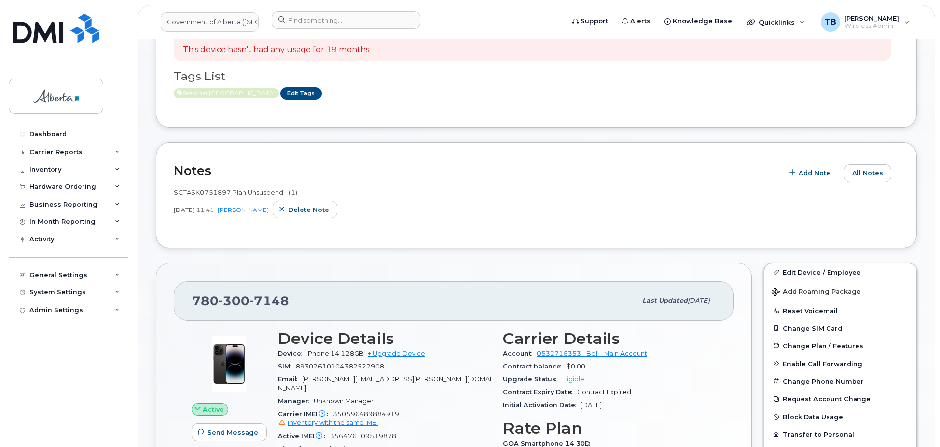
scroll to position [231, 0]
click at [804, 174] on span "Add Note" at bounding box center [814, 172] width 32 height 9
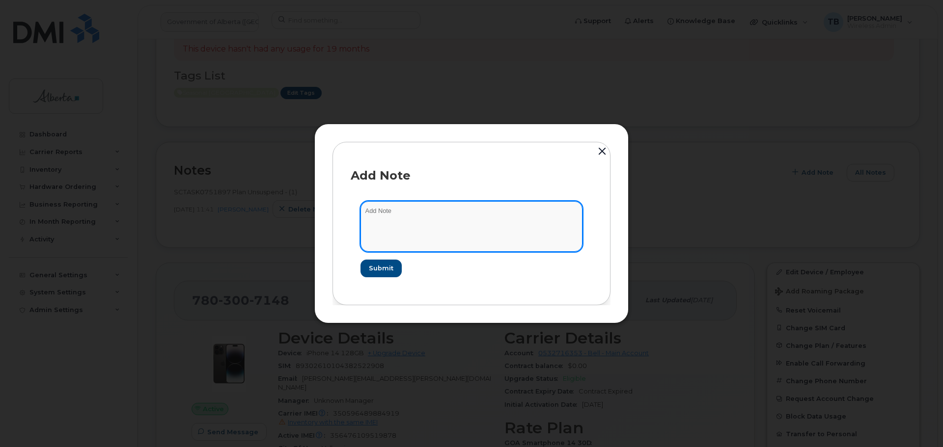
click at [438, 212] on textarea at bounding box center [471, 226] width 222 height 50
paste textarea "SCTASK0851928 7803007148 DO NOT DELETE - BEING REASSIGNED to Garrett Yasinski. …"
type textarea "SCTASK0851928 7803007148 DO NOT DELETE - BEING REASSIGNED to Garrett Yasinski. …"
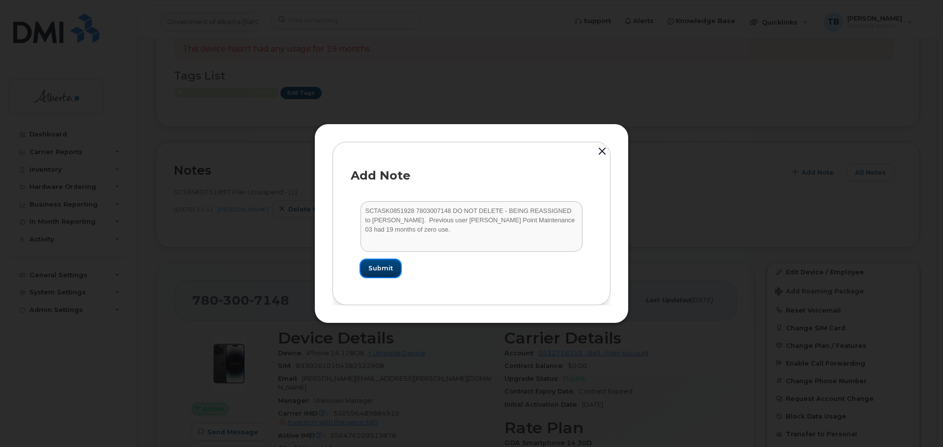
click at [382, 273] on span "Submit" at bounding box center [380, 268] width 25 height 9
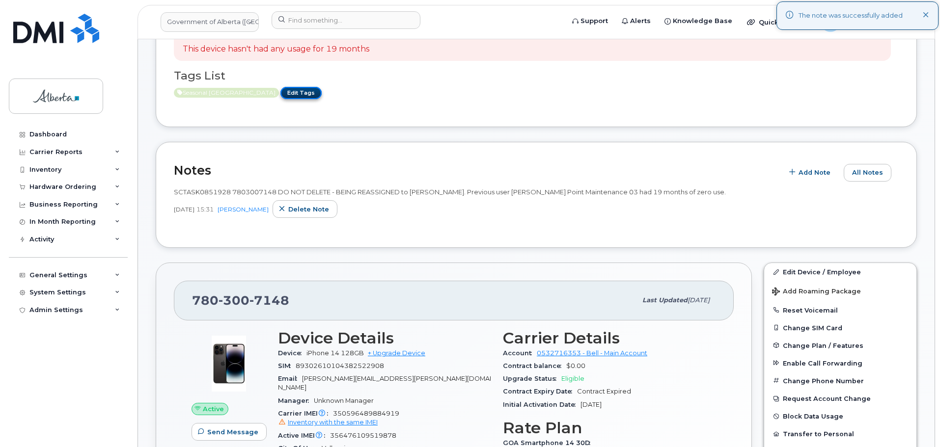
click at [283, 93] on link "Edit Tags" at bounding box center [300, 93] width 41 height 12
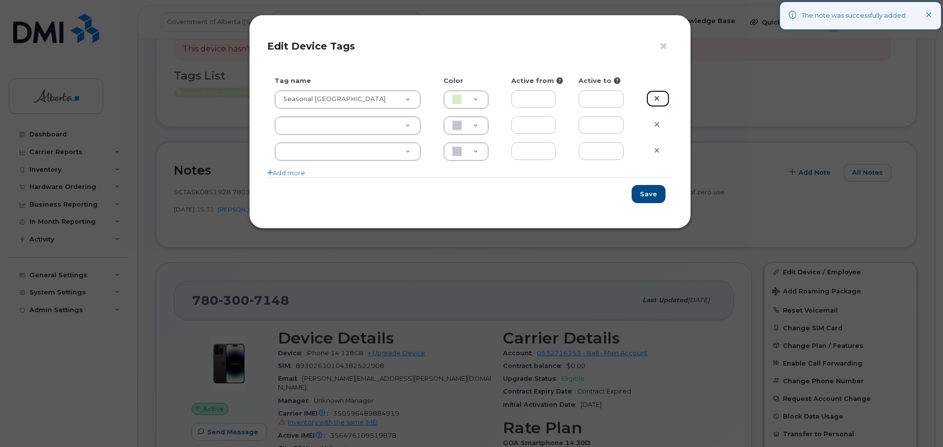
click at [659, 102] on icon at bounding box center [656, 98] width 5 height 7
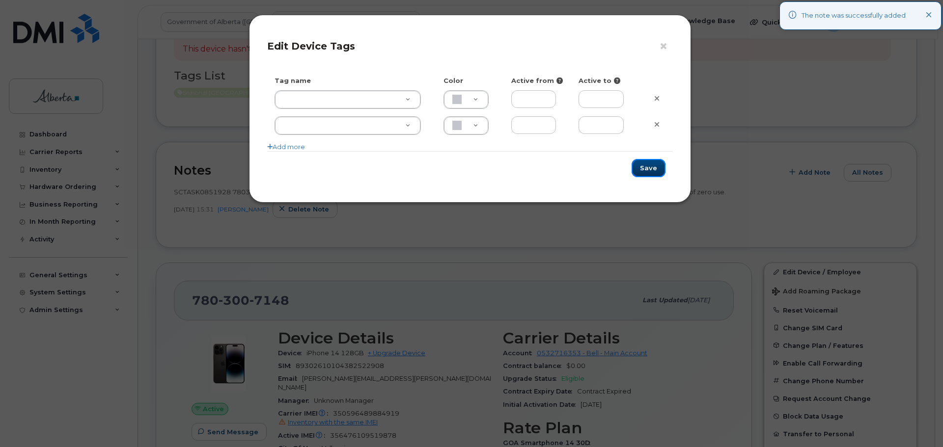
drag, startPoint x: 650, startPoint y: 167, endPoint x: 572, endPoint y: 155, distance: 79.0
click at [650, 167] on button "Save" at bounding box center [648, 168] width 34 height 18
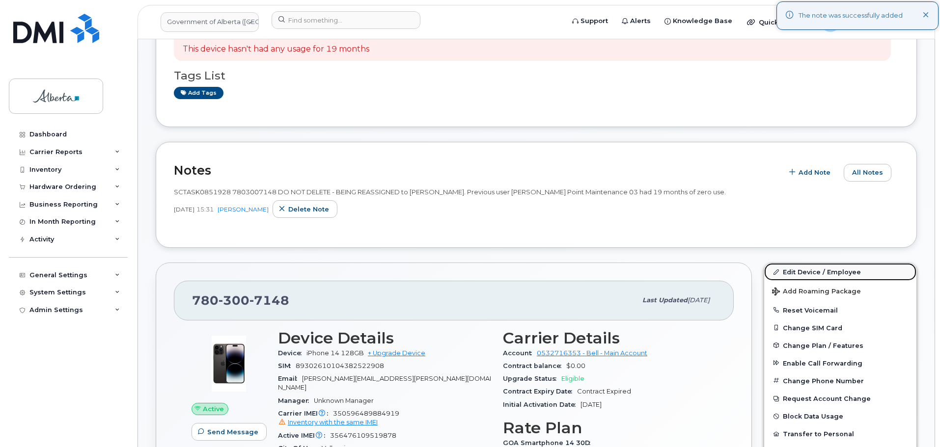
click at [796, 268] on link "Edit Device / Employee" at bounding box center [840, 272] width 152 height 18
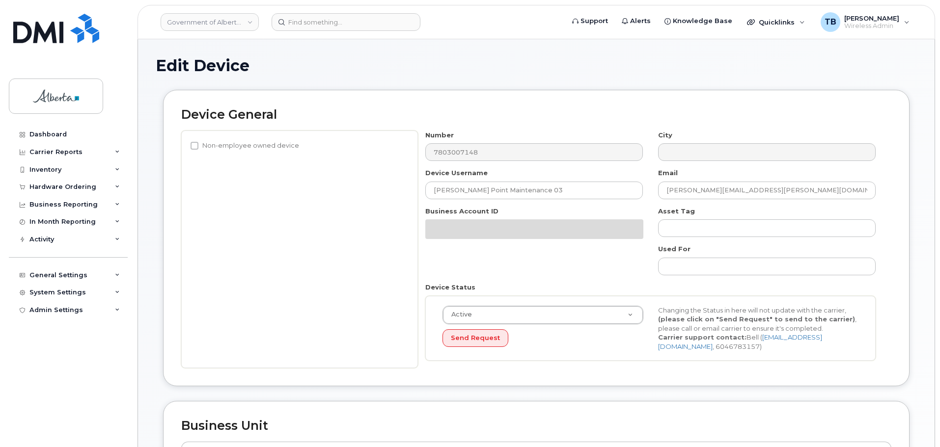
select select "4797726"
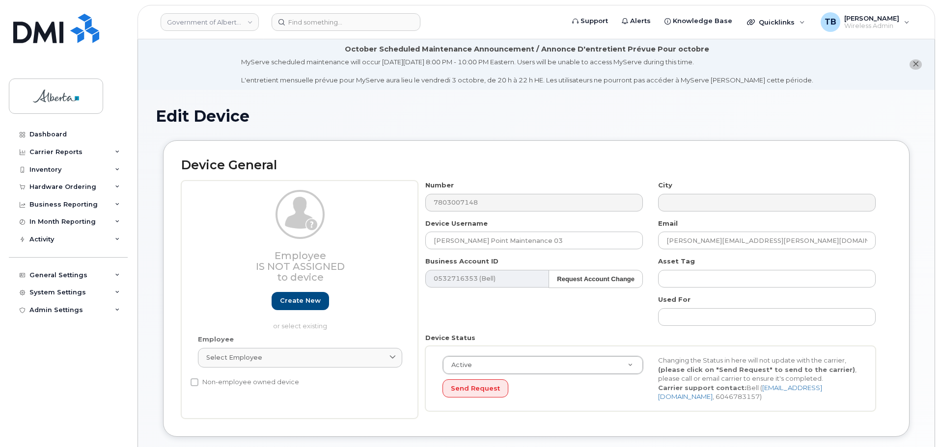
scroll to position [49, 0]
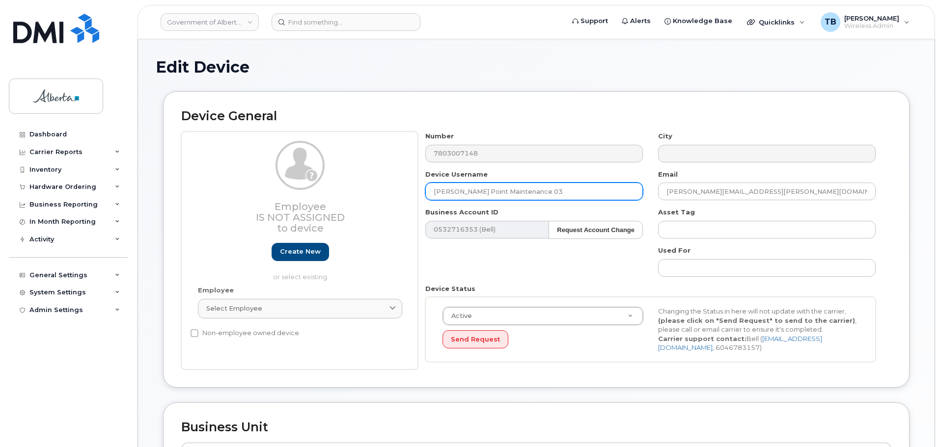
drag, startPoint x: 541, startPoint y: 193, endPoint x: 360, endPoint y: 187, distance: 181.3
click at [361, 187] on div "Employee Is not assigned to device Create new or select existing Employee Selec…" at bounding box center [536, 251] width 710 height 238
paste input "[PERSON_NAME]"
type input "[PERSON_NAME]"
drag, startPoint x: 782, startPoint y: 191, endPoint x: 604, endPoint y: 192, distance: 178.2
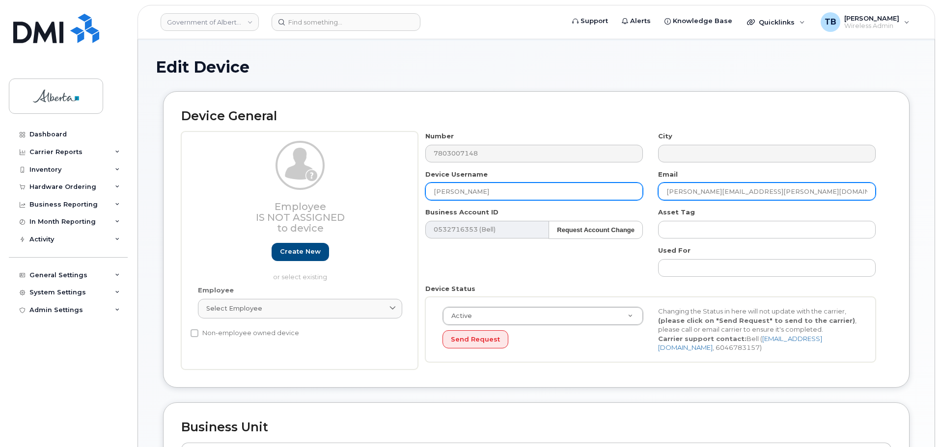
click at [604, 192] on div "Number 7803007148 City Device Username Garrett Yasinski Email tammy.cunningham@…" at bounding box center [650, 251] width 465 height 238
paste input "Garrett.Yasinski"
type input "[PERSON_NAME][EMAIL_ADDRESS][PERSON_NAME][DOMAIN_NAME]"
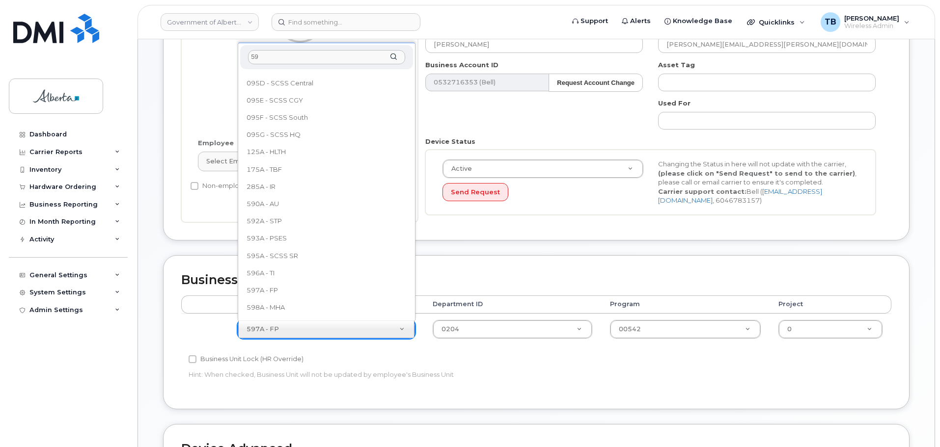
scroll to position [0, 0]
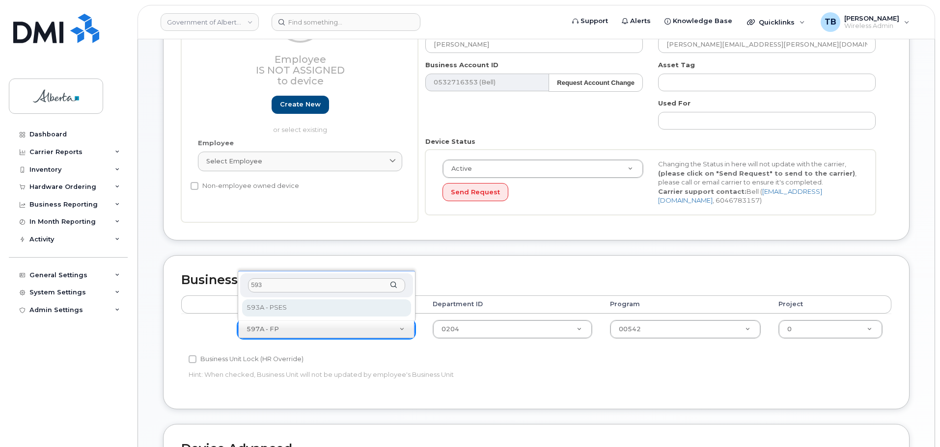
type input "593"
select select "4797682"
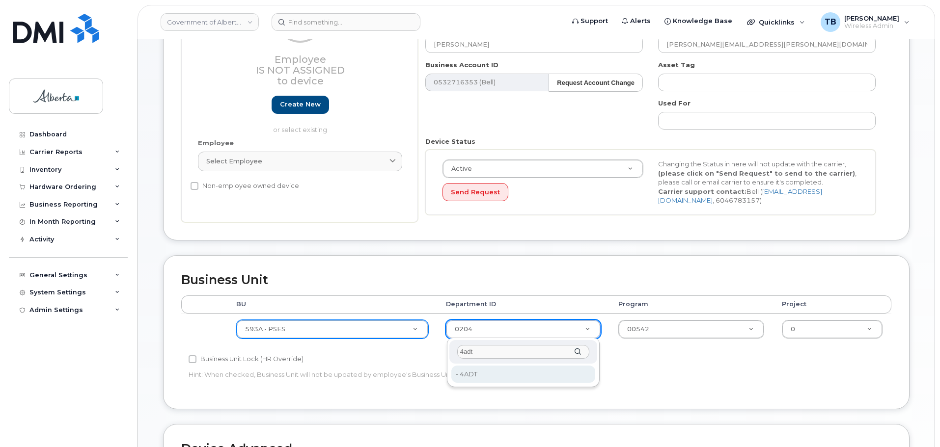
type input "4adt"
drag, startPoint x: 475, startPoint y: 377, endPoint x: 665, endPoint y: 323, distance: 197.7
type input "5645761"
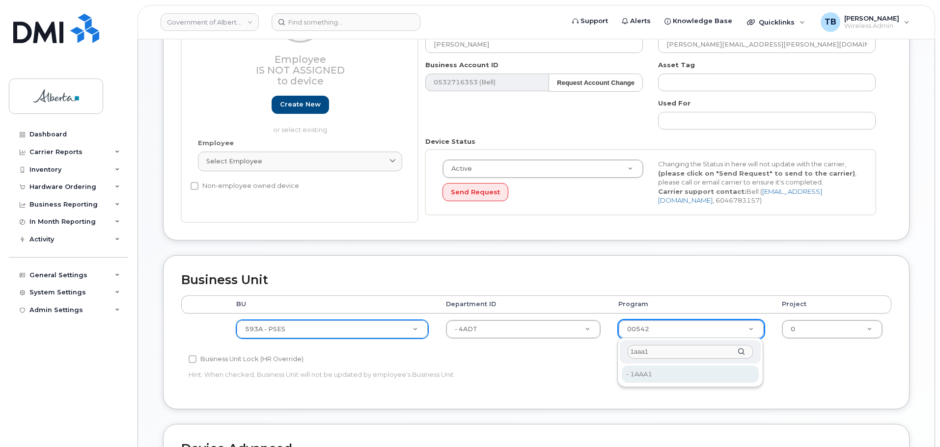
type input "1aaa1"
type input "4753515"
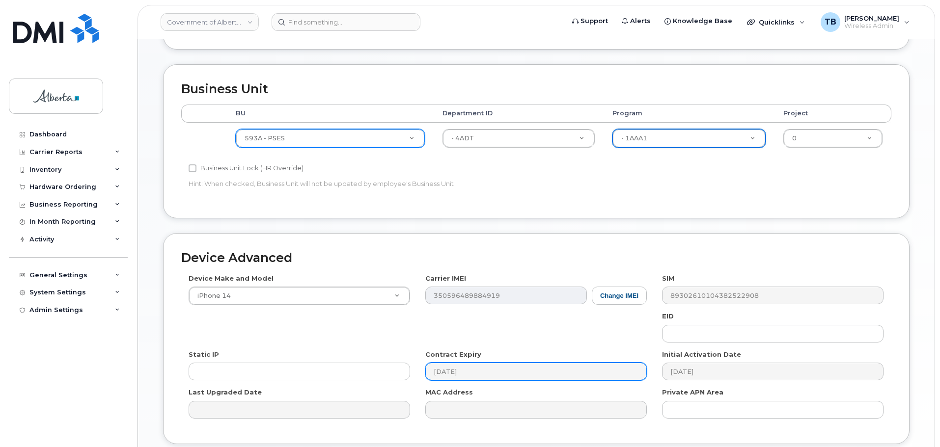
scroll to position [393, 0]
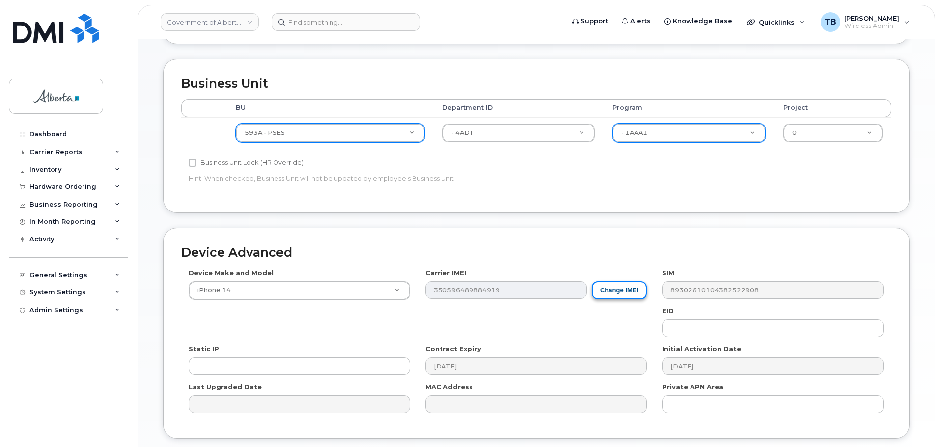
click at [615, 294] on button "Change IMEI" at bounding box center [619, 290] width 55 height 18
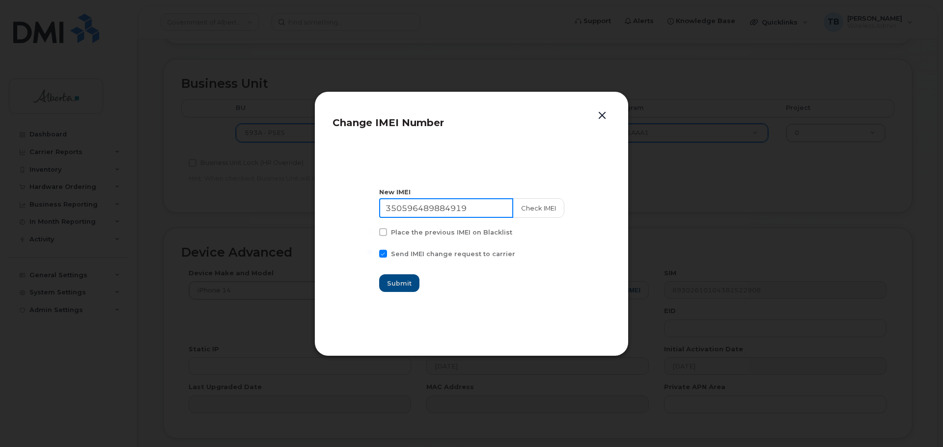
drag, startPoint x: 487, startPoint y: 209, endPoint x: 407, endPoint y: 211, distance: 80.5
click at [407, 211] on input "350596489884919" at bounding box center [446, 208] width 134 height 20
paste input "99000827176310"
type input "990008271763109"
click at [522, 203] on button "Check IMEI" at bounding box center [538, 208] width 52 height 20
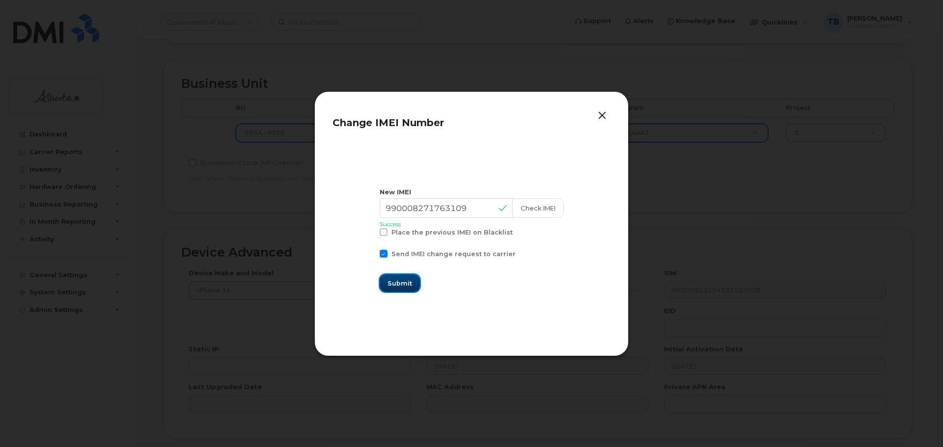
click at [410, 287] on span "Submit" at bounding box center [399, 283] width 25 height 9
type input "990008271763109"
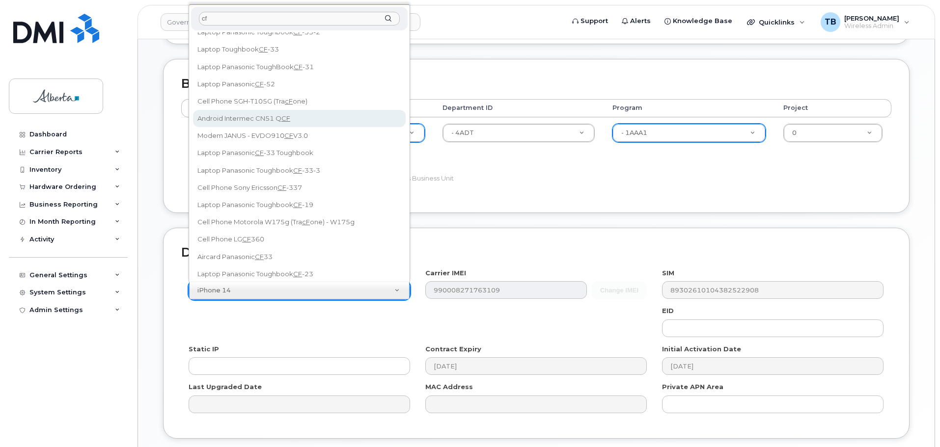
scroll to position [0, 0]
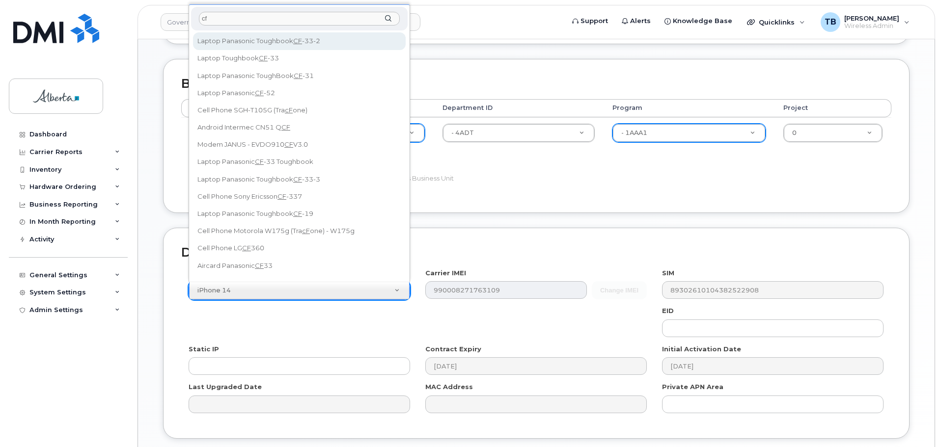
type input "cf"
select select "3081"
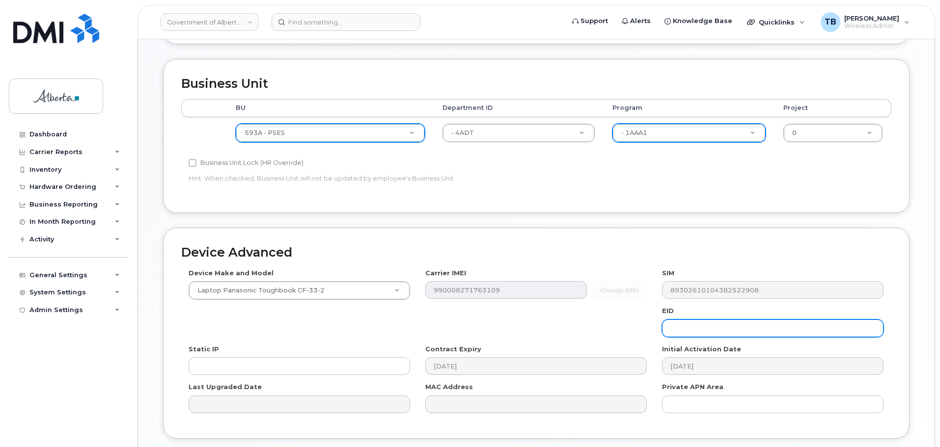
click at [693, 323] on input "text" at bounding box center [772, 329] width 221 height 18
paste input "89033023424210000000015614914419"
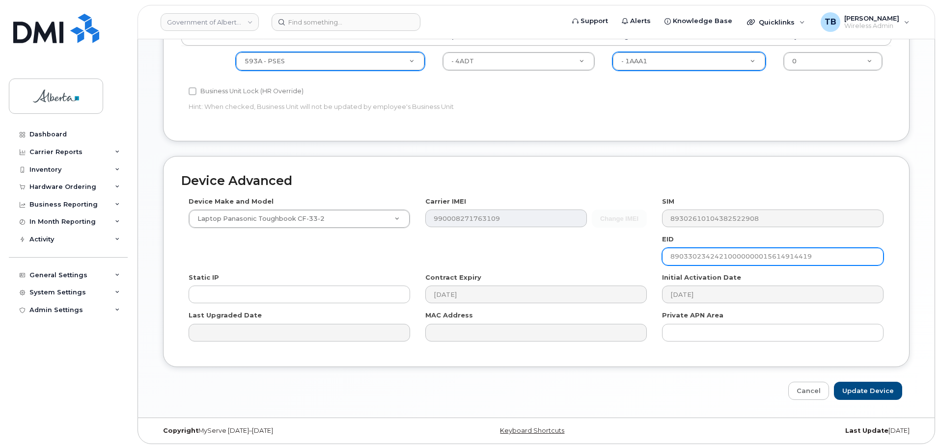
scroll to position [466, 0]
type input "89033023424210000000015614914419"
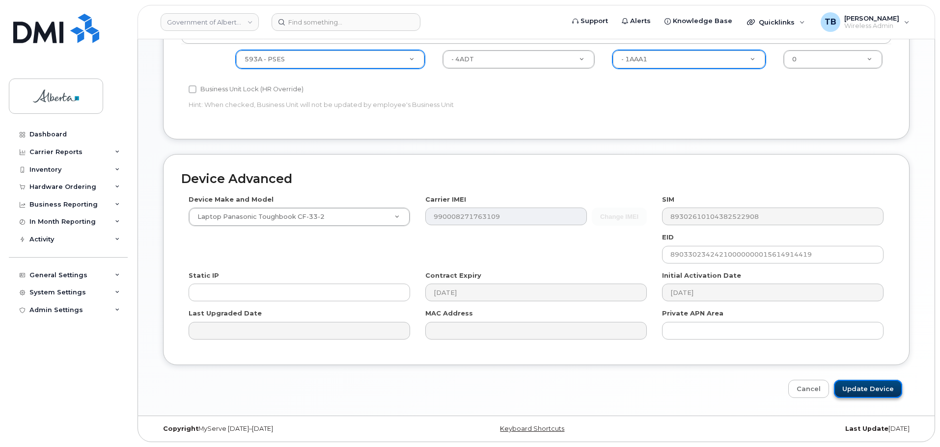
click at [854, 389] on input "Update Device" at bounding box center [868, 389] width 68 height 18
type input "Saving..."
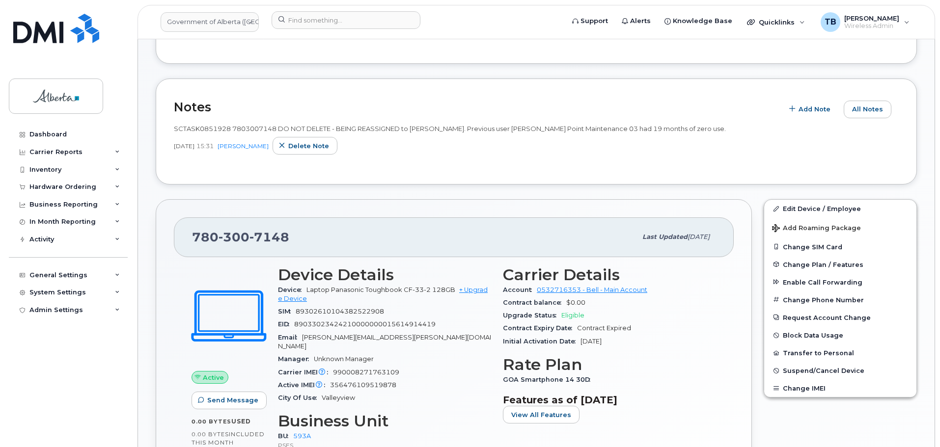
scroll to position [295, 0]
click at [819, 212] on link "Edit Device / Employee" at bounding box center [840, 208] width 152 height 18
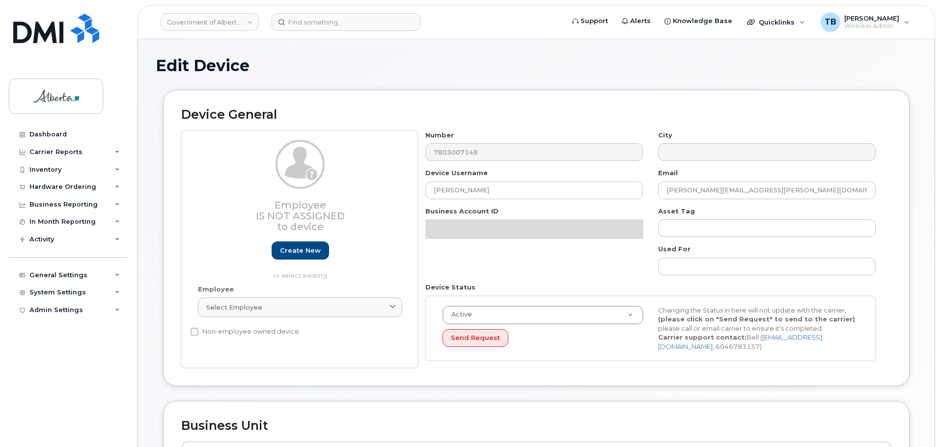
select select "4797682"
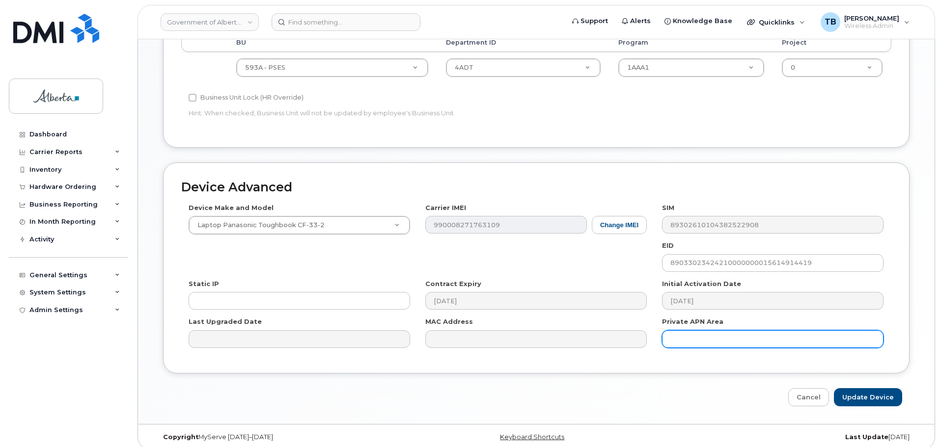
scroll to position [466, 0]
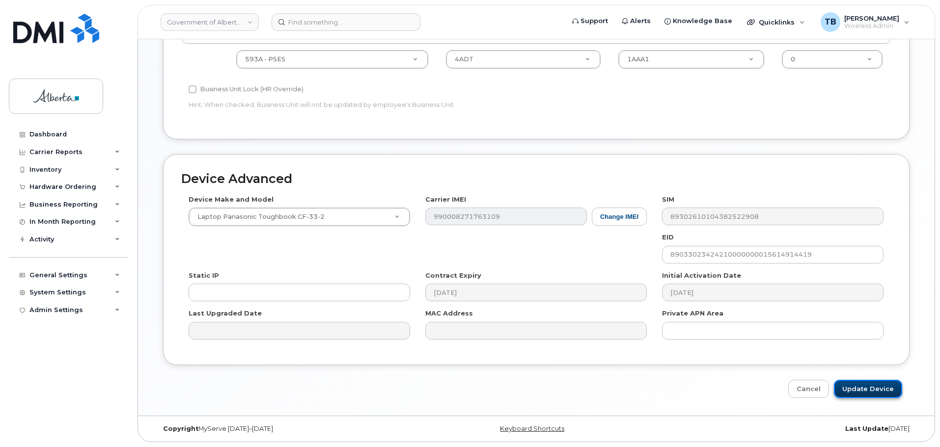
click at [872, 391] on input "Update Device" at bounding box center [868, 389] width 68 height 18
type input "Saving..."
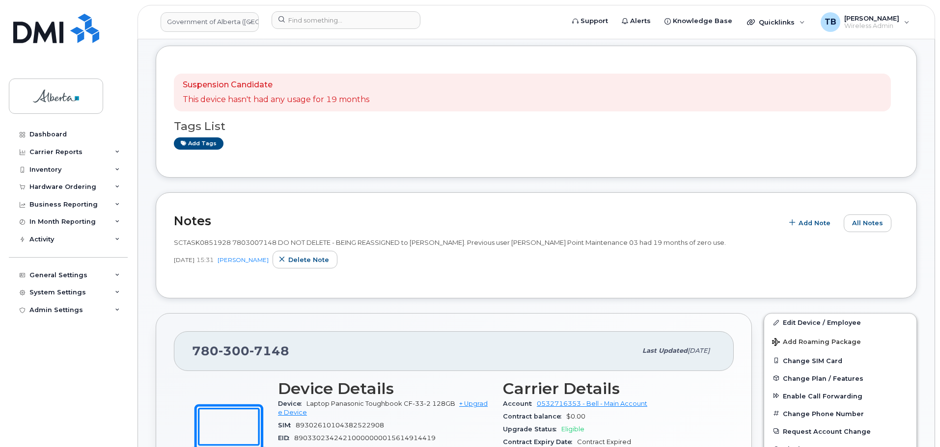
scroll to position [196, 0]
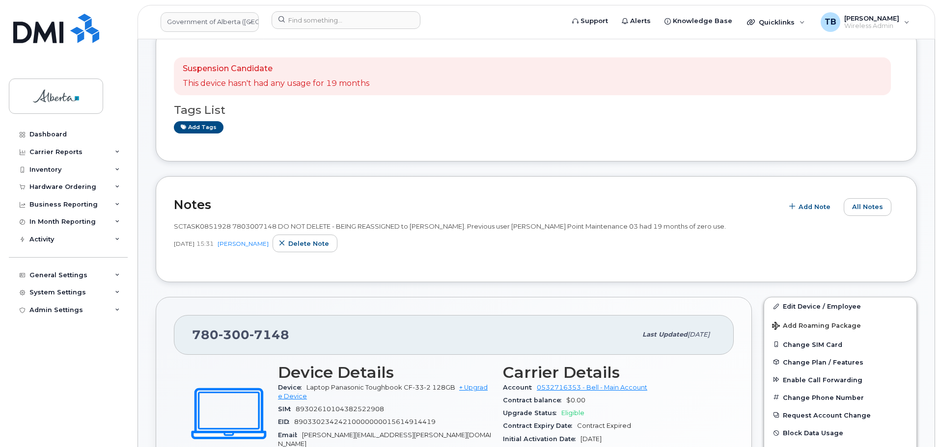
click at [244, 329] on span "300" at bounding box center [233, 335] width 31 height 15
copy span "780 300 7148"
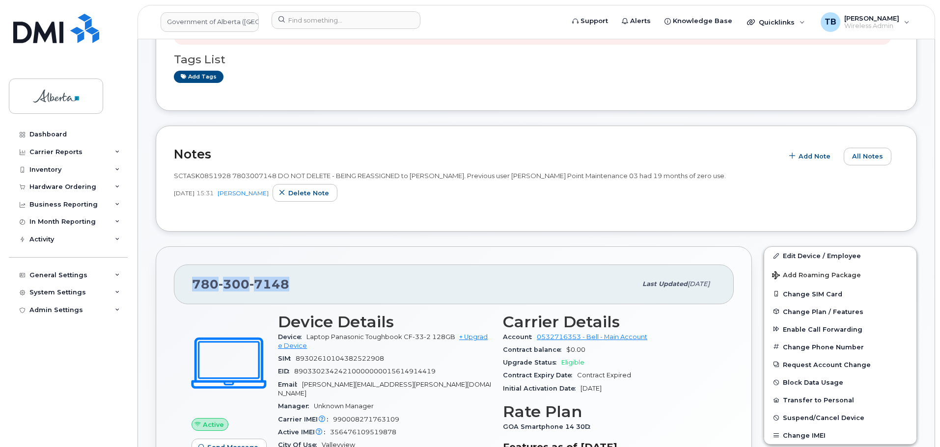
scroll to position [295, 0]
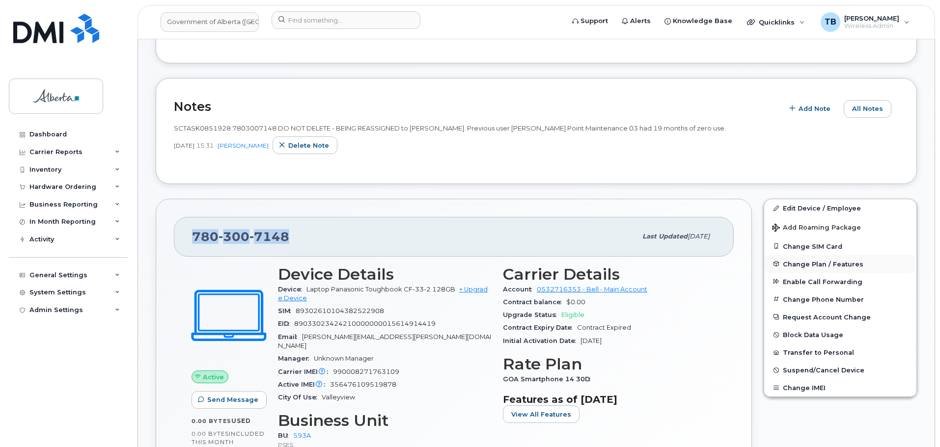
click at [830, 265] on span "Change Plan / Features" at bounding box center [823, 263] width 81 height 7
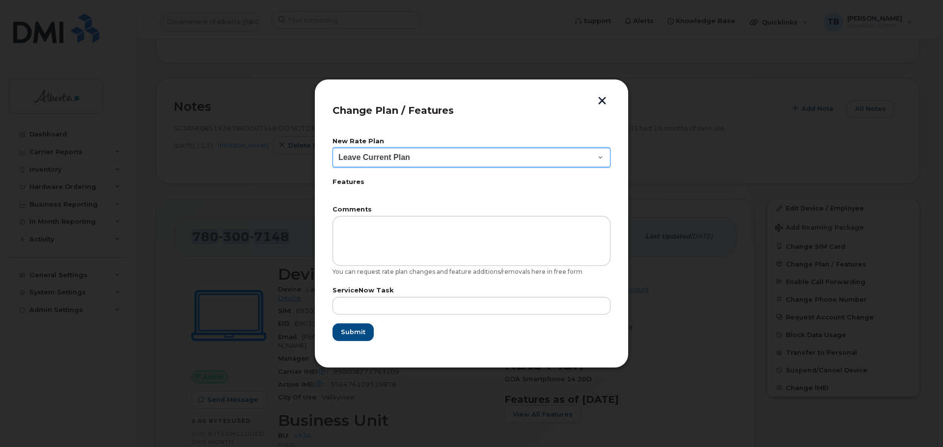
click at [445, 159] on select "Leave Current Plan GOA Data plan 9 30 d GOA–Unlimited Data Plan 9" at bounding box center [471, 158] width 278 height 20
click at [507, 201] on form "New Rate Plan Leave Current Plan GOA Data plan 9 30 d GOA–Unlimited Data Plan 9…" at bounding box center [471, 239] width 278 height 203
click at [492, 160] on select "Leave Current Plan GOA Data plan 9 30 d GOA–Unlimited Data Plan 9" at bounding box center [471, 158] width 278 height 20
select select "1146991"
click at [332, 148] on select "Leave Current Plan GOA Data plan 9 30 d GOA–Unlimited Data Plan 9" at bounding box center [471, 158] width 278 height 20
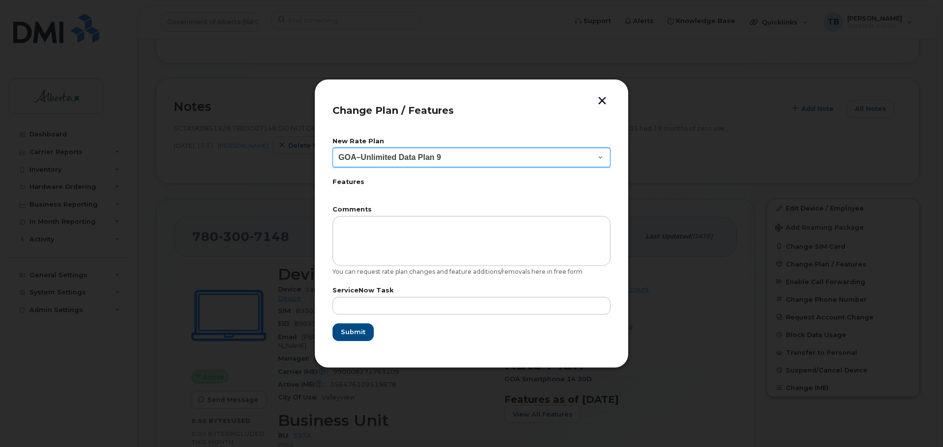
drag, startPoint x: 448, startPoint y: 154, endPoint x: 348, endPoint y: 149, distance: 99.8
click at [348, 149] on select "Leave Current Plan GOA Data plan 9 30 d GOA–Unlimited Data Plan 9" at bounding box center [471, 158] width 278 height 20
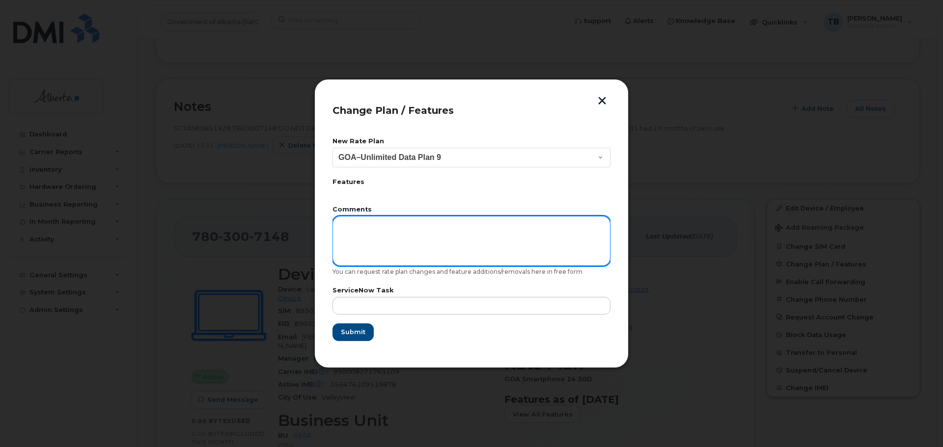
click at [402, 216] on textarea at bounding box center [471, 241] width 278 height 50
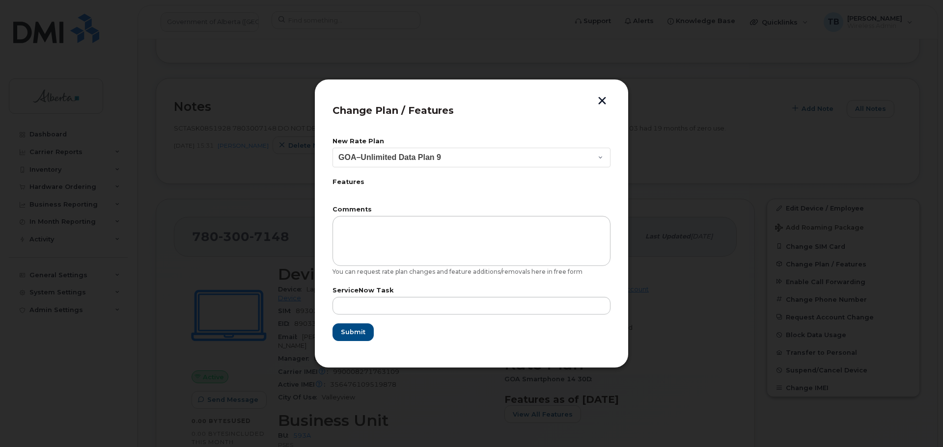
click at [355, 319] on form "New Rate Plan Leave Current Plan GOA Data plan 9 30 d GOA–Unlimited Data Plan 9…" at bounding box center [471, 239] width 278 height 203
click at [356, 309] on input "text" at bounding box center [471, 306] width 278 height 18
paste input "SCTASK0851928"
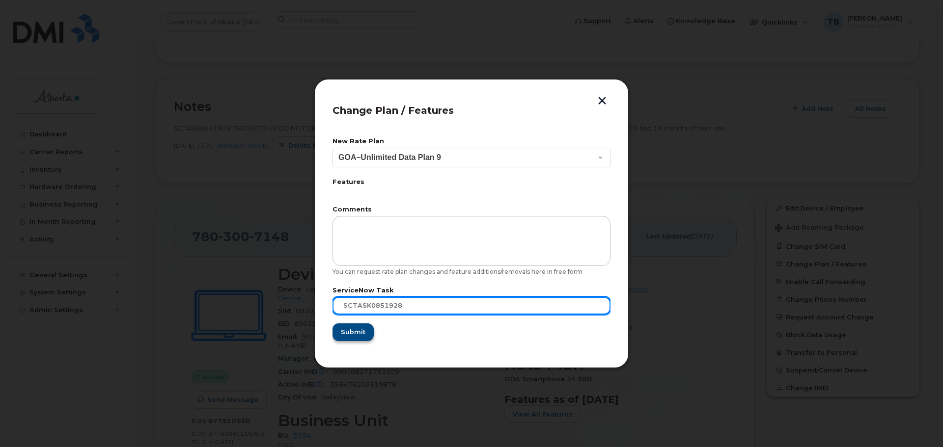
type input "SCTASK0851928"
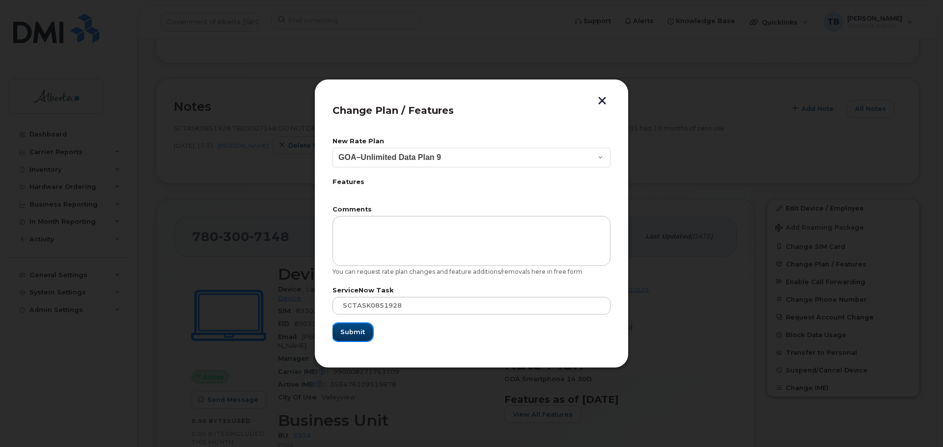
click at [350, 331] on span "Submit" at bounding box center [352, 332] width 25 height 9
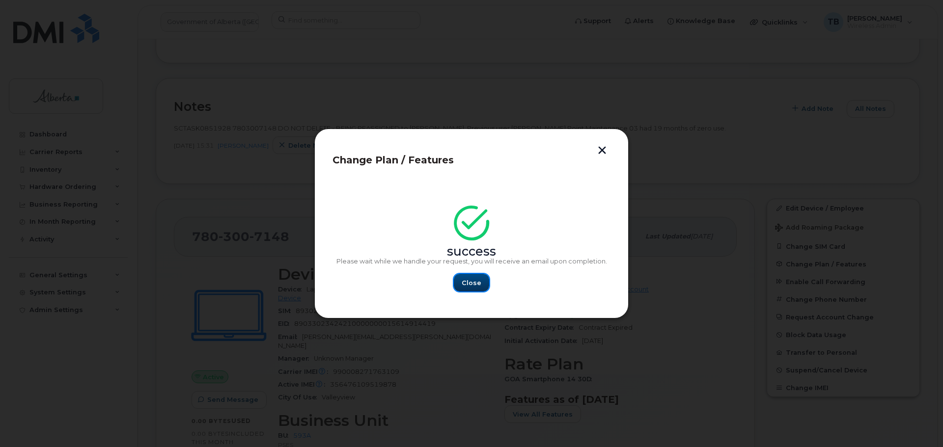
click at [464, 290] on button "Close" at bounding box center [471, 283] width 35 height 18
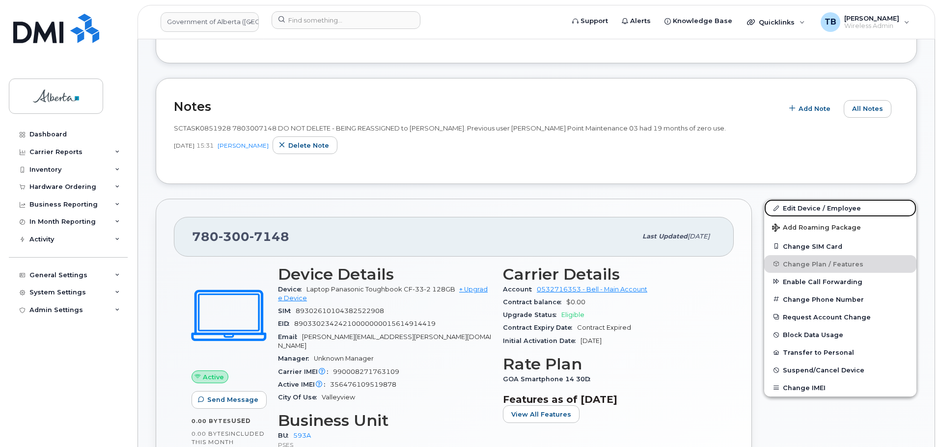
drag, startPoint x: 799, startPoint y: 209, endPoint x: 632, endPoint y: 225, distance: 167.3
click at [799, 209] on link "Edit Device / Employee" at bounding box center [840, 208] width 152 height 18
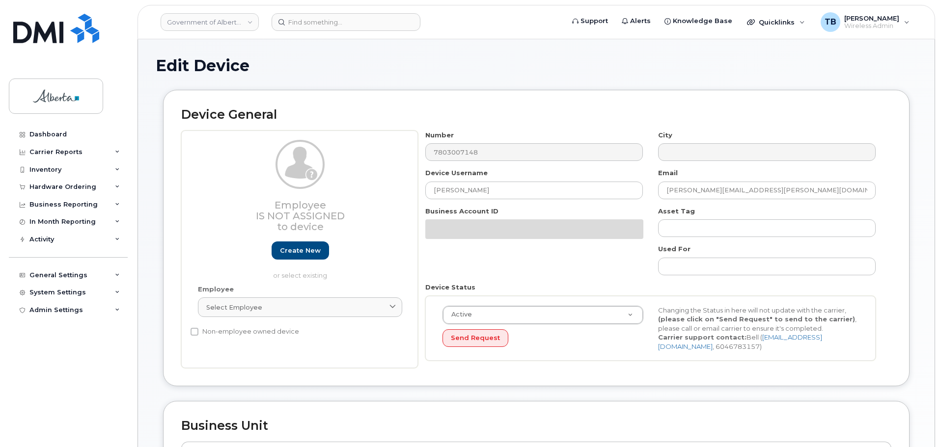
select select "4797682"
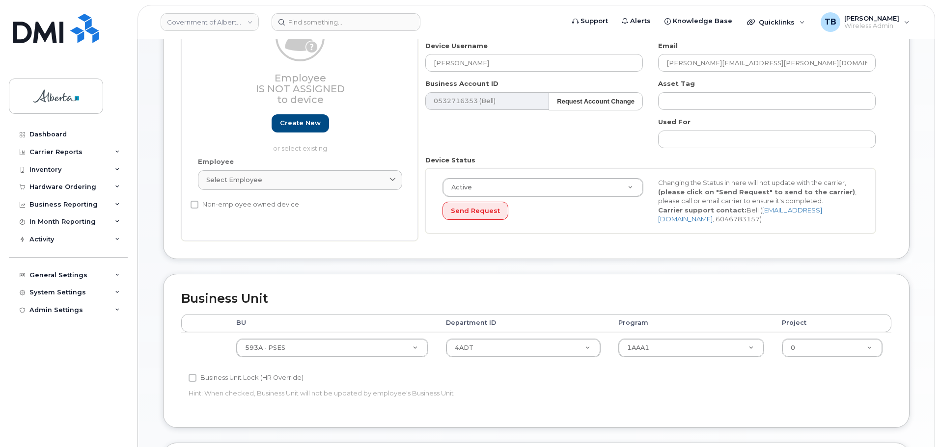
scroll to position [74, 0]
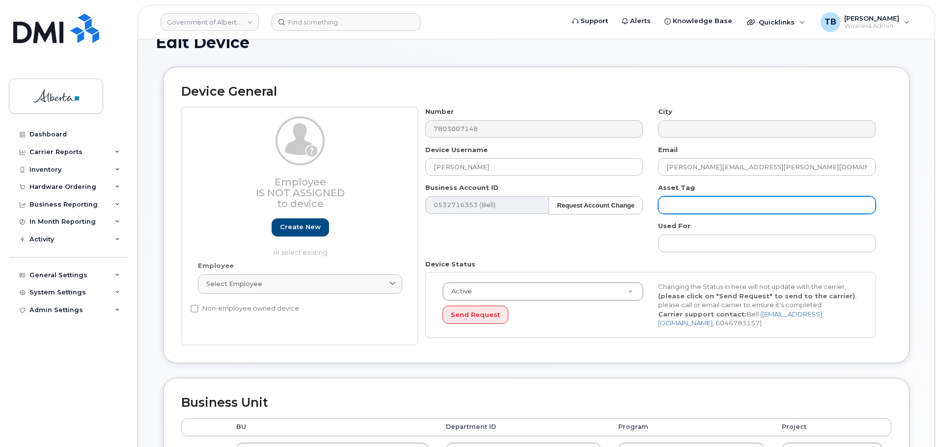
click at [694, 210] on input "text" at bounding box center [767, 205] width 218 height 18
paste input "L-102805"
click at [675, 203] on input "s/n L-102805" at bounding box center [767, 205] width 218 height 18
paste input "2JTWC24312"
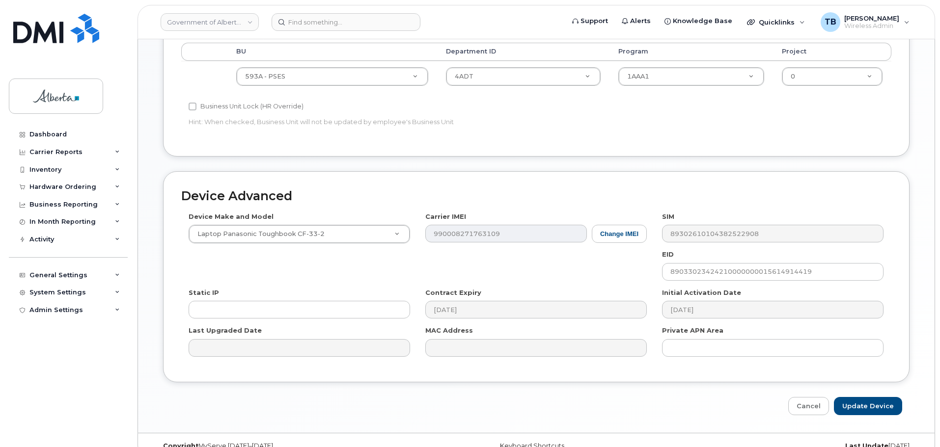
scroll to position [466, 0]
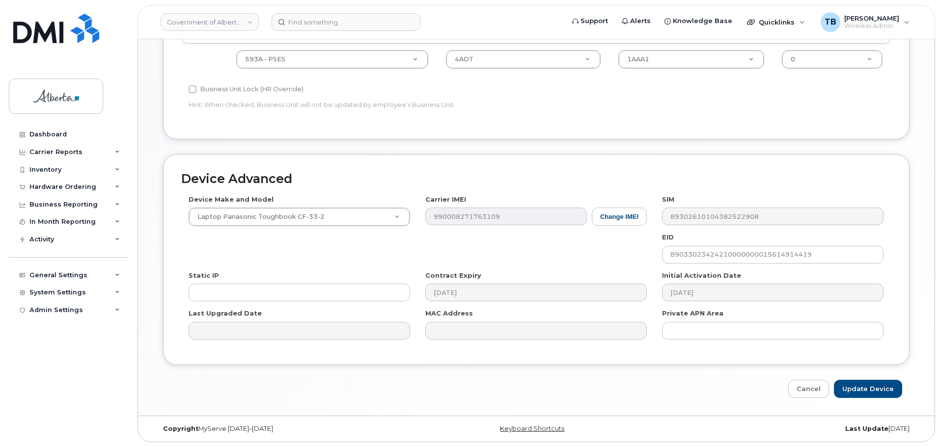
type input "s/n 2JTWC24312 L-102805"
click at [856, 390] on input "Update Device" at bounding box center [868, 389] width 68 height 18
type input "Saving..."
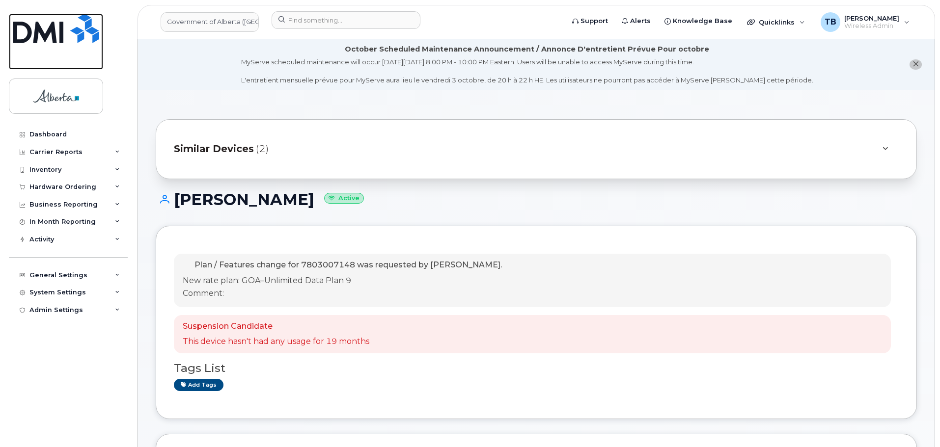
click at [44, 35] on img at bounding box center [56, 28] width 86 height 29
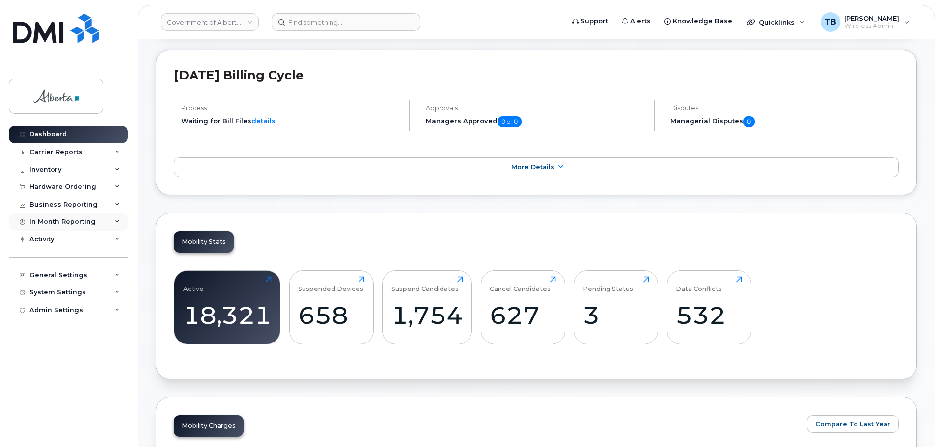
scroll to position [393, 0]
